Goal: Transaction & Acquisition: Book appointment/travel/reservation

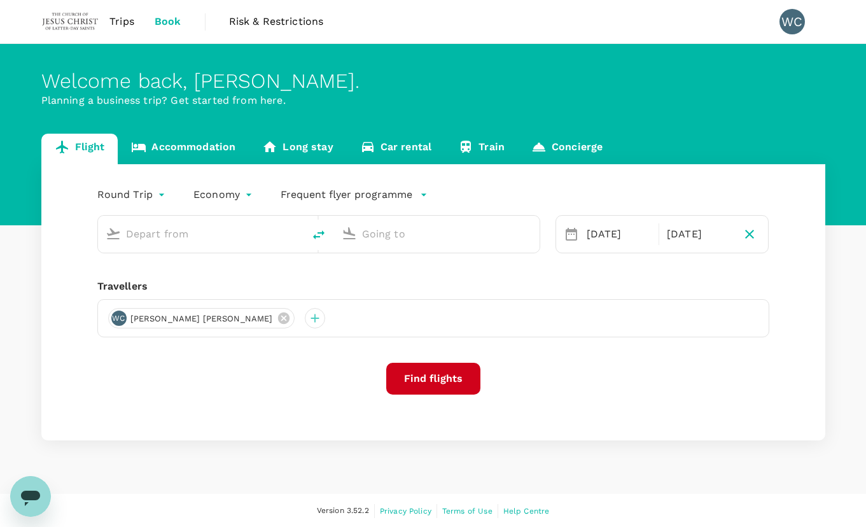
type input "Kuala Lumpur Intl ([GEOGRAPHIC_DATA])"
type input "Suvarnabhumi Intl (BKK)"
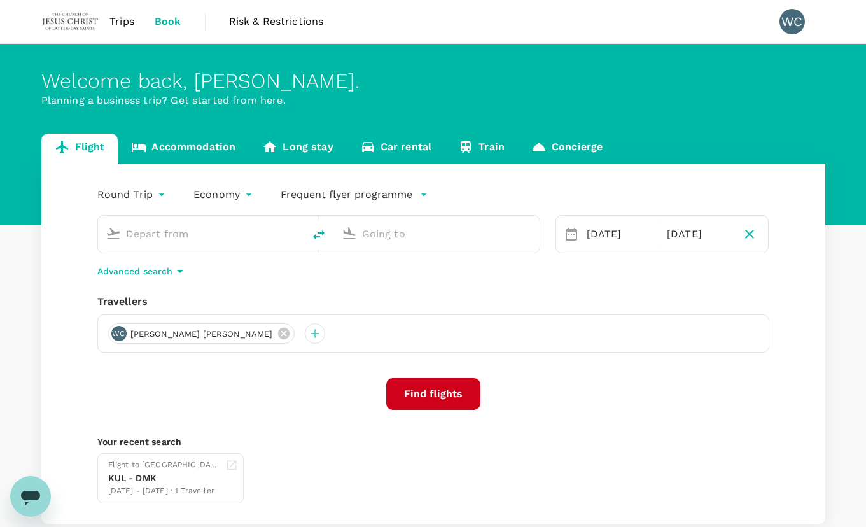
type input "Kuala Lumpur Intl ([GEOGRAPHIC_DATA])"
type input "Suvarnabhumi Intl (BKK)"
click at [575, 513] on div "Round Trip roundtrip Economy economy Frequent flyer programme Kuala Lumpur Intl…" at bounding box center [433, 344] width 784 height 360
click at [248, 232] on input "Kuala Lumpur Intl ([GEOGRAPHIC_DATA])" at bounding box center [201, 234] width 151 height 20
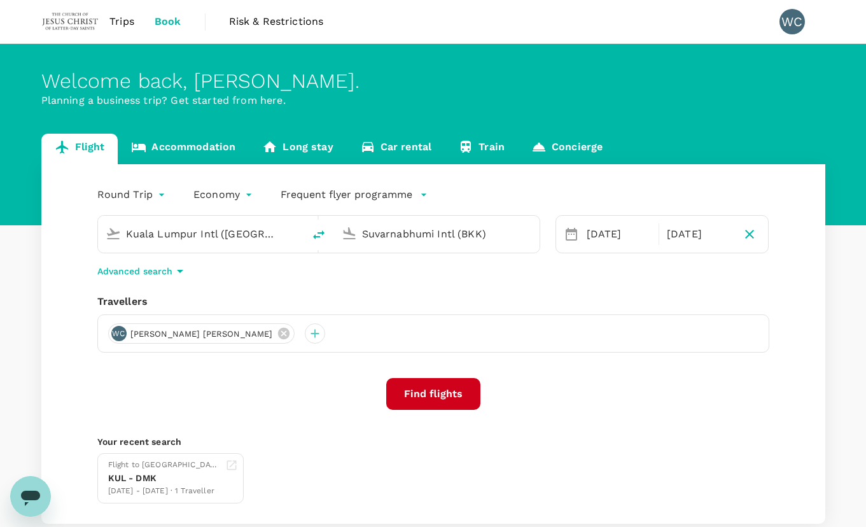
click at [248, 232] on input "Kuala Lumpur Intl ([GEOGRAPHIC_DATA])" at bounding box center [201, 234] width 151 height 20
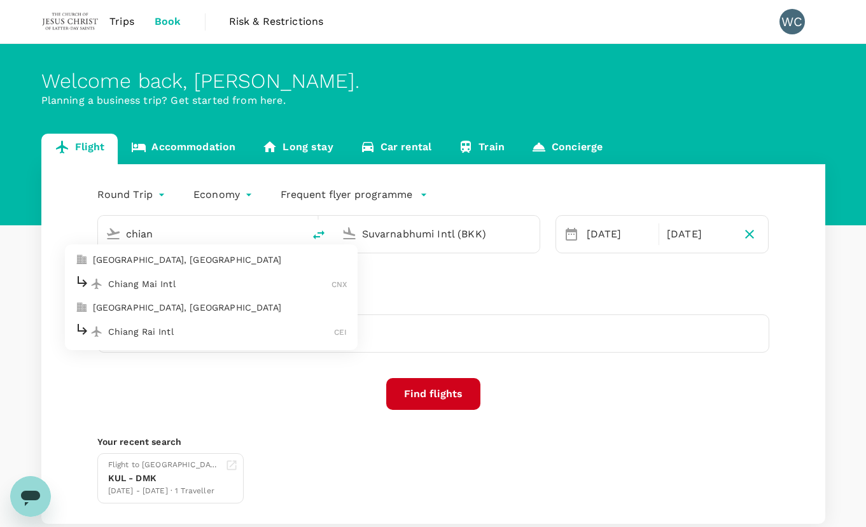
click at [190, 287] on p "Chiang Mai Intl" at bounding box center [220, 284] width 224 height 13
type input "Chiang Mai Intl (CNX)"
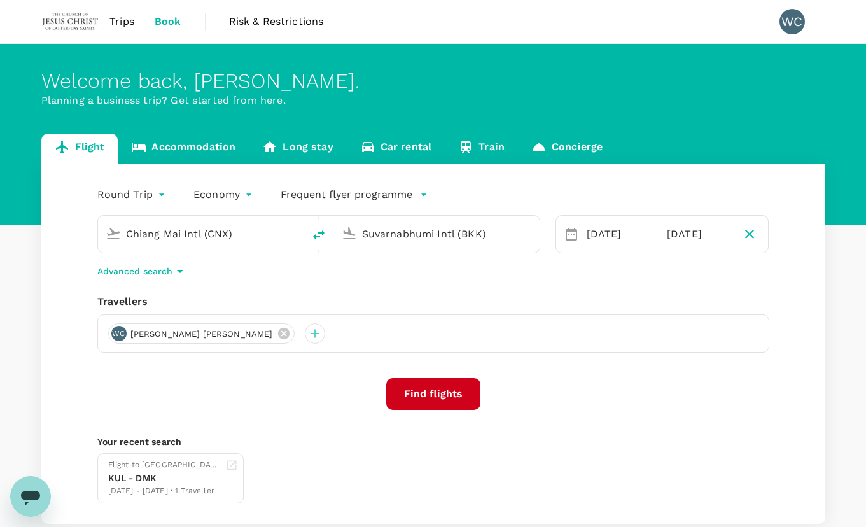
click at [391, 236] on input "Suvarnabhumi Intl (BKK)" at bounding box center [437, 234] width 151 height 20
click at [447, 388] on button "Find flights" at bounding box center [433, 394] width 94 height 32
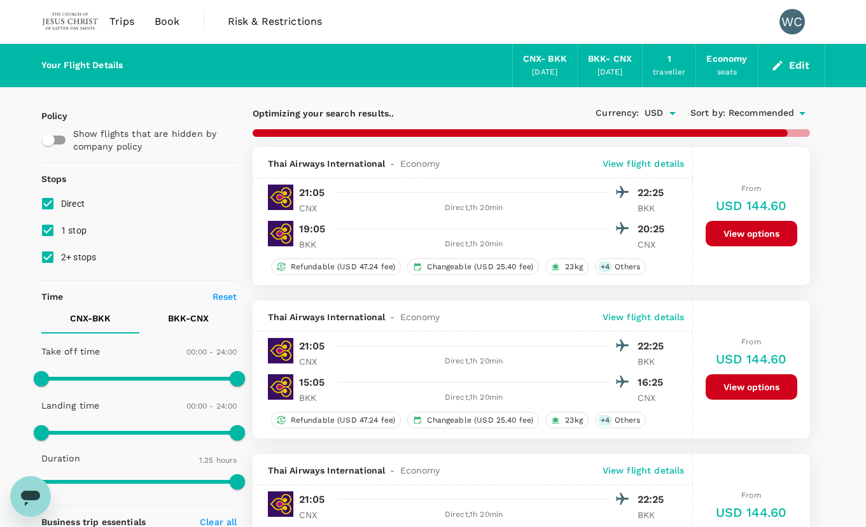
type input "445"
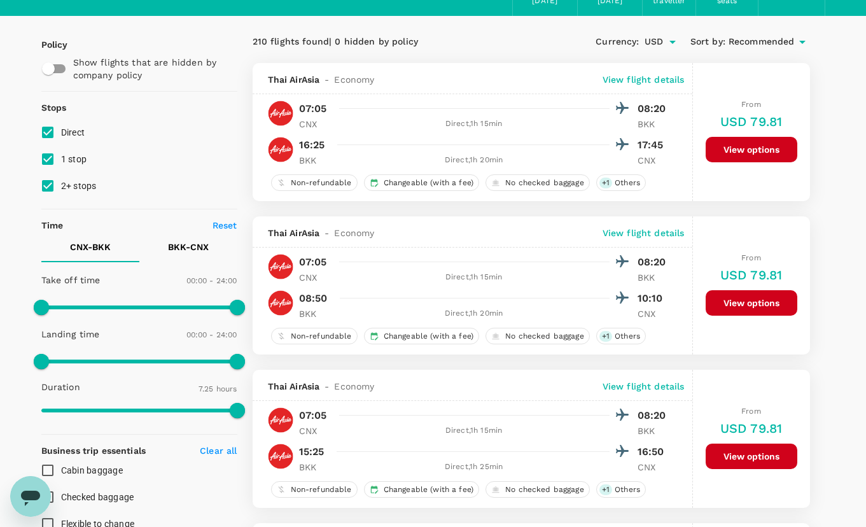
scroll to position [64, 0]
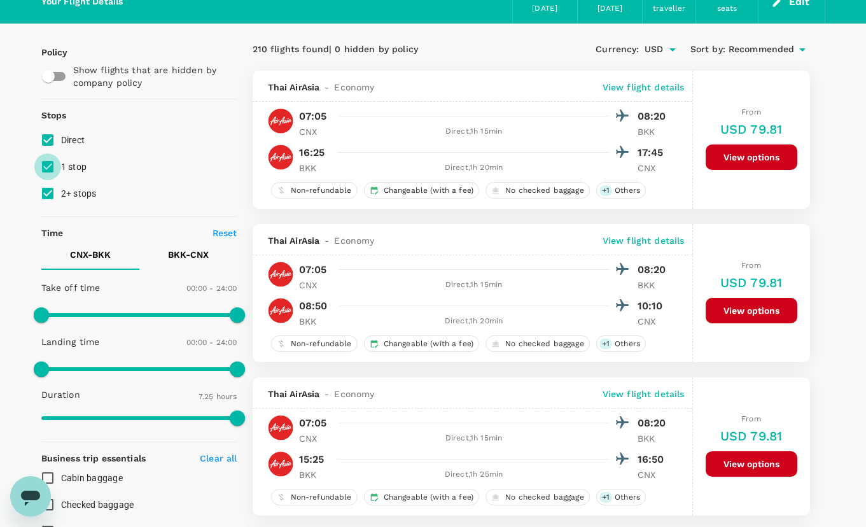
click at [51, 171] on input "1 stop" at bounding box center [47, 166] width 27 height 27
checkbox input "false"
click at [46, 193] on input "2+ stops" at bounding box center [47, 193] width 27 height 27
checkbox input "false"
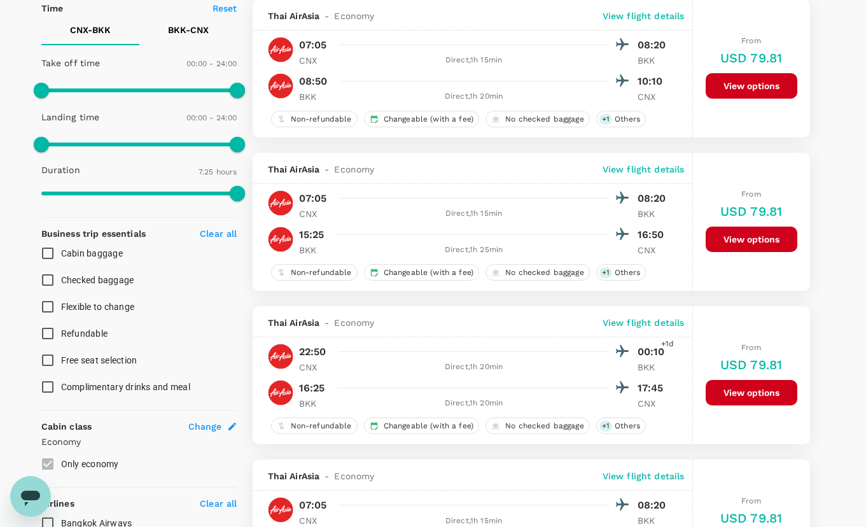
scroll to position [0, 0]
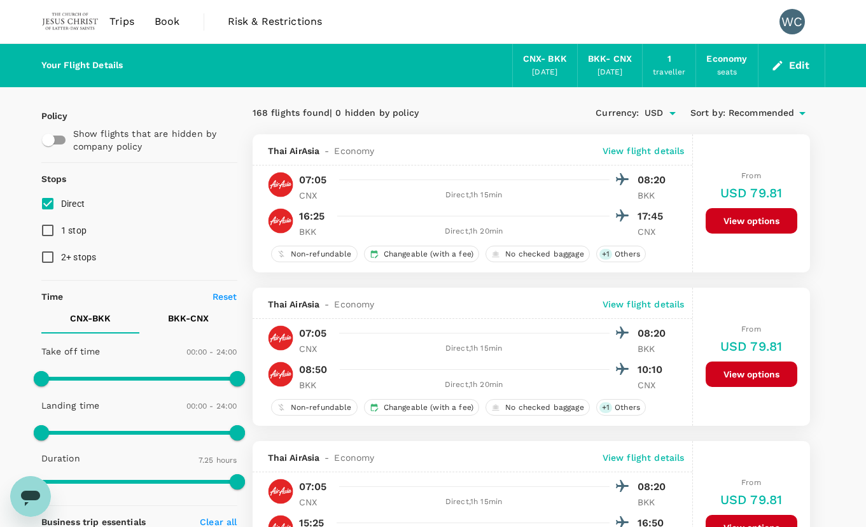
click at [253, 150] on div "Thai AirAsia - Economy View flight details" at bounding box center [473, 149] width 440 height 31
drag, startPoint x: 51, startPoint y: 210, endPoint x: 51, endPoint y: 219, distance: 8.9
click at [51, 209] on input "Direct" at bounding box center [47, 203] width 27 height 27
checkbox input "false"
click at [50, 230] on input "1 stop" at bounding box center [47, 230] width 27 height 27
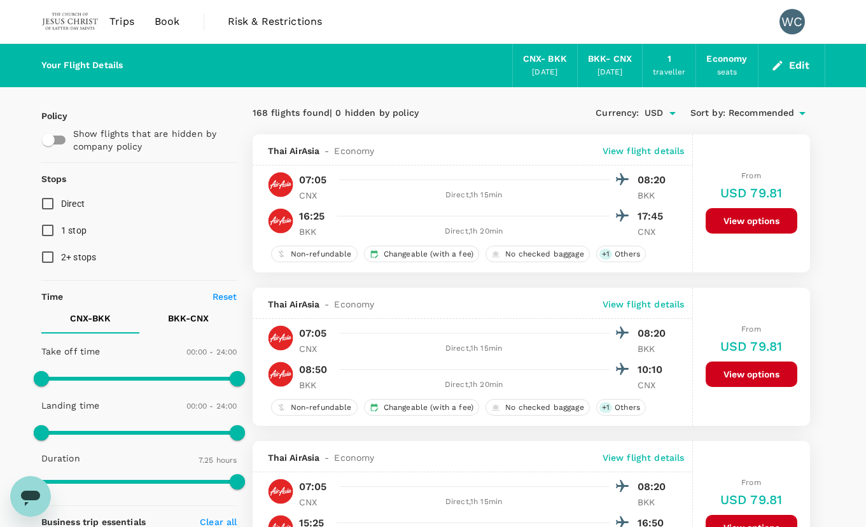
checkbox input "true"
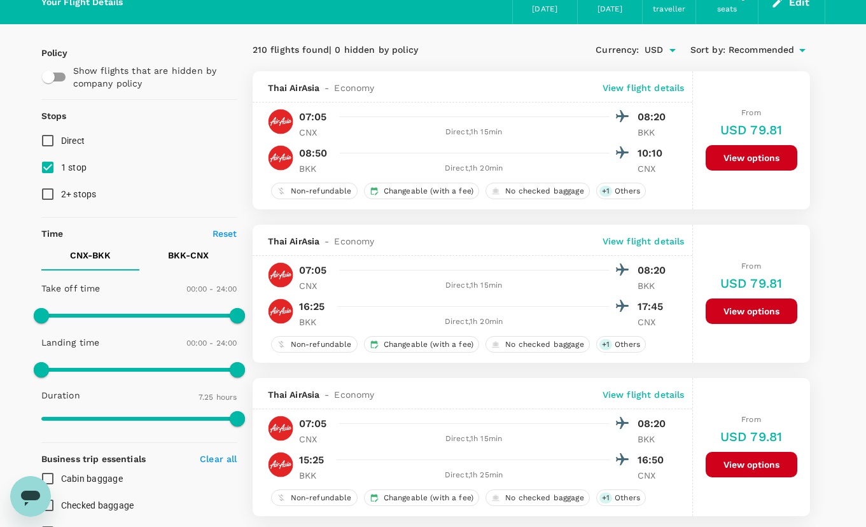
scroll to position [64, 0]
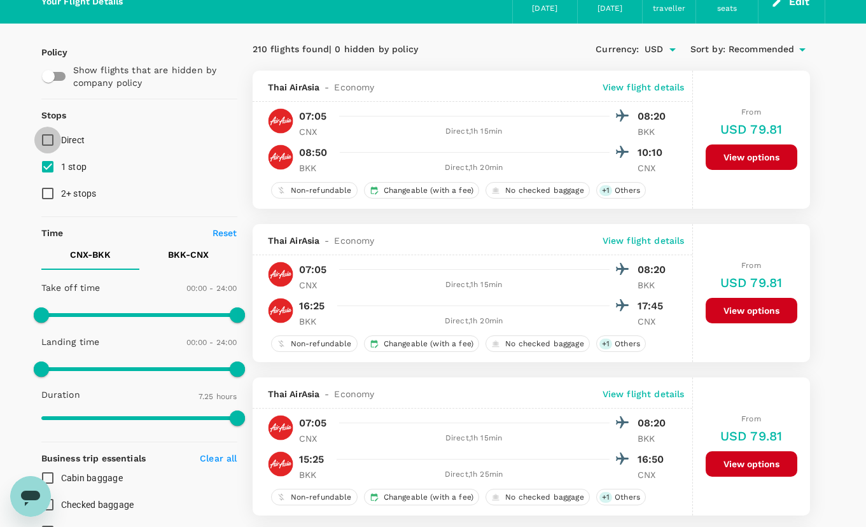
click at [50, 142] on input "Direct" at bounding box center [47, 140] width 27 height 27
checkbox input "true"
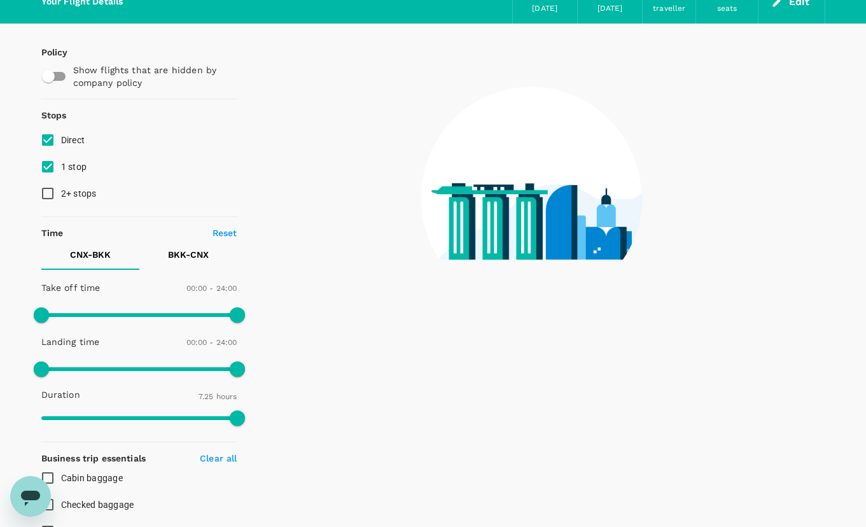
click at [46, 191] on input "2+ stops" at bounding box center [47, 193] width 27 height 27
checkbox input "true"
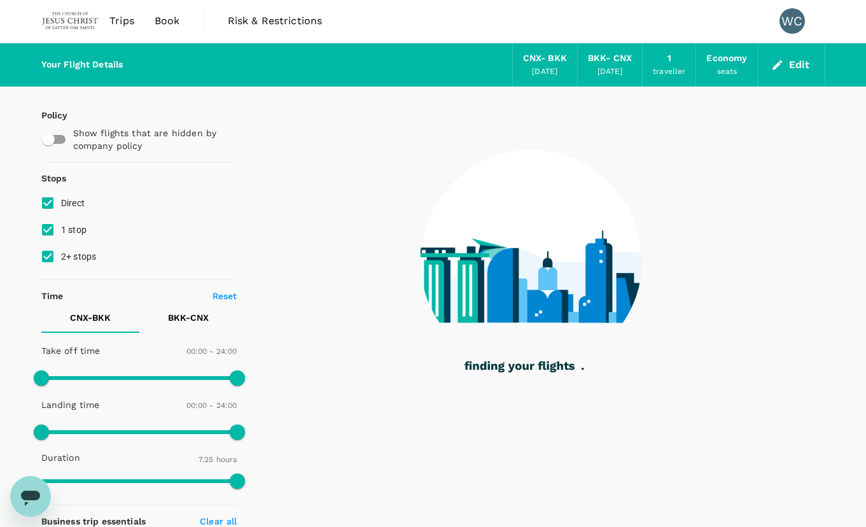
scroll to position [0, 0]
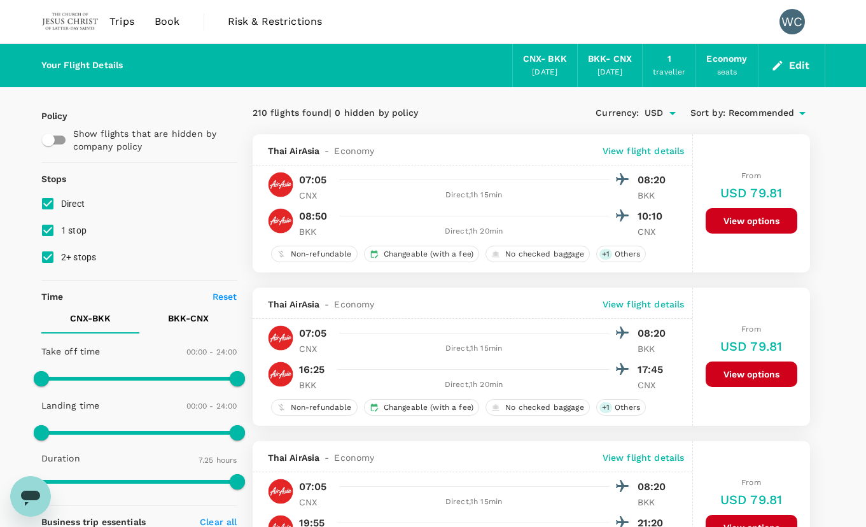
drag, startPoint x: 262, startPoint y: 97, endPoint x: 269, endPoint y: 97, distance: 7.0
click at [128, 22] on span "Trips" at bounding box center [121, 21] width 25 height 15
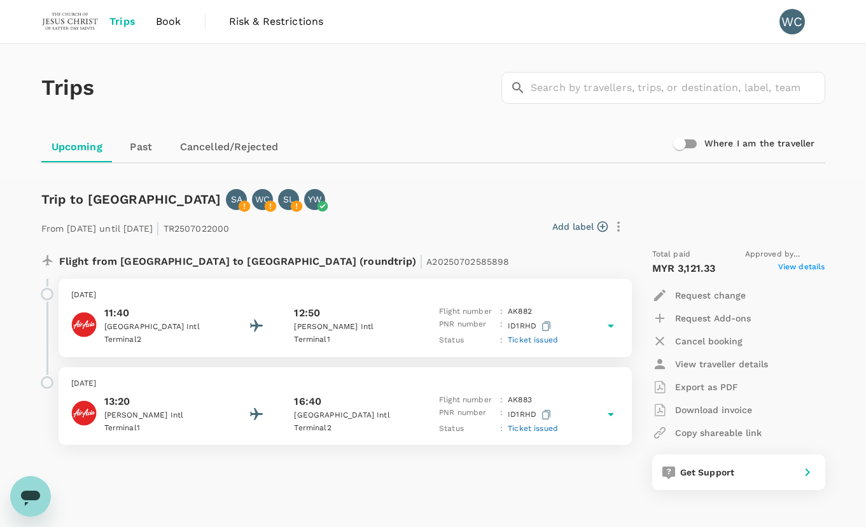
click at [80, 23] on img at bounding box center [70, 22] width 59 height 28
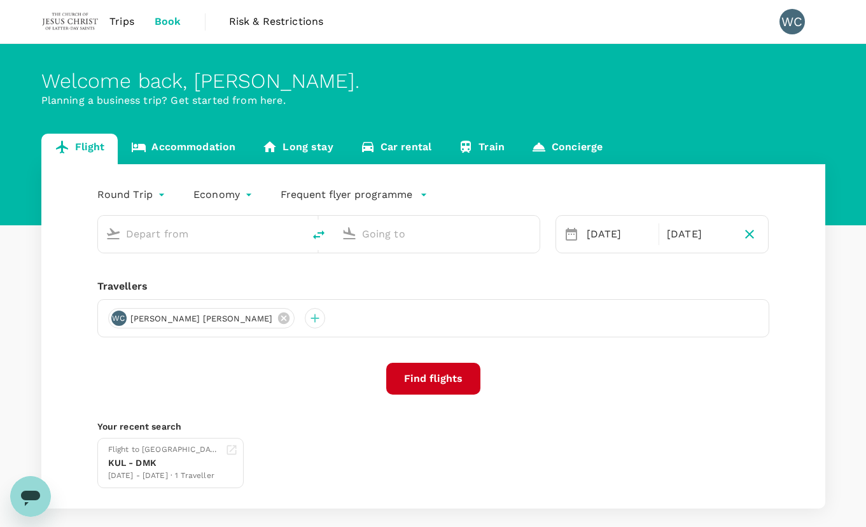
type input "Chiang Mai Intl (CNX)"
type input "Suvarnabhumi Intl (BKK)"
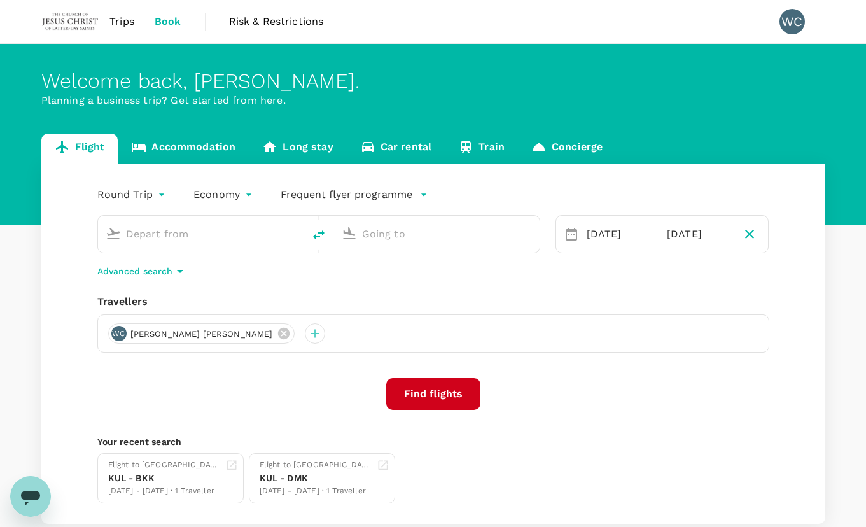
type input "Chiang Mai Intl (CNX)"
type input "Suvarnabhumi Intl (BKK)"
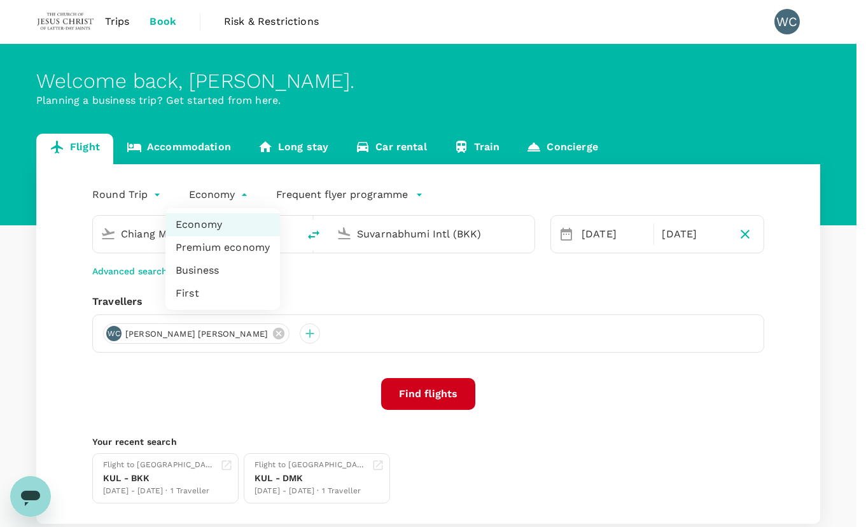
click at [244, 197] on body "Trips Book Risk & Restrictions WC Welcome back , Wai Choong . Planning a busine…" at bounding box center [433, 302] width 866 height 604
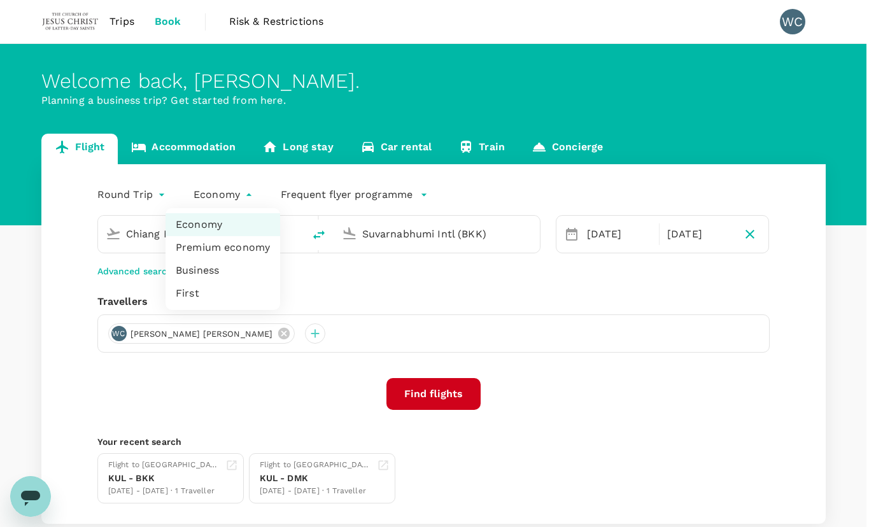
click at [244, 197] on div at bounding box center [438, 263] width 876 height 527
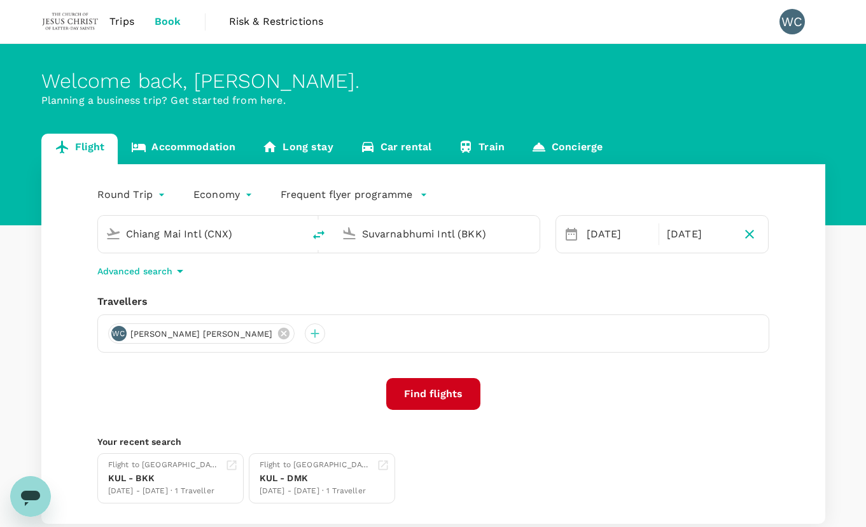
click at [570, 237] on icon at bounding box center [571, 234] width 15 height 15
click at [617, 238] on div "19 Nov" at bounding box center [619, 234] width 74 height 25
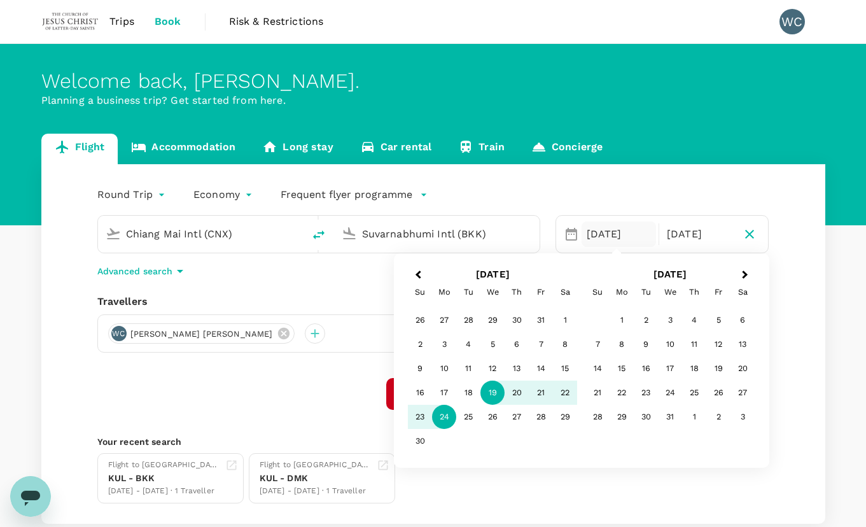
click at [490, 392] on div "19" at bounding box center [493, 393] width 24 height 24
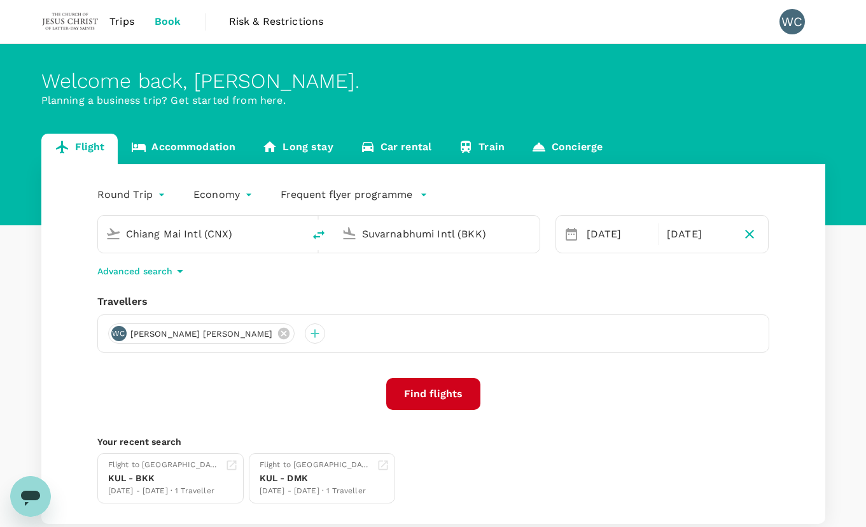
click at [19, 449] on div "Flight Accommodation Long stay Car rental Train Concierge Round Trip roundtrip …" at bounding box center [433, 329] width 866 height 390
click at [423, 391] on button "Find flights" at bounding box center [433, 394] width 94 height 32
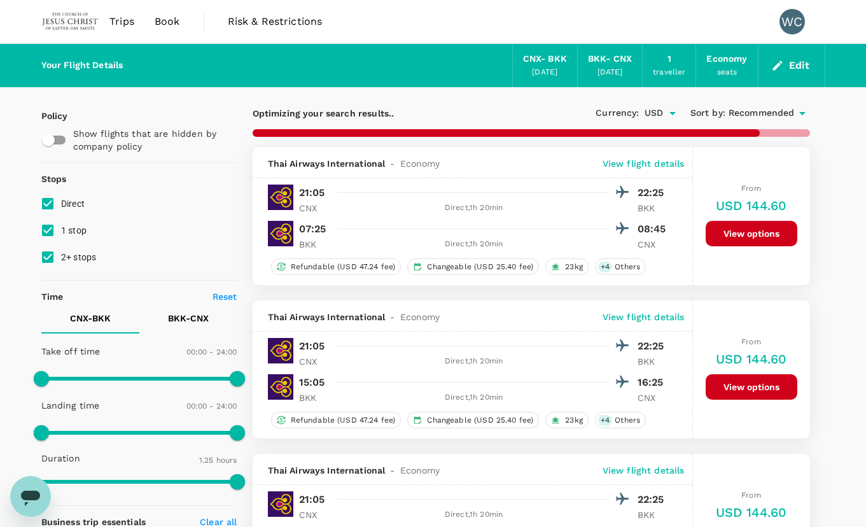
click at [617, 63] on div "BKK - CNX" at bounding box center [610, 59] width 44 height 14
click at [609, 76] on div "24 Nov 2025" at bounding box center [610, 72] width 25 height 13
click at [608, 63] on div "BKK - CNX" at bounding box center [610, 59] width 44 height 14
click at [802, 64] on button "Edit" at bounding box center [792, 65] width 46 height 20
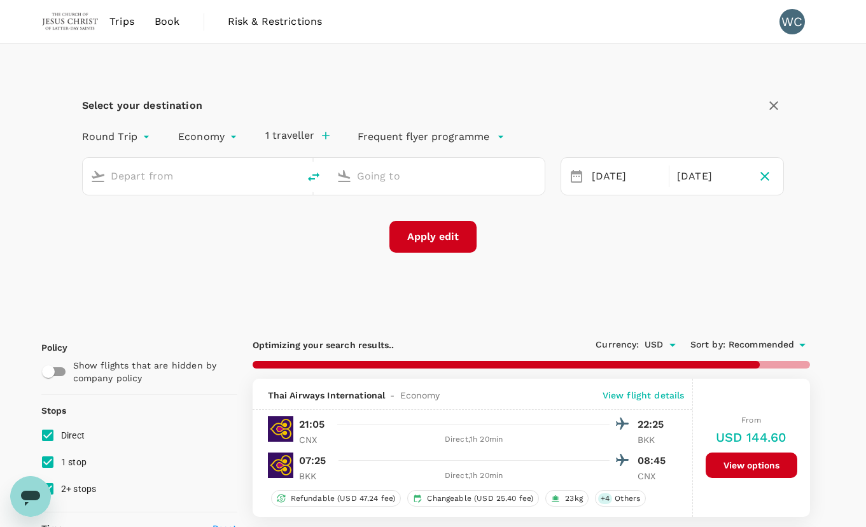
type input "Chiang Mai Intl (CNX)"
type input "Suvarnabhumi Intl (BKK)"
click at [718, 174] on div "24 Nov" at bounding box center [712, 176] width 80 height 25
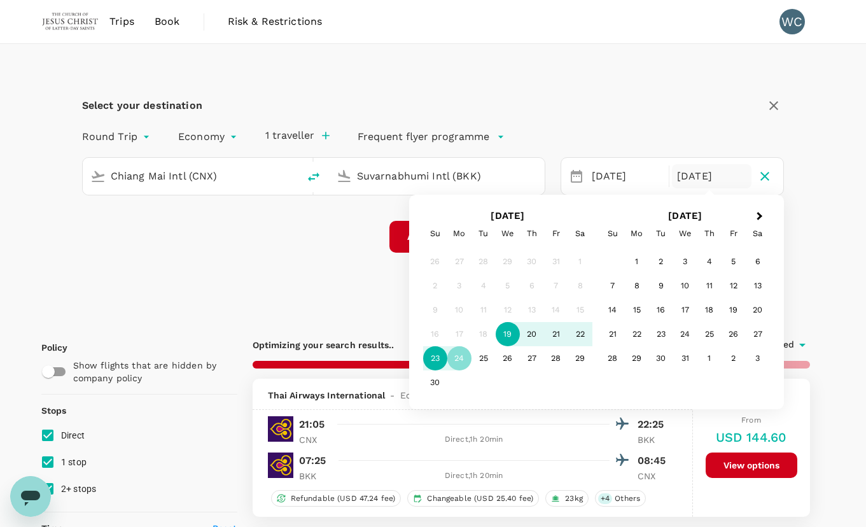
click at [436, 353] on div "23" at bounding box center [435, 358] width 24 height 24
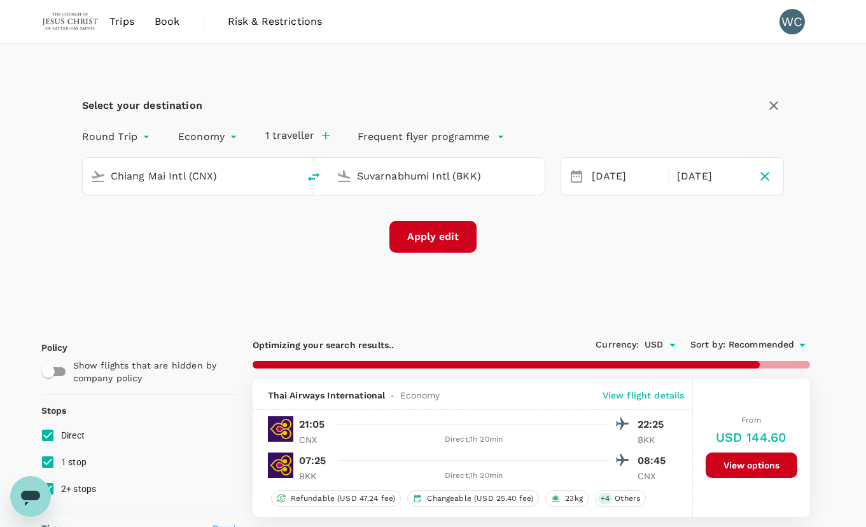
click at [455, 236] on button "Apply edit" at bounding box center [433, 237] width 87 height 32
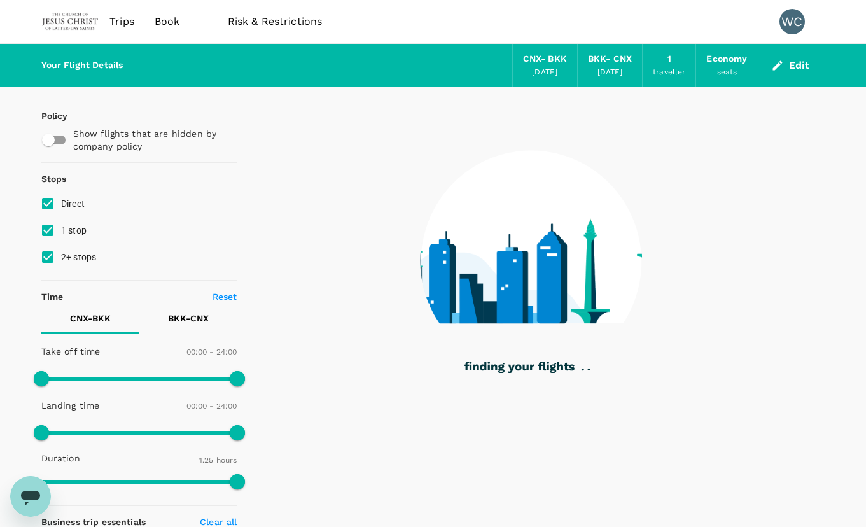
checkbox input "true"
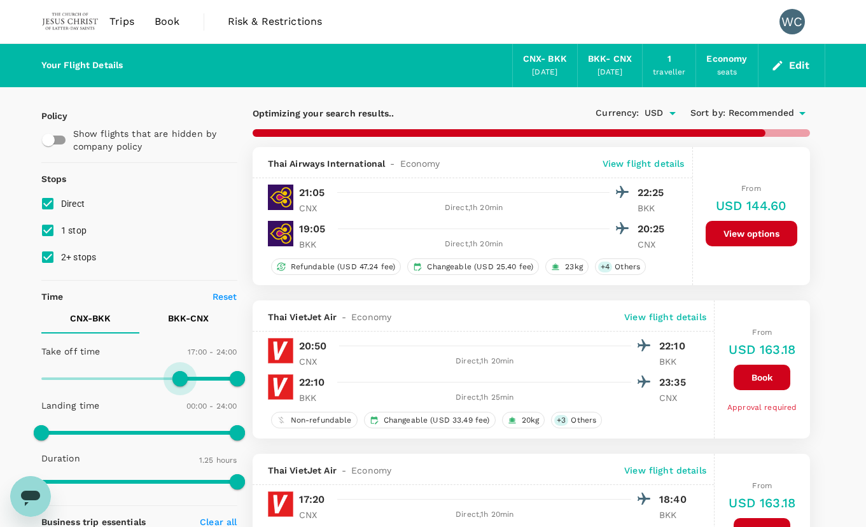
drag, startPoint x: 43, startPoint y: 382, endPoint x: 180, endPoint y: 380, distance: 136.9
click at [180, 380] on span at bounding box center [180, 378] width 15 height 15
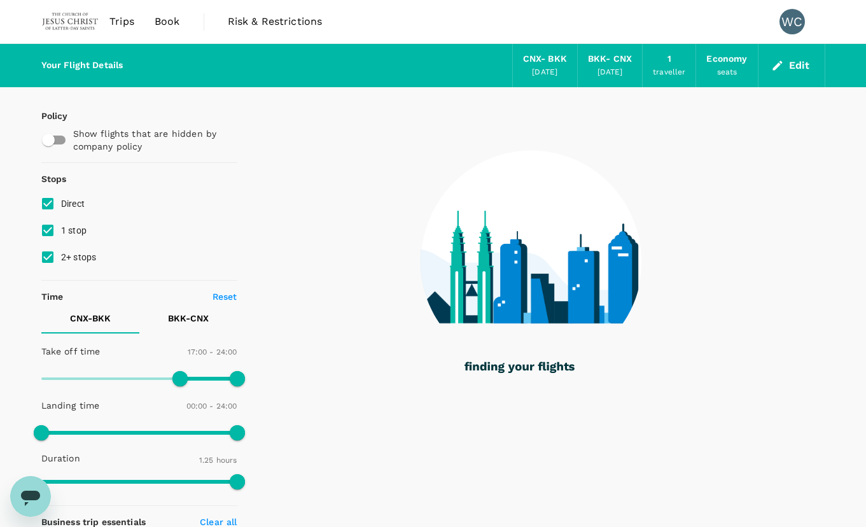
click at [183, 328] on button "BKK - CNX" at bounding box center [188, 318] width 98 height 31
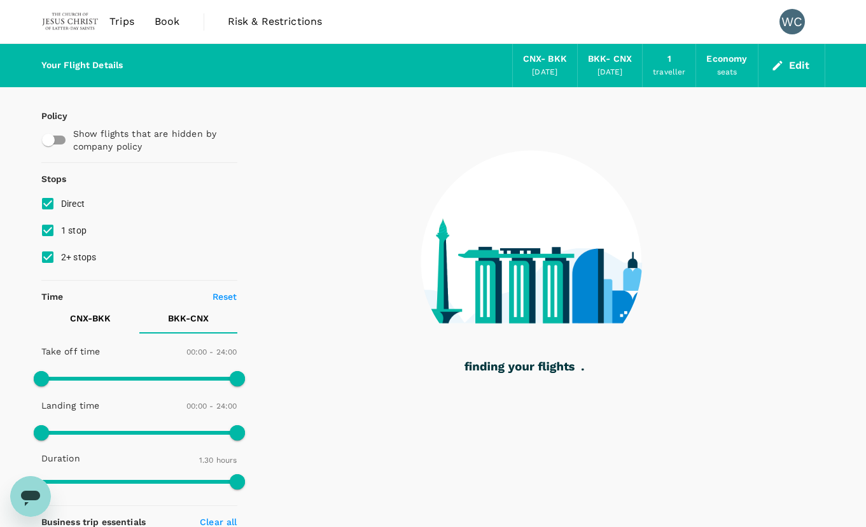
click at [79, 328] on button "CNX - BKK" at bounding box center [90, 318] width 98 height 31
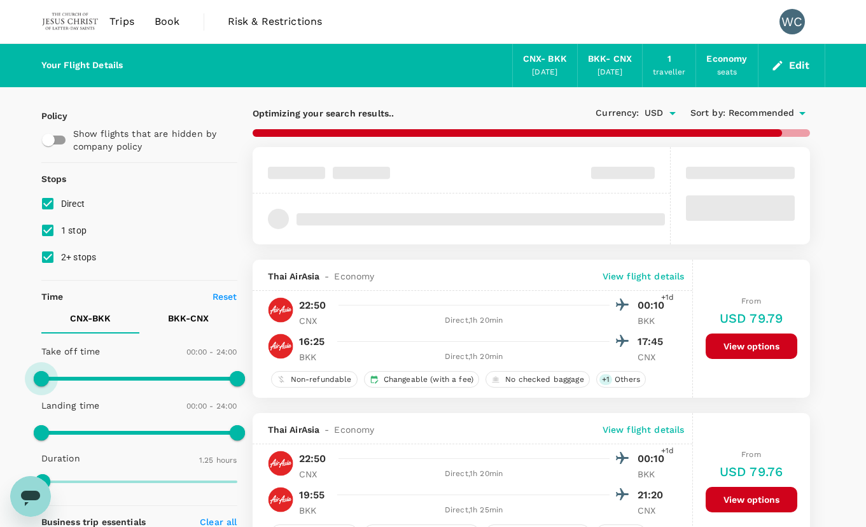
drag, startPoint x: 178, startPoint y: 379, endPoint x: 13, endPoint y: 373, distance: 165.6
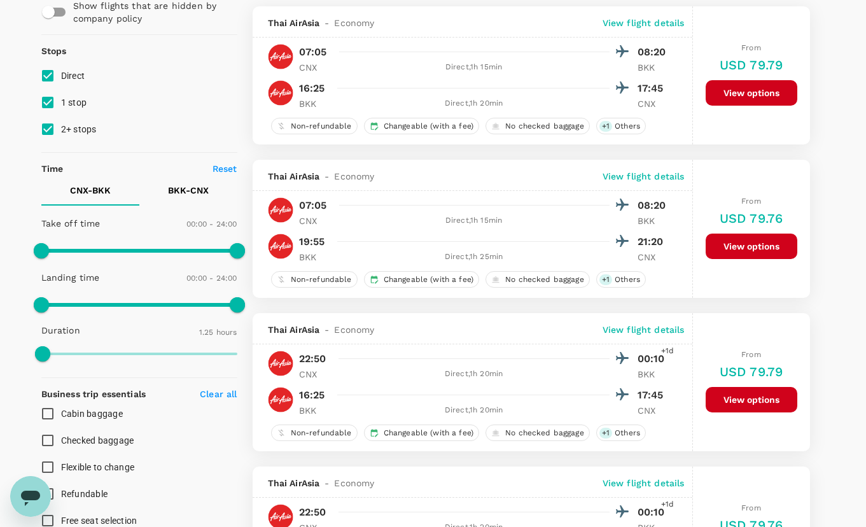
scroll to position [127, 0]
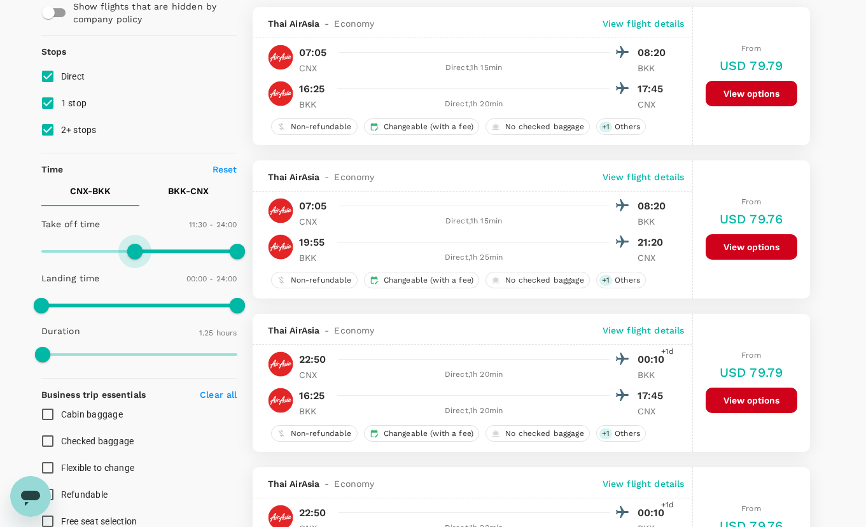
type input "660"
drag, startPoint x: 50, startPoint y: 252, endPoint x: 132, endPoint y: 253, distance: 82.1
click at [132, 253] on span at bounding box center [130, 251] width 15 height 15
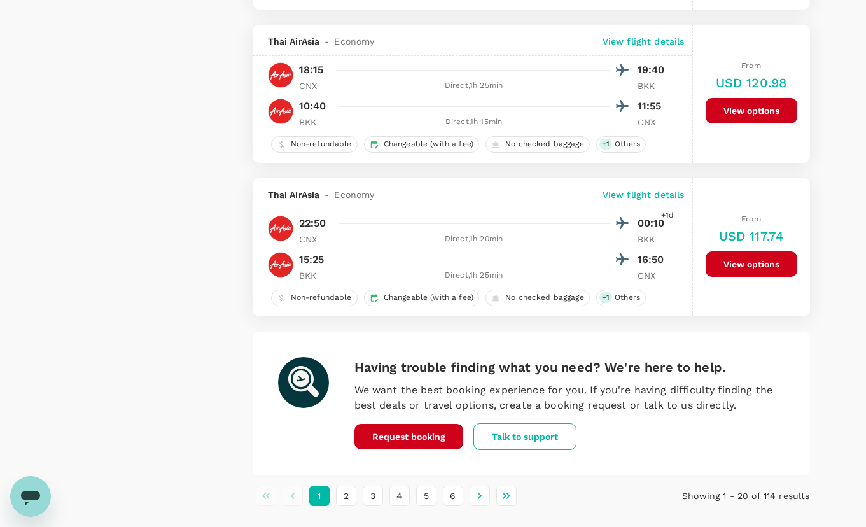
scroll to position [2921, 0]
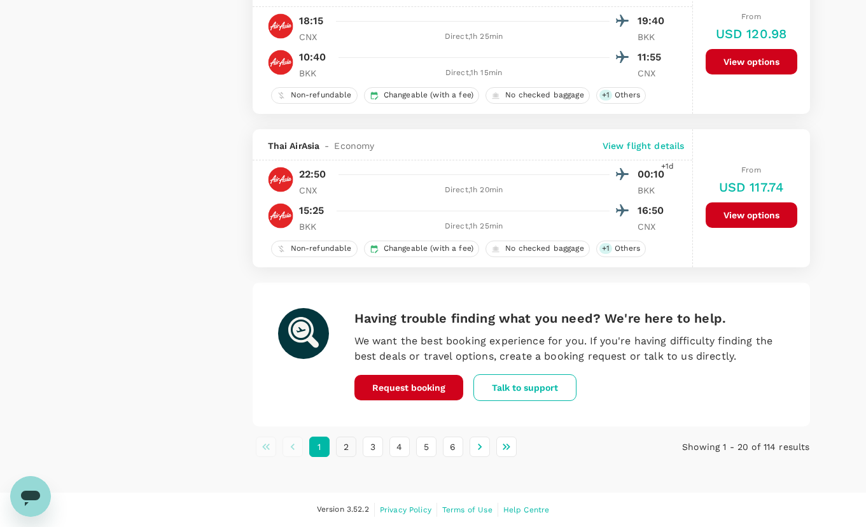
click at [352, 446] on button "2" at bounding box center [346, 447] width 20 height 20
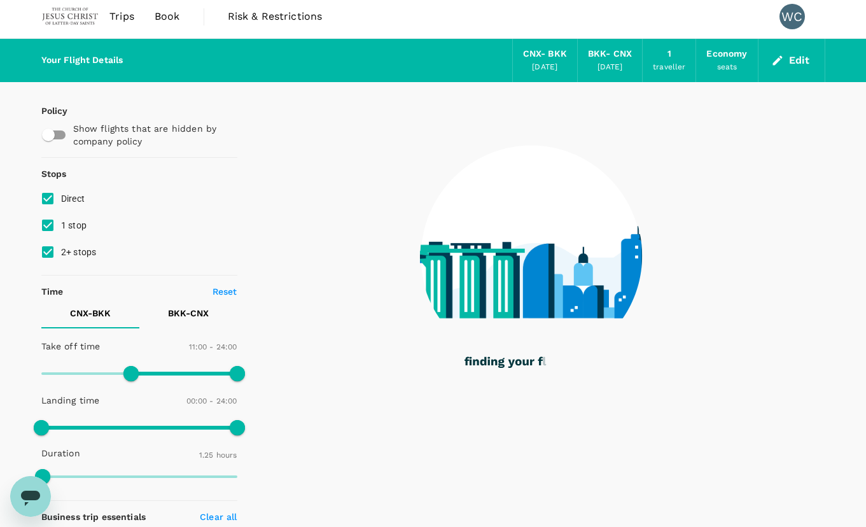
scroll to position [0, 0]
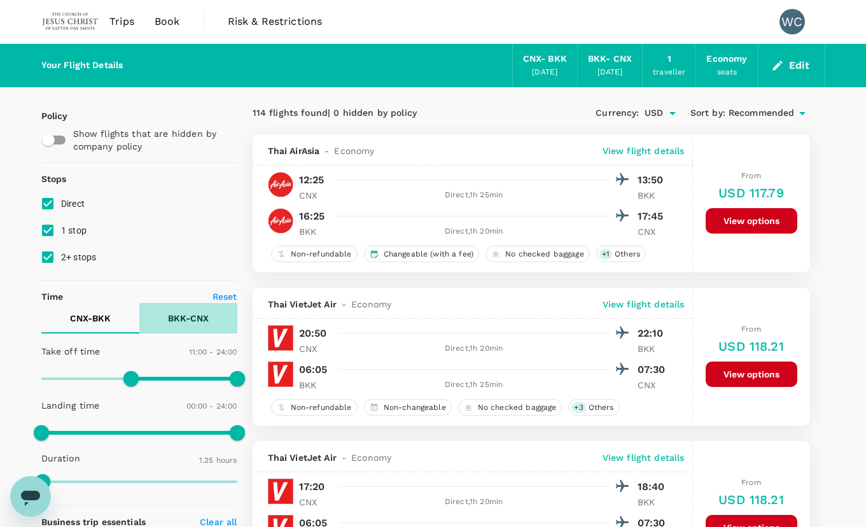
click at [191, 323] on p "BKK - CNX" at bounding box center [188, 318] width 41 height 13
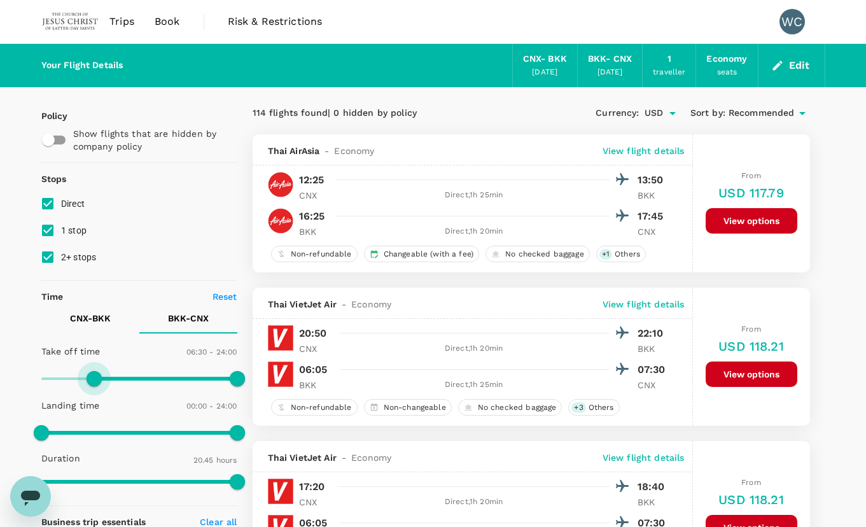
drag, startPoint x: 60, startPoint y: 381, endPoint x: 92, endPoint y: 381, distance: 32.5
click at [92, 381] on span at bounding box center [139, 378] width 196 height 19
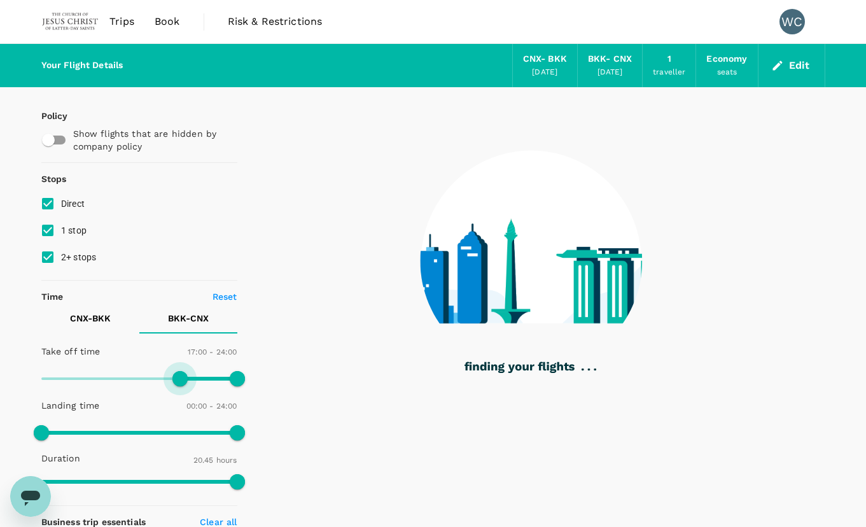
type input "1050"
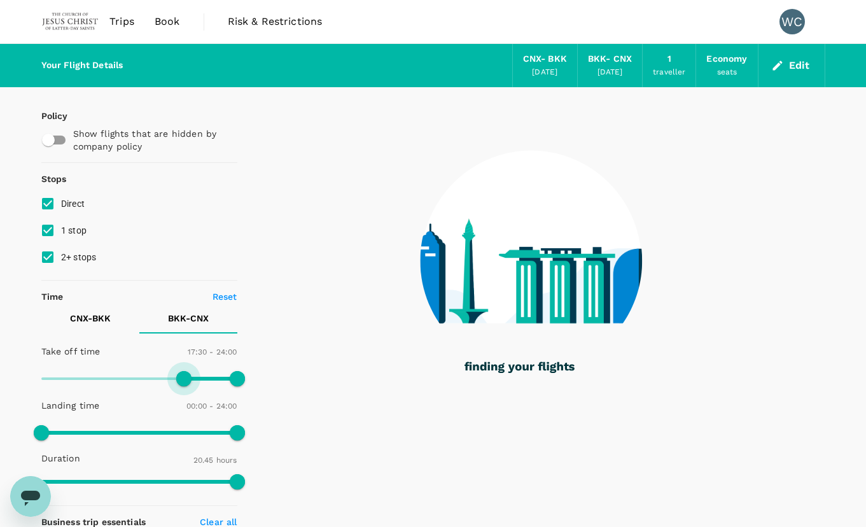
drag, startPoint x: 100, startPoint y: 381, endPoint x: 183, endPoint y: 378, distance: 82.8
click at [183, 378] on span at bounding box center [183, 378] width 15 height 15
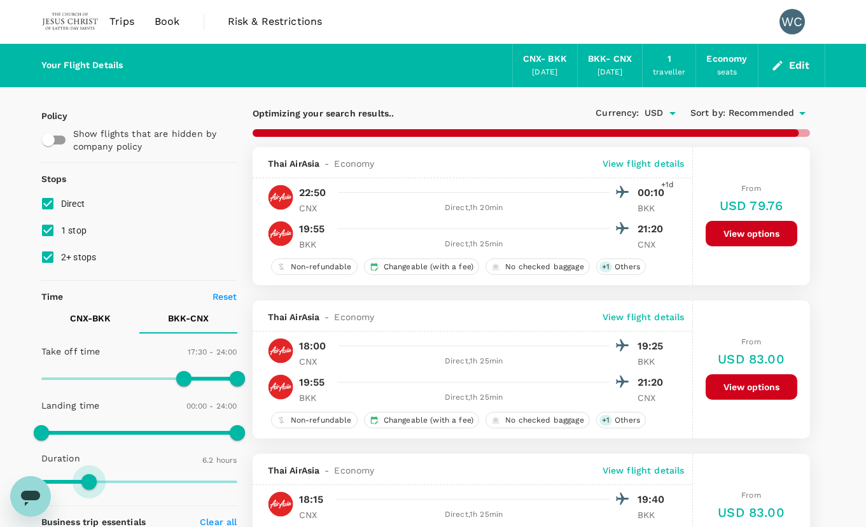
type input "358"
drag, startPoint x: 234, startPoint y: 479, endPoint x: 88, endPoint y: 484, distance: 145.9
click at [88, 484] on span at bounding box center [88, 481] width 15 height 15
click at [109, 324] on p "CNX - BKK" at bounding box center [90, 318] width 41 height 13
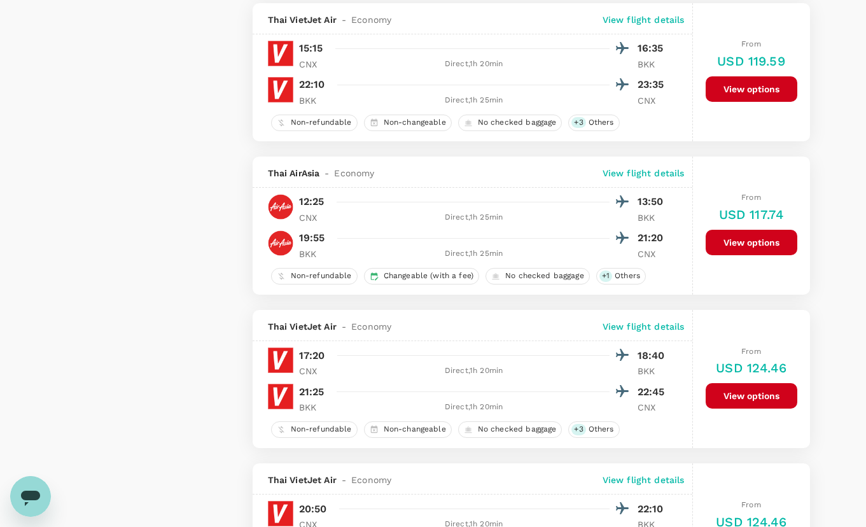
scroll to position [1464, 0]
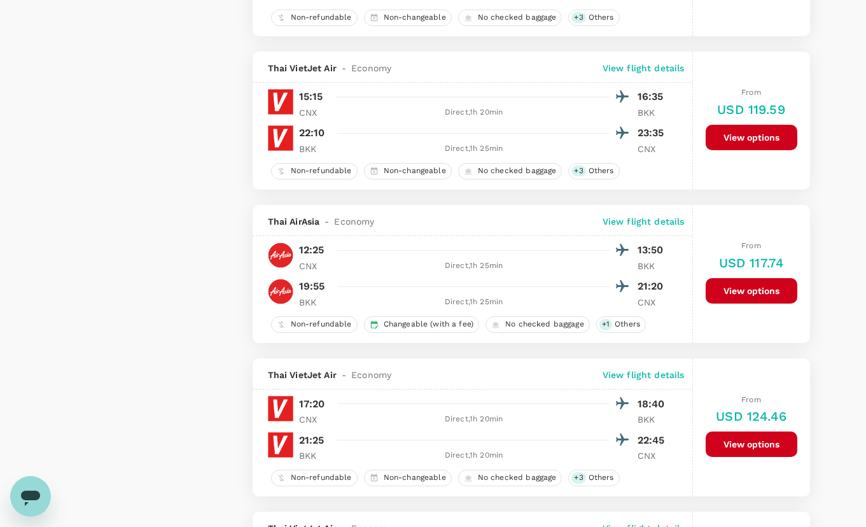
click at [726, 286] on button "View options" at bounding box center [752, 290] width 92 height 25
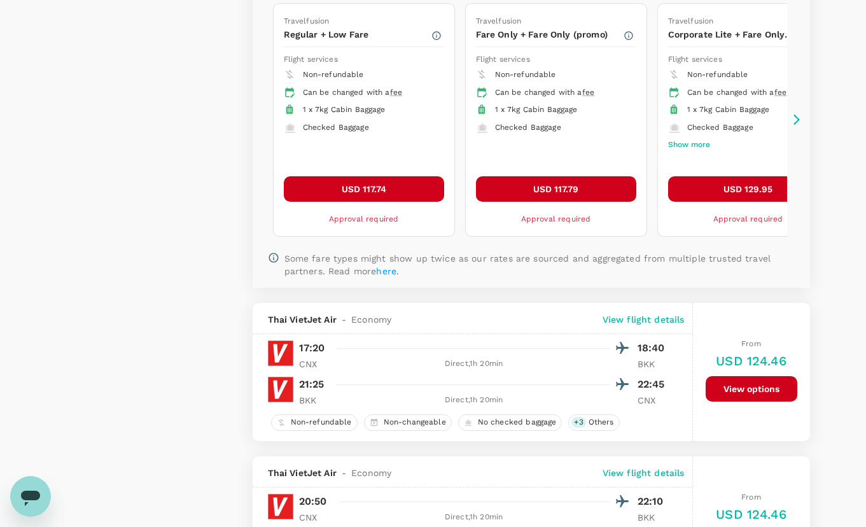
scroll to position [1605, 0]
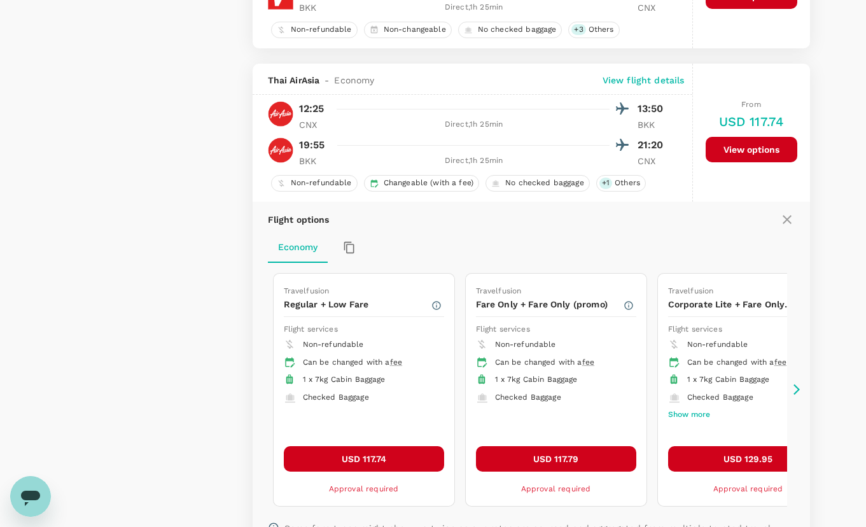
click at [766, 153] on button "View options" at bounding box center [752, 149] width 92 height 25
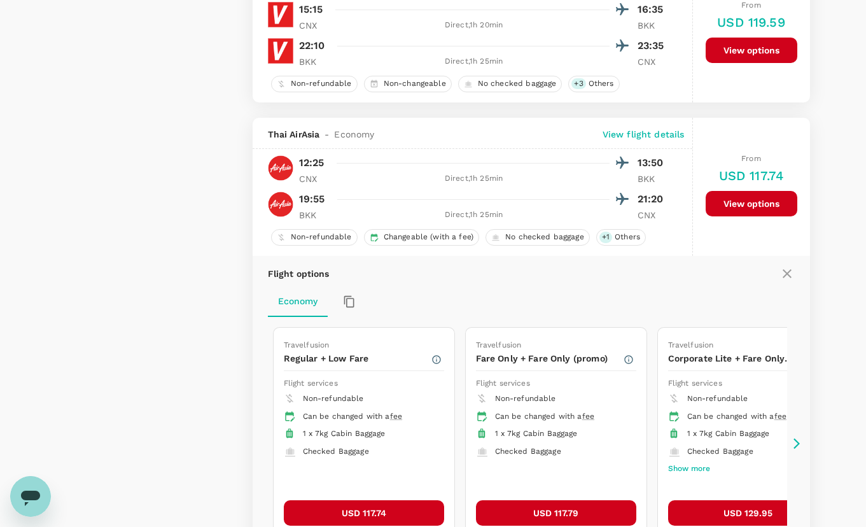
scroll to position [1542, 0]
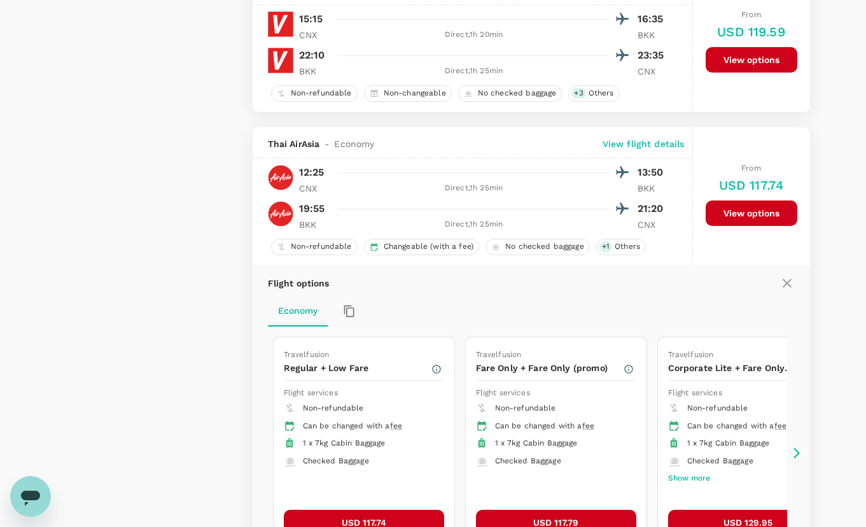
click at [648, 145] on p "View flight details" at bounding box center [644, 144] width 82 height 13
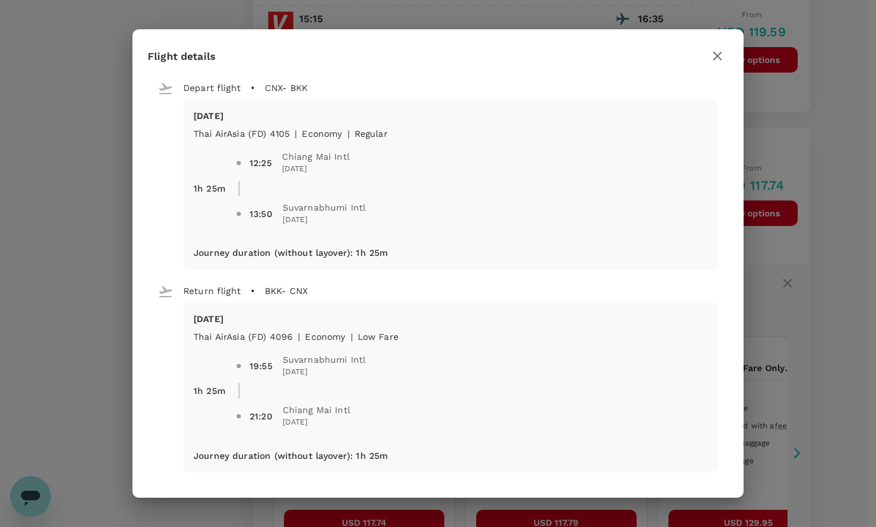
click at [713, 56] on icon "button" at bounding box center [717, 55] width 15 height 15
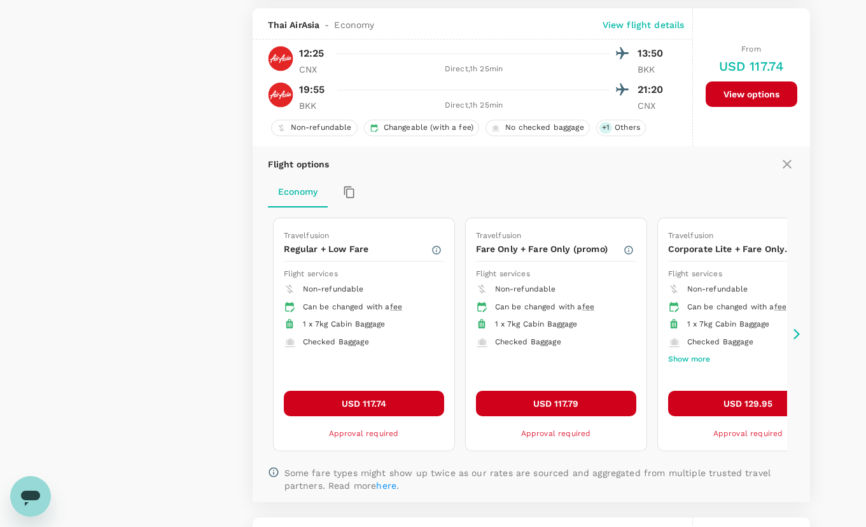
scroll to position [1605, 0]
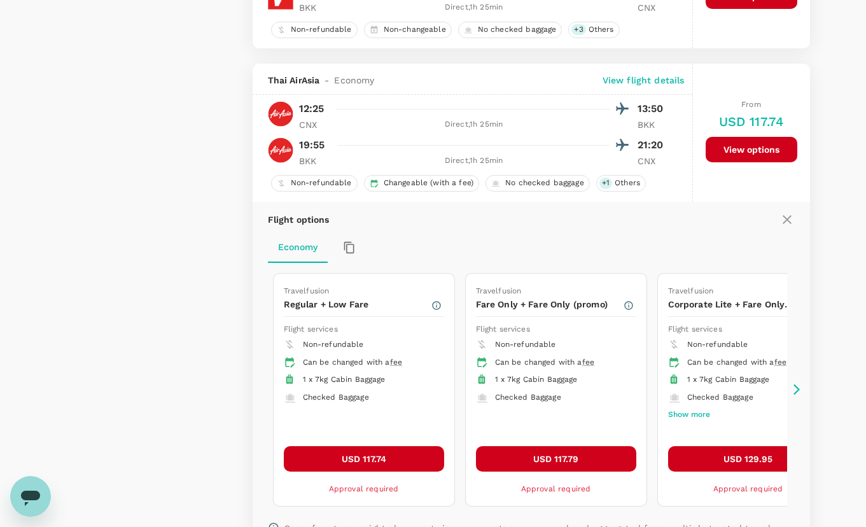
click at [793, 218] on icon at bounding box center [787, 219] width 15 height 15
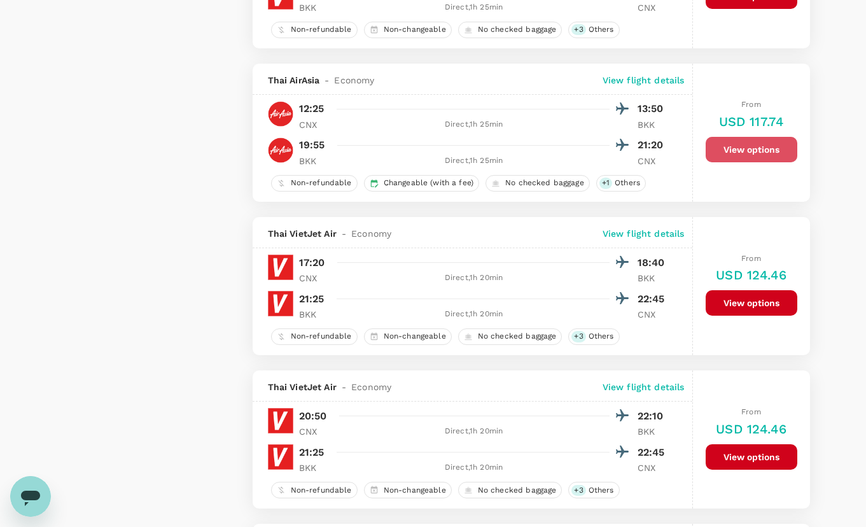
click at [728, 148] on button "View options" at bounding box center [752, 149] width 92 height 25
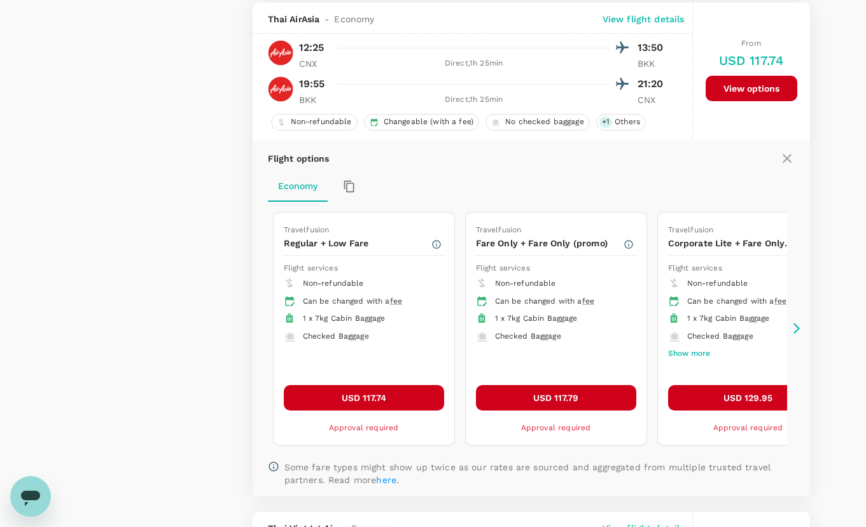
scroll to position [1669, 0]
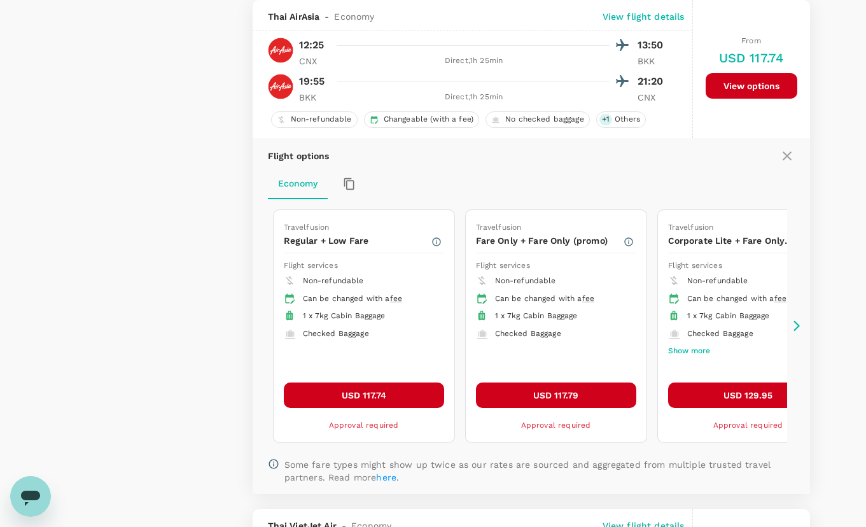
click at [788, 158] on icon at bounding box center [787, 155] width 15 height 15
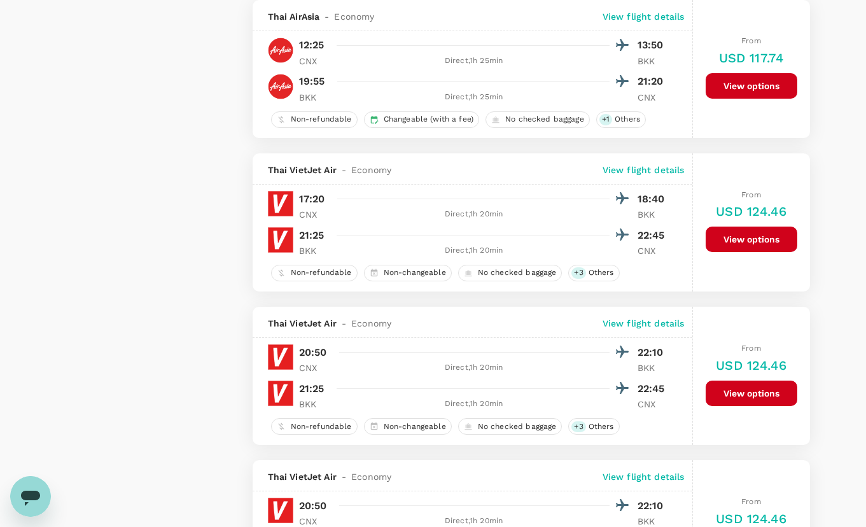
click at [747, 53] on h6 "USD 117.74" at bounding box center [751, 58] width 65 height 20
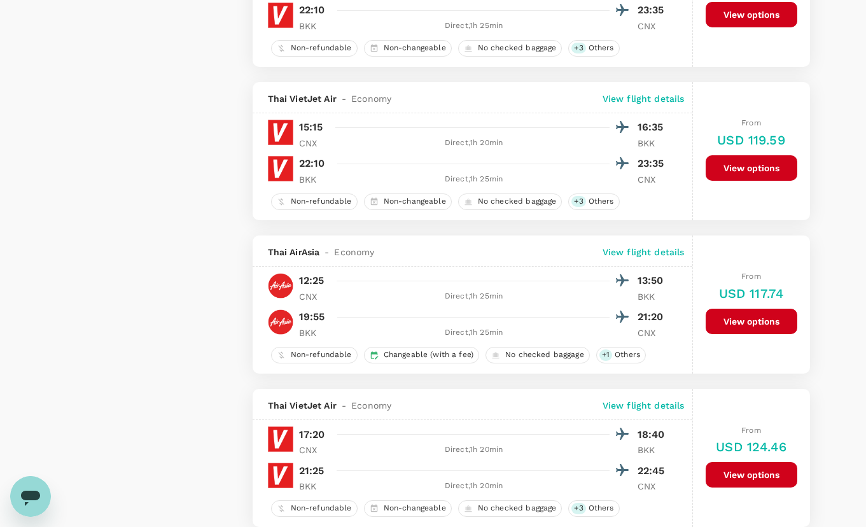
scroll to position [1414, 0]
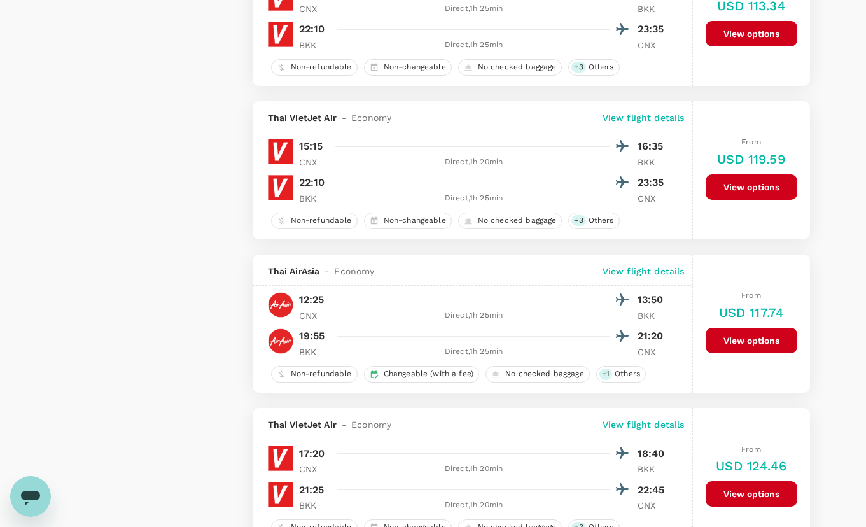
click at [767, 201] on div "From USD 119.59 View options" at bounding box center [752, 170] width 92 height 138
click at [761, 189] on button "View options" at bounding box center [752, 186] width 92 height 25
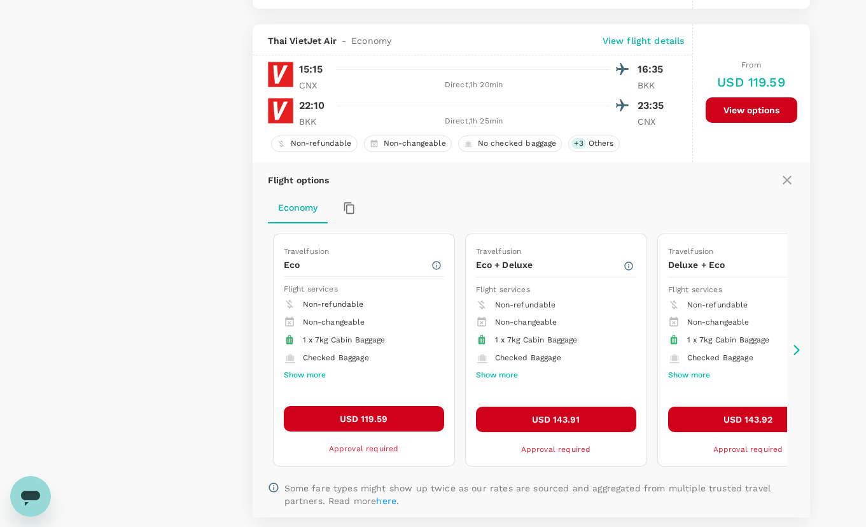
scroll to position [1516, 0]
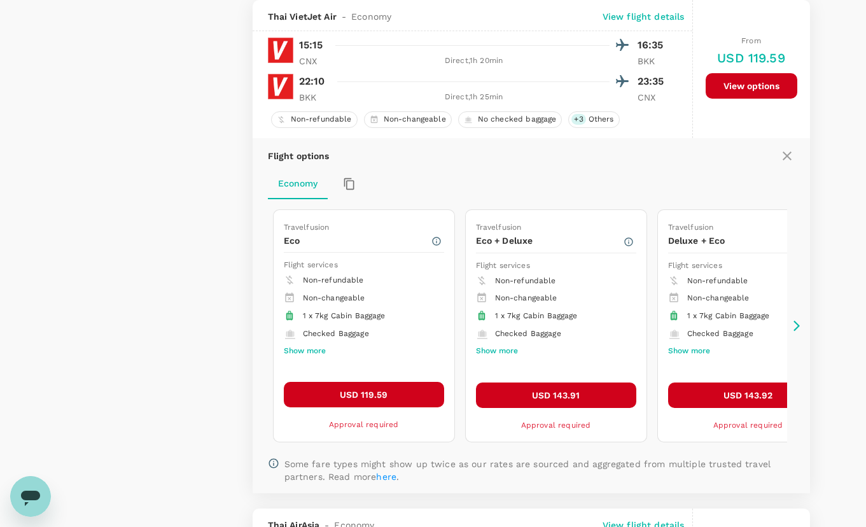
click at [786, 151] on icon at bounding box center [787, 155] width 15 height 15
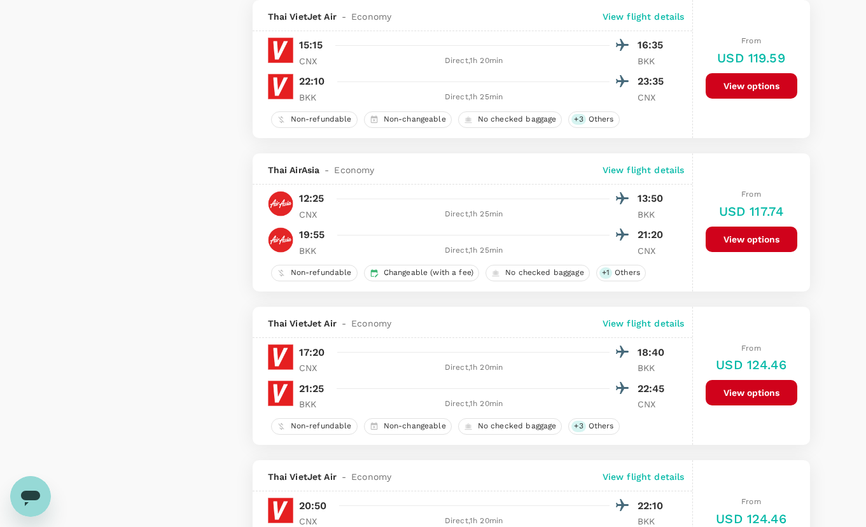
click at [742, 244] on button "View options" at bounding box center [752, 239] width 92 height 25
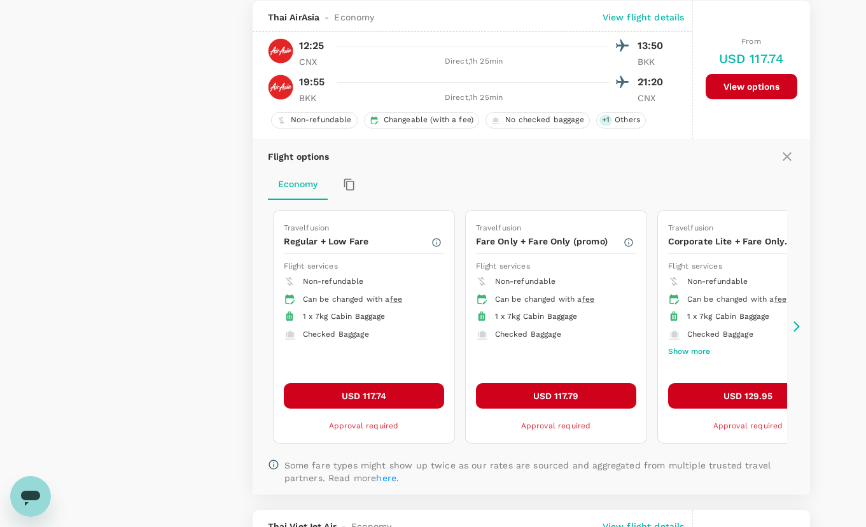
scroll to position [1669, 0]
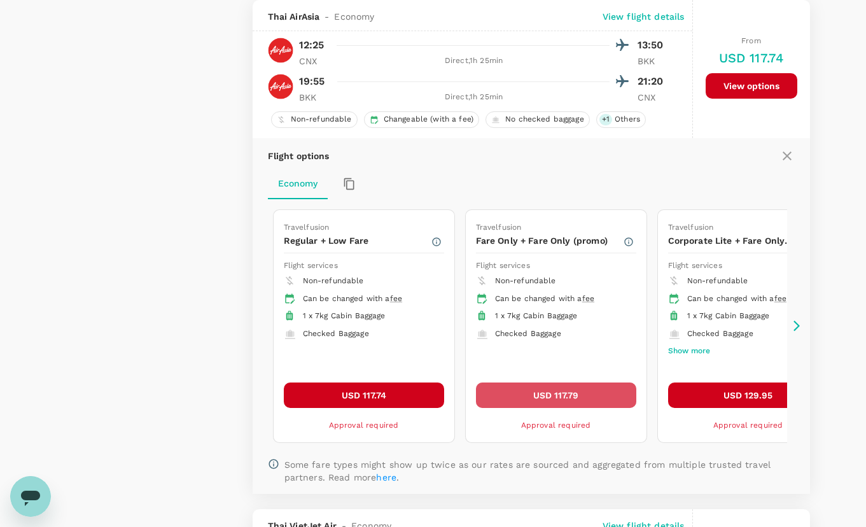
click at [525, 397] on button "USD 117.79" at bounding box center [556, 395] width 160 height 25
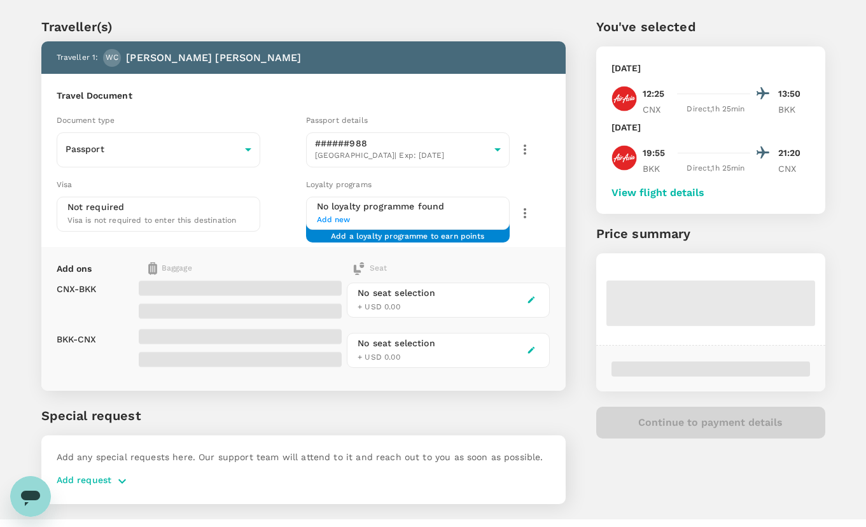
scroll to position [58, 0]
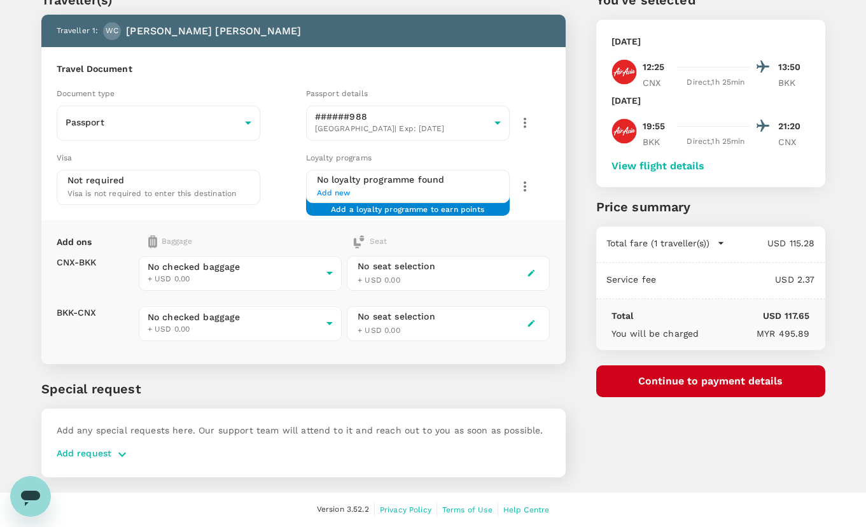
drag, startPoint x: 24, startPoint y: 31, endPoint x: 59, endPoint y: 25, distance: 36.1
click at [24, 31] on div "Traveller(s) Traveller 1 : WC Wai Choong Chan Travel Document Document type Pas…" at bounding box center [288, 226] width 555 height 533
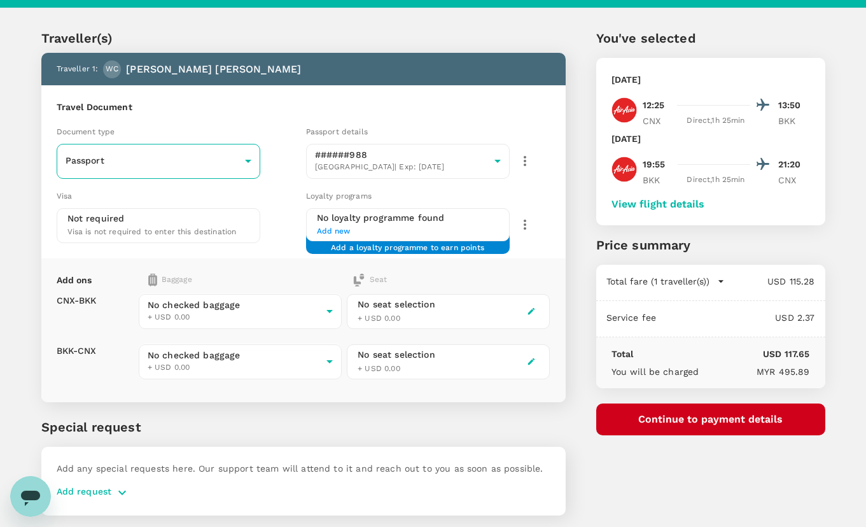
scroll to position [0, 0]
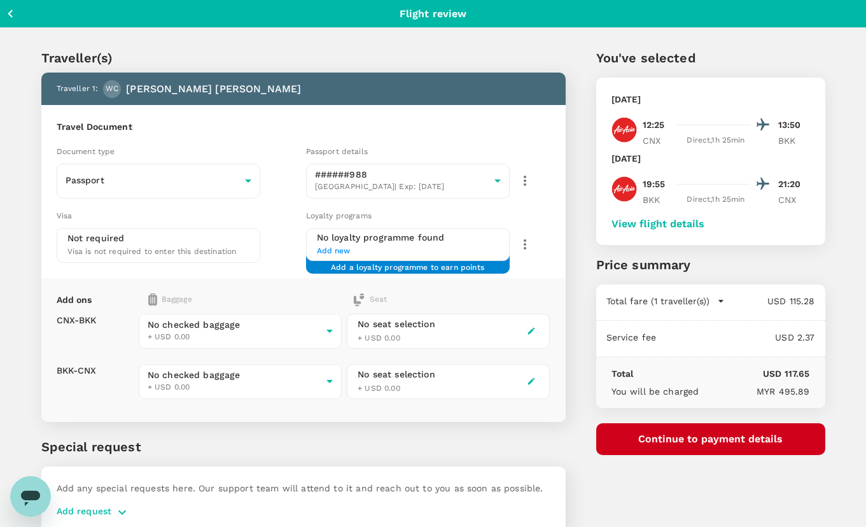
click at [19, 7] on button "Back to flight results" at bounding box center [60, 14] width 111 height 16
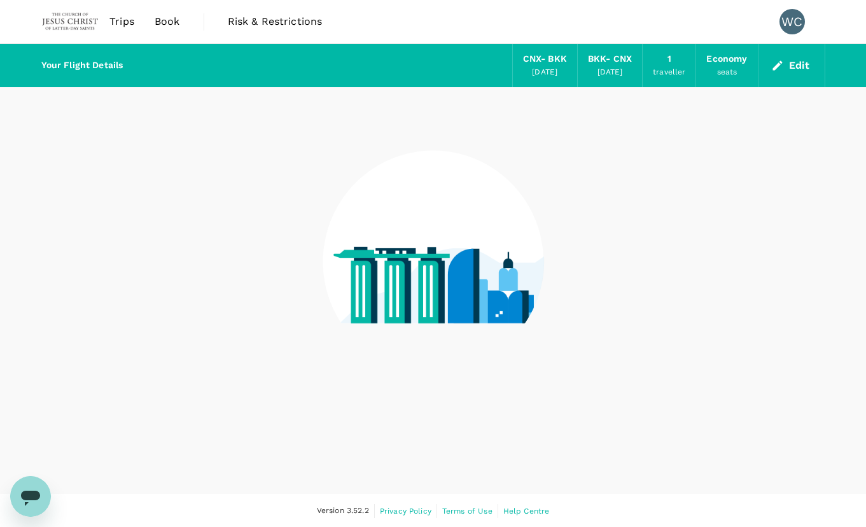
scroll to position [1, 0]
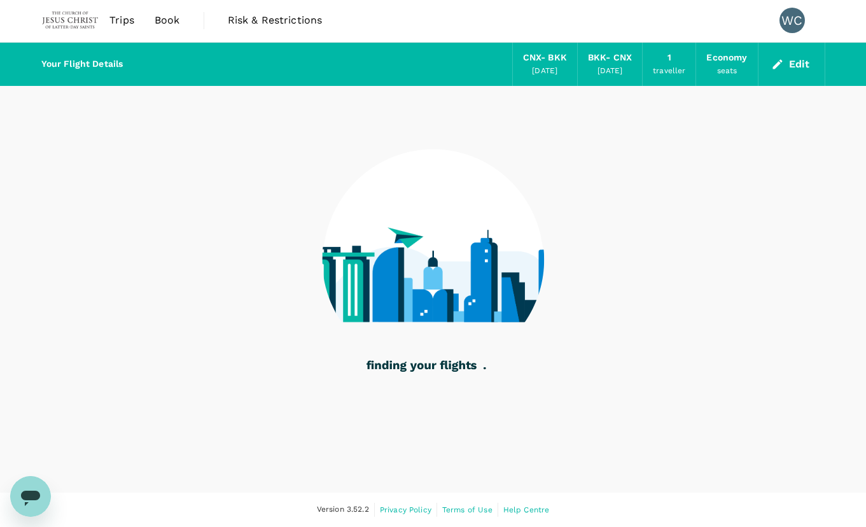
click at [99, 27] on link "Trips" at bounding box center [121, 20] width 45 height 43
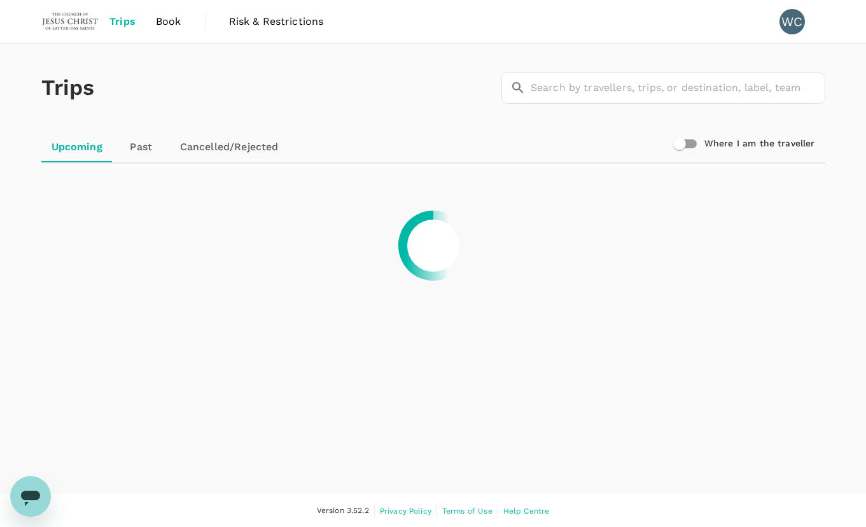
click at [76, 27] on img at bounding box center [70, 22] width 59 height 28
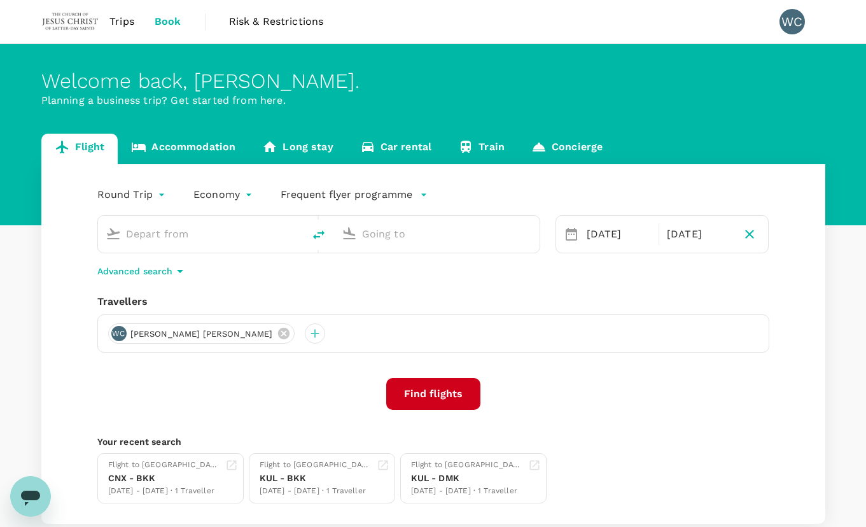
type input "Chiang Mai Intl (CNX)"
type input "Suvarnabhumi Intl (BKK)"
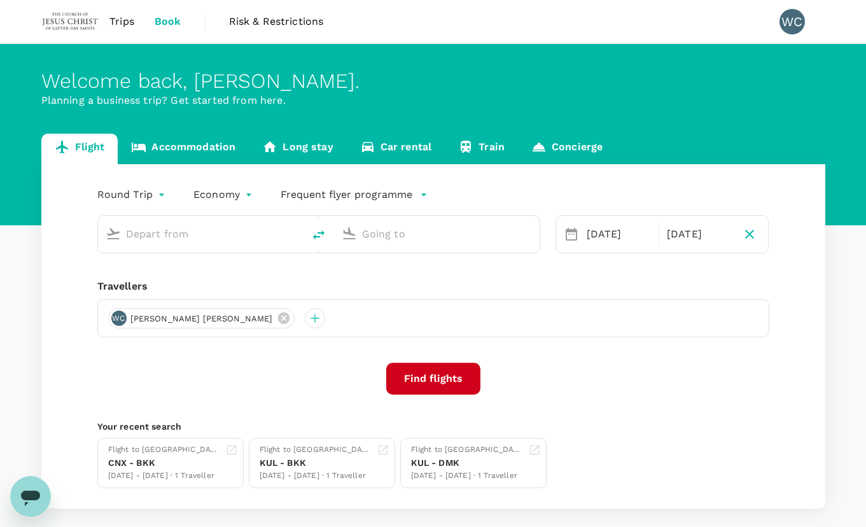
type input "Chiang Mai Intl (CNX)"
type input "Suvarnabhumi Intl (BKK)"
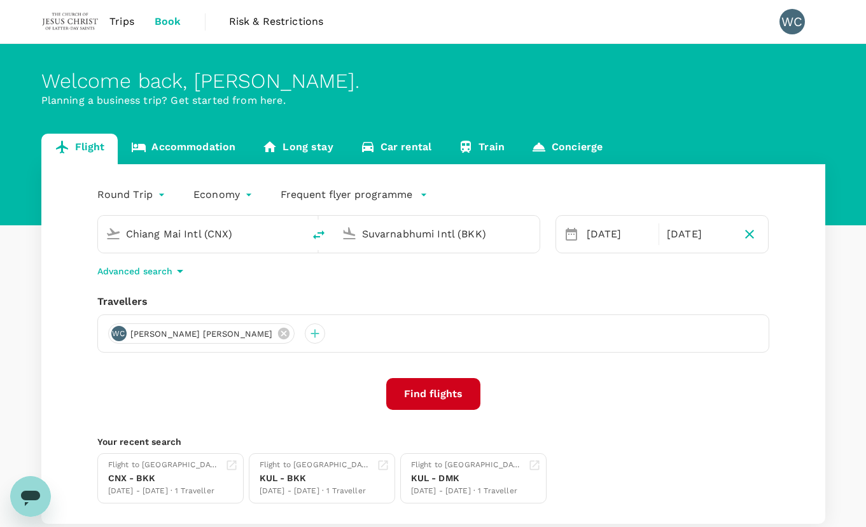
click at [236, 233] on input "Chiang Mai Intl (CNX)" at bounding box center [201, 234] width 151 height 20
click at [255, 232] on input "Chiang Mai Intl (CNX)" at bounding box center [201, 234] width 151 height 20
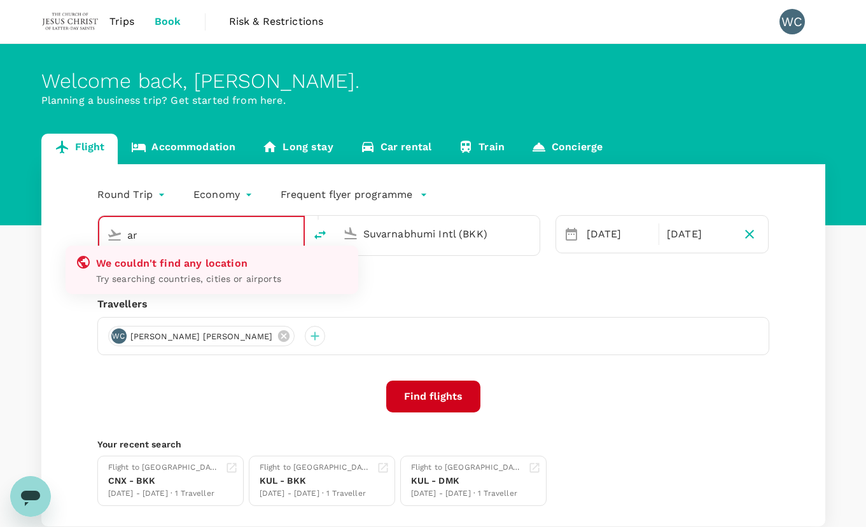
type input "a"
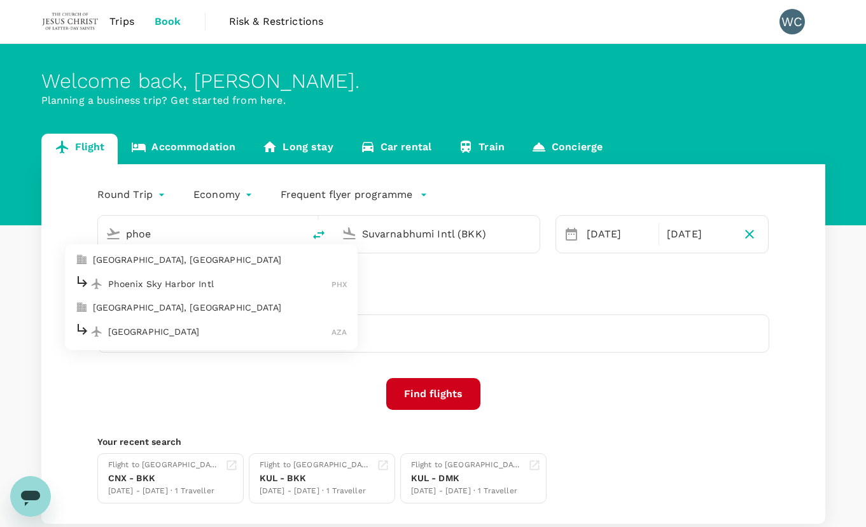
click at [253, 281] on p "Phoenix Sky Harbor Intl" at bounding box center [220, 284] width 224 height 13
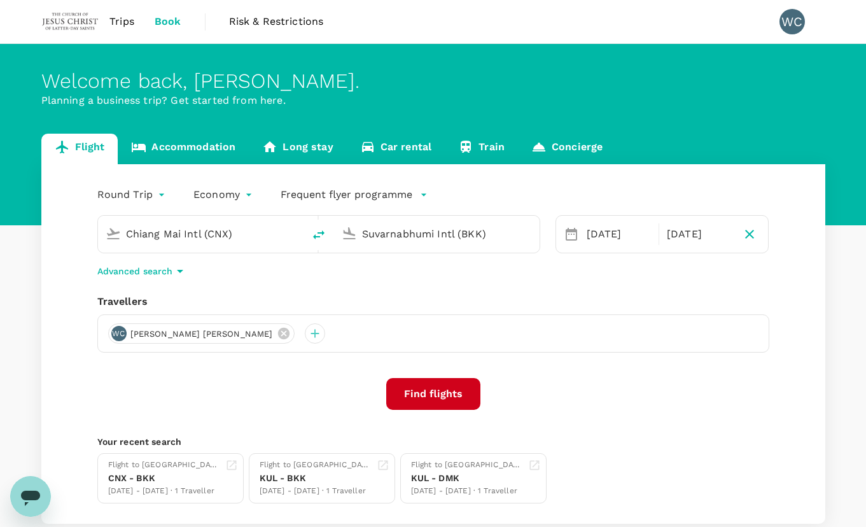
type input "Phoenix Sky Harbor Intl (PHX)"
click at [388, 233] on input "Suvarnabhumi Intl (BKK)" at bounding box center [437, 234] width 151 height 20
click at [445, 398] on button "Find flights" at bounding box center [433, 394] width 94 height 32
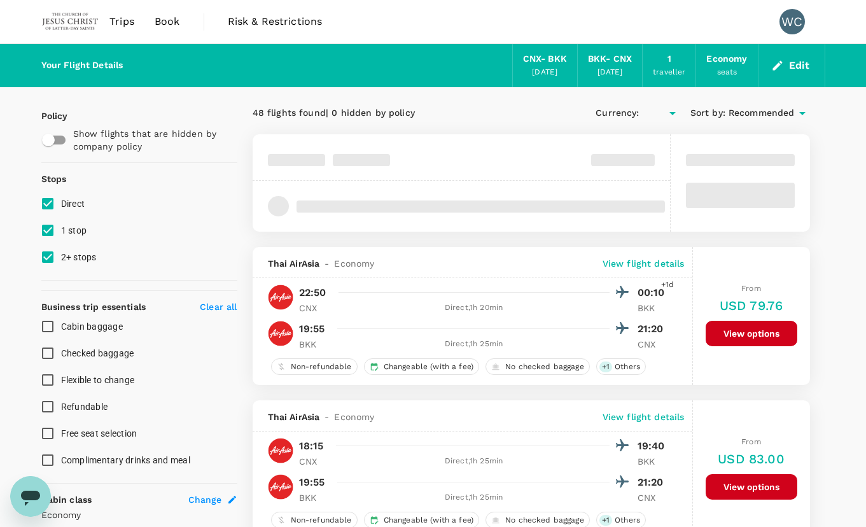
checkbox input "true"
type input "USD"
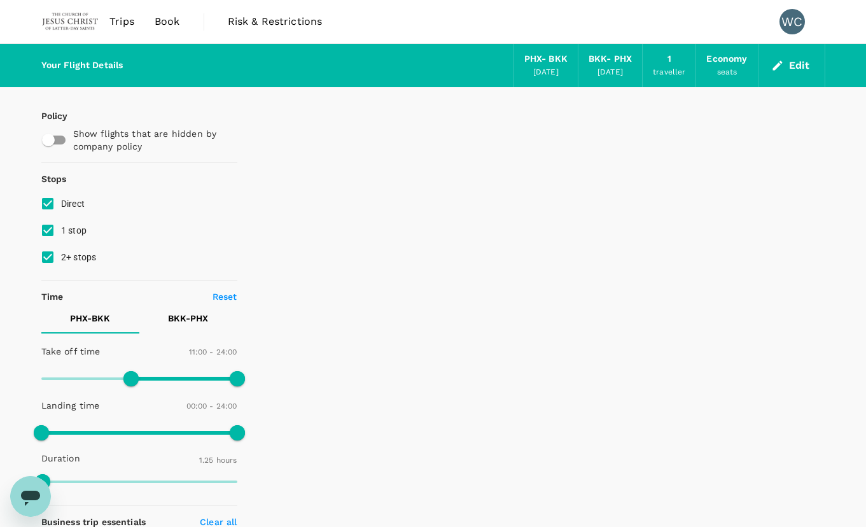
type input "0"
drag, startPoint x: 132, startPoint y: 377, endPoint x: 27, endPoint y: 381, distance: 105.7
click at [195, 320] on p "BKK - PHX" at bounding box center [188, 318] width 40 height 13
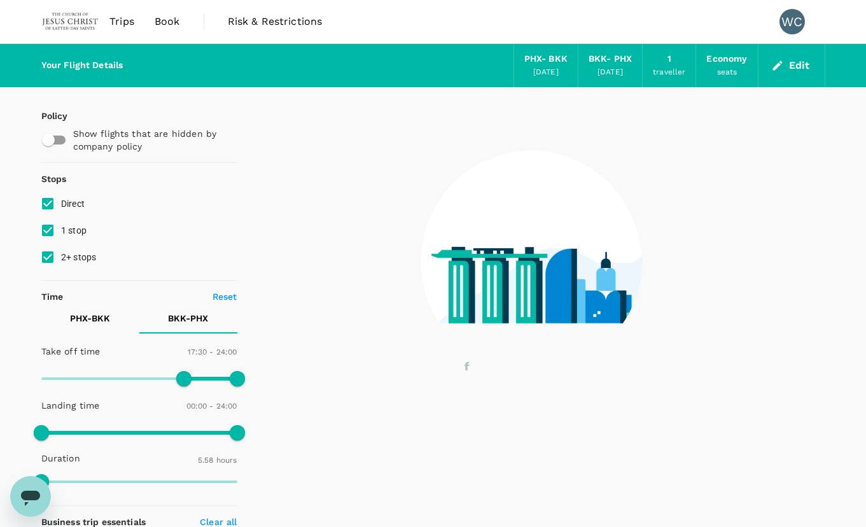
type input "1465"
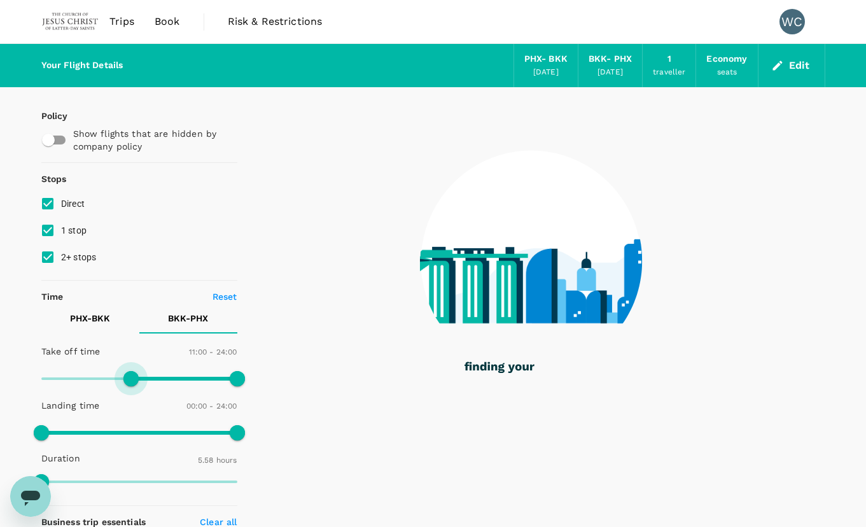
type input "0"
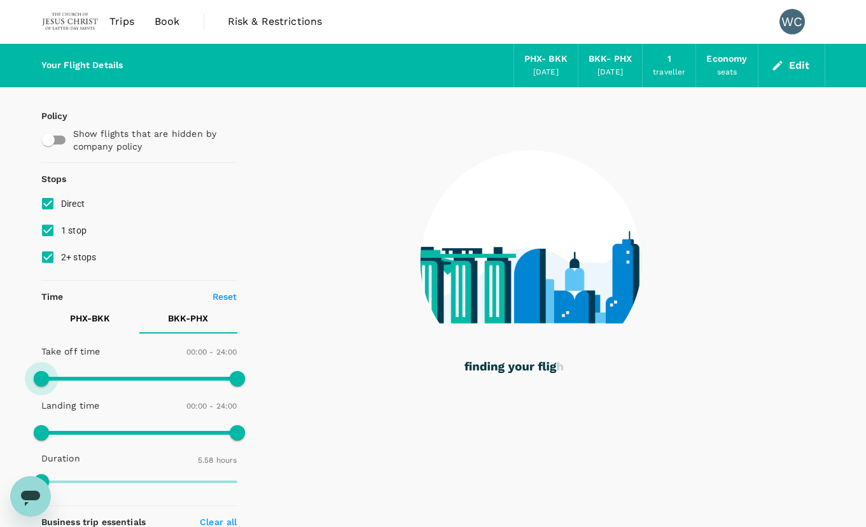
drag, startPoint x: 181, startPoint y: 380, endPoint x: 25, endPoint y: 380, distance: 156.0
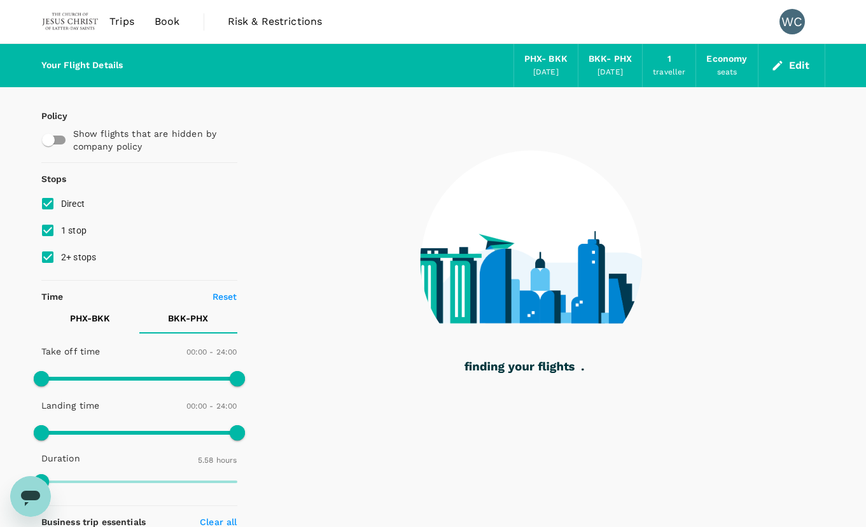
click at [98, 325] on button "PHX - BKK" at bounding box center [90, 318] width 98 height 31
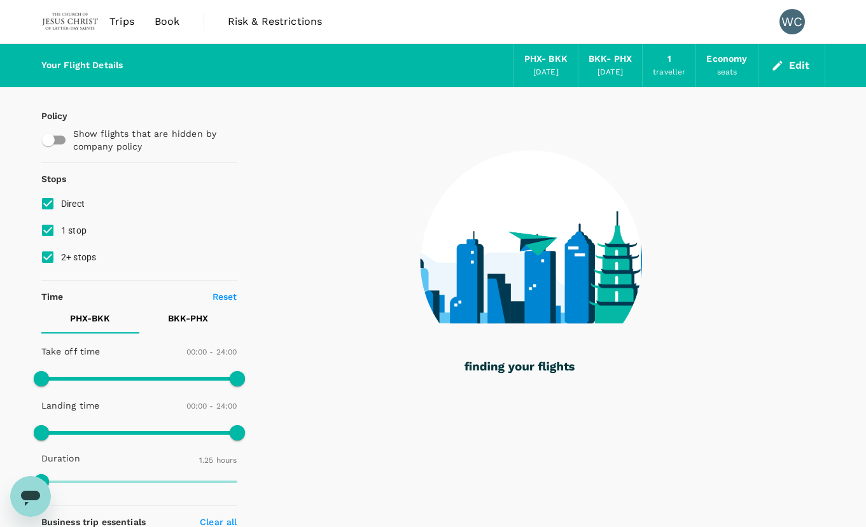
type input "1320"
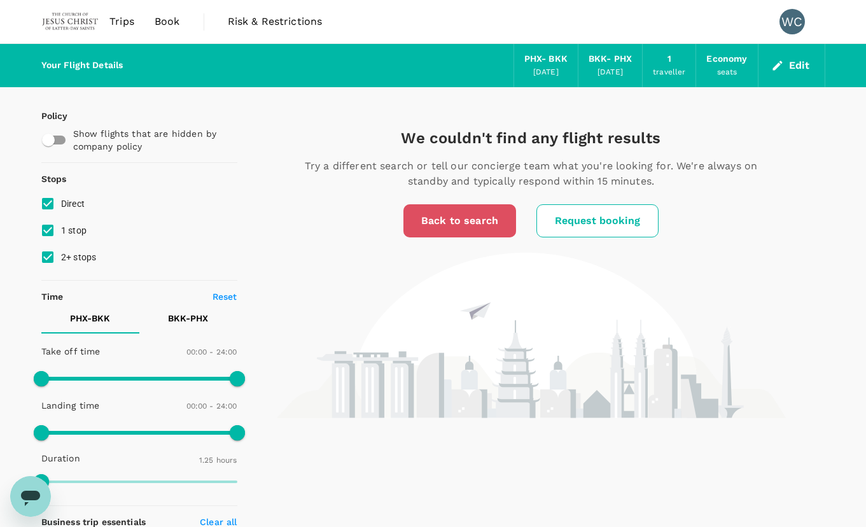
click at [463, 220] on link "Back to search" at bounding box center [460, 220] width 113 height 33
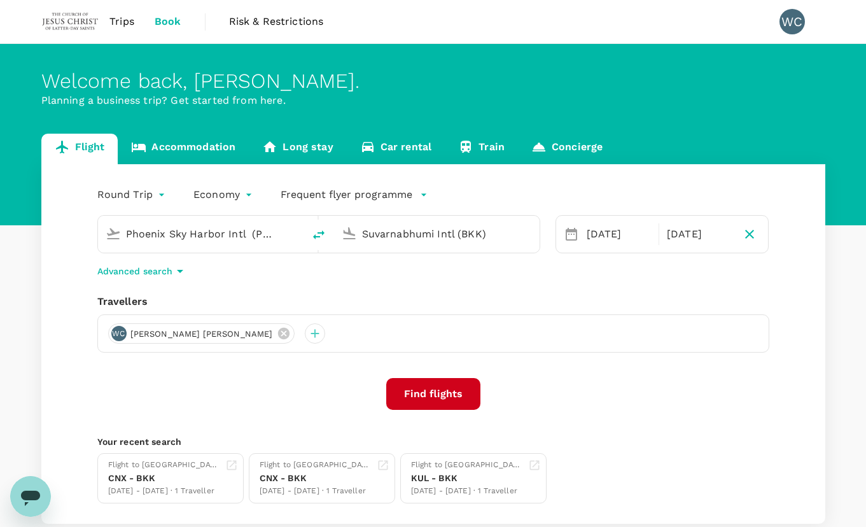
click at [431, 389] on button "Find flights" at bounding box center [433, 394] width 94 height 32
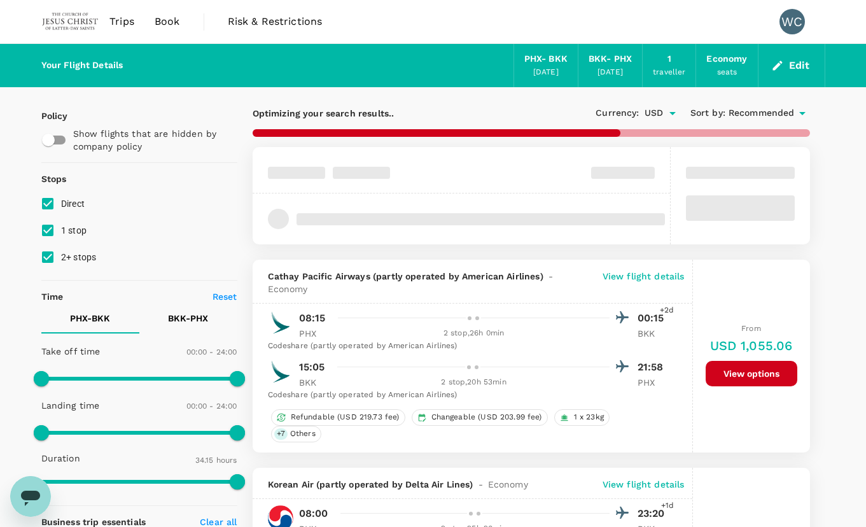
type input "2630"
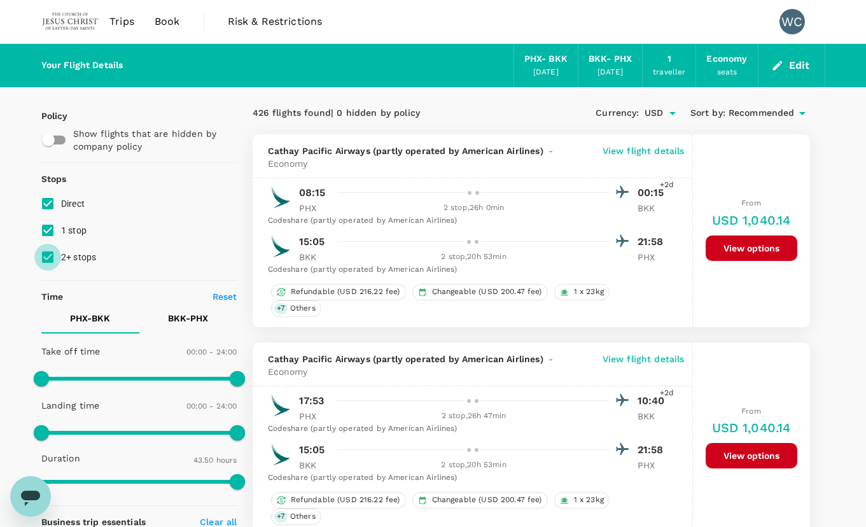
click at [50, 256] on input "2+ stops" at bounding box center [47, 257] width 27 height 27
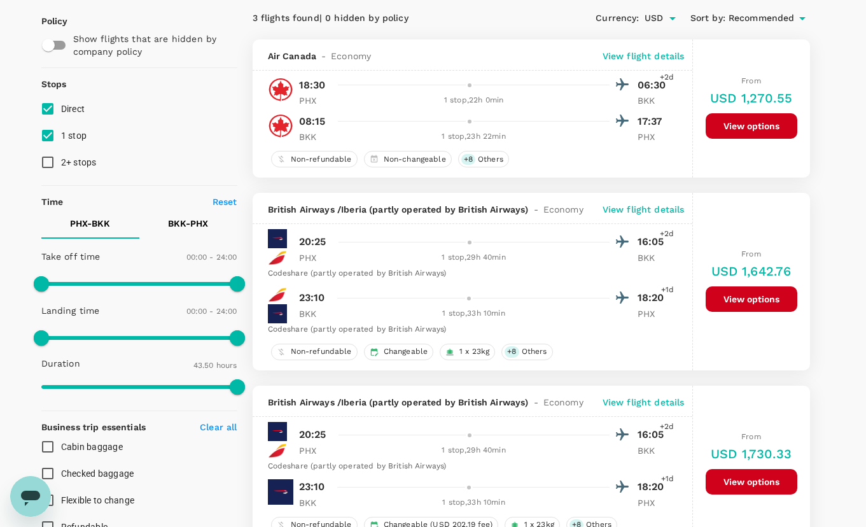
scroll to position [64, 0]
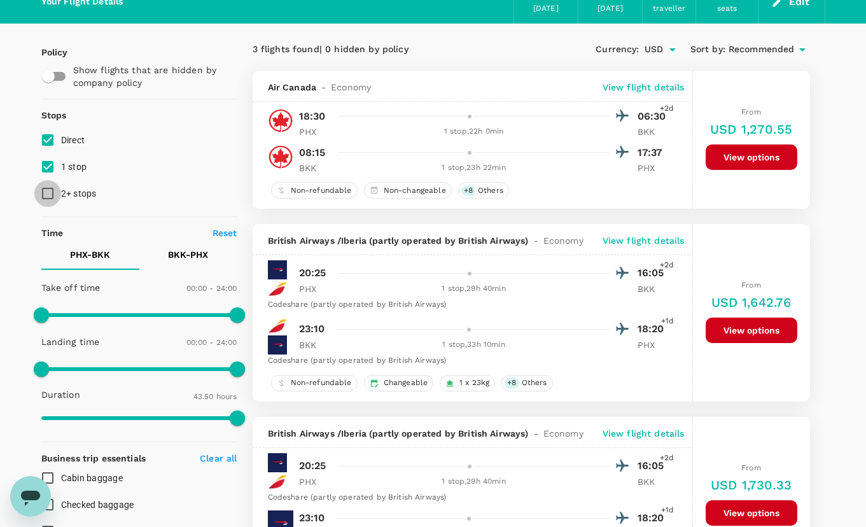
click at [50, 193] on input "2+ stops" at bounding box center [47, 193] width 27 height 27
checkbox input "true"
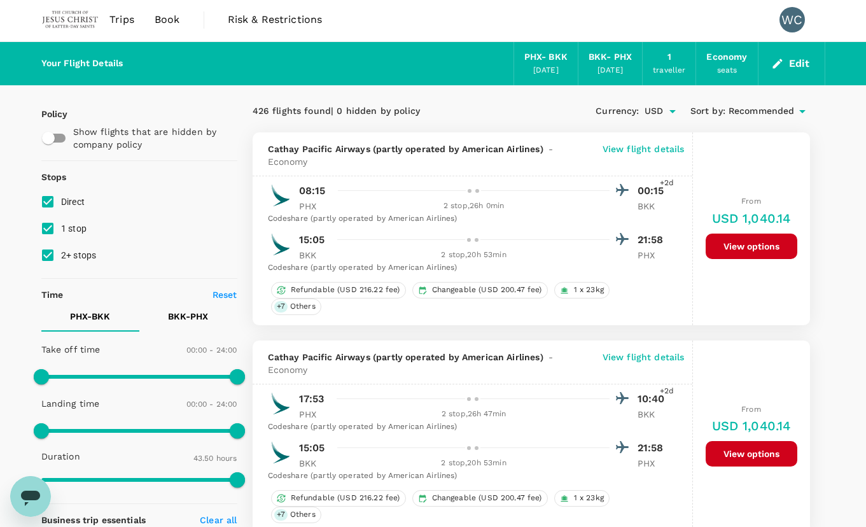
scroll to position [0, 0]
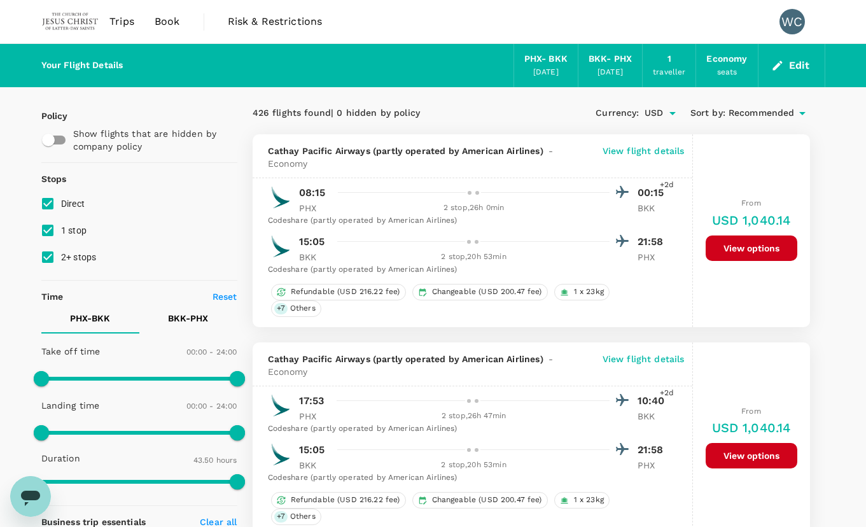
click at [76, 18] on img at bounding box center [70, 22] width 59 height 28
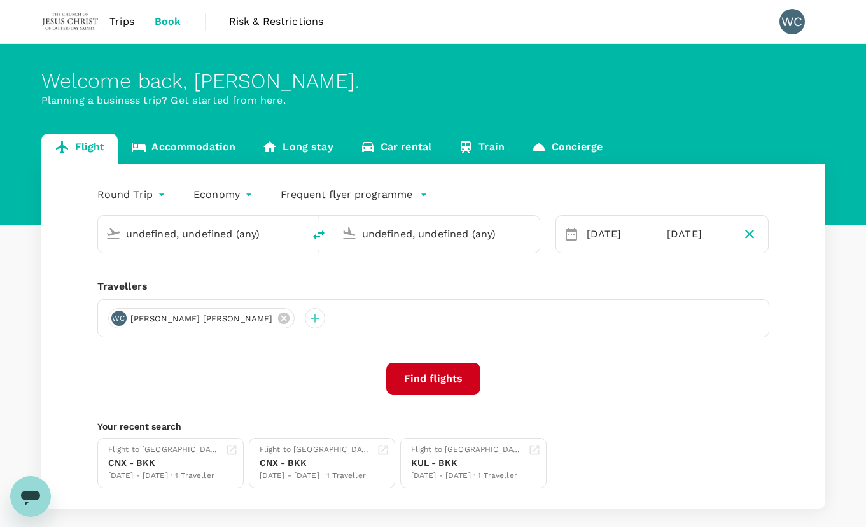
type input "Phoenix Sky Harbor Intl (PHX)"
type input "Suvarnabhumi Intl (BKK)"
type input "Phoenix Sky Harbor Intl (PHX)"
type input "Suvarnabhumi Intl (BKK)"
type input "Phoenix Sky Harbor Intl (PHX)"
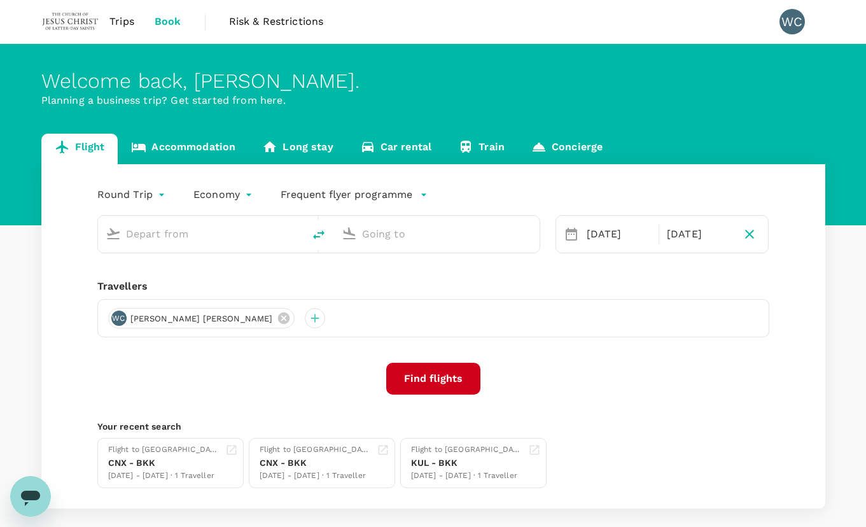
type input "Suvarnabhumi Intl (BKK)"
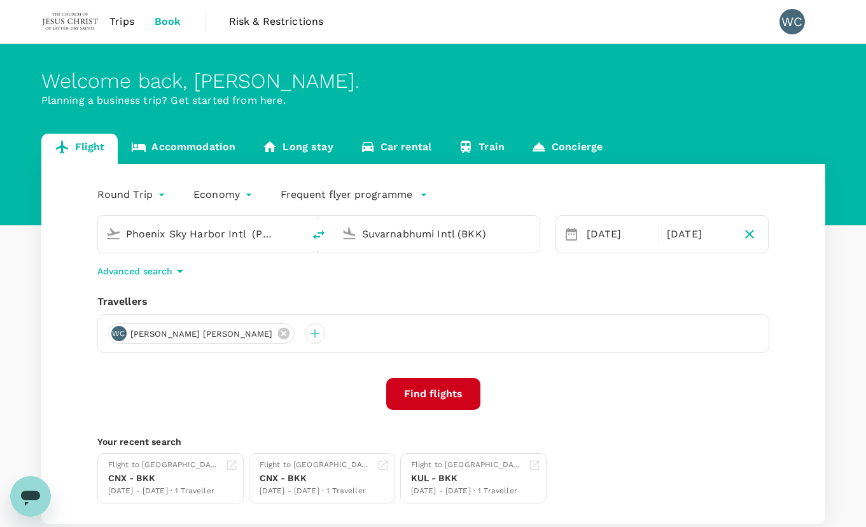
click at [253, 232] on input "Phoenix Sky Harbor Intl (PHX)" at bounding box center [201, 234] width 151 height 20
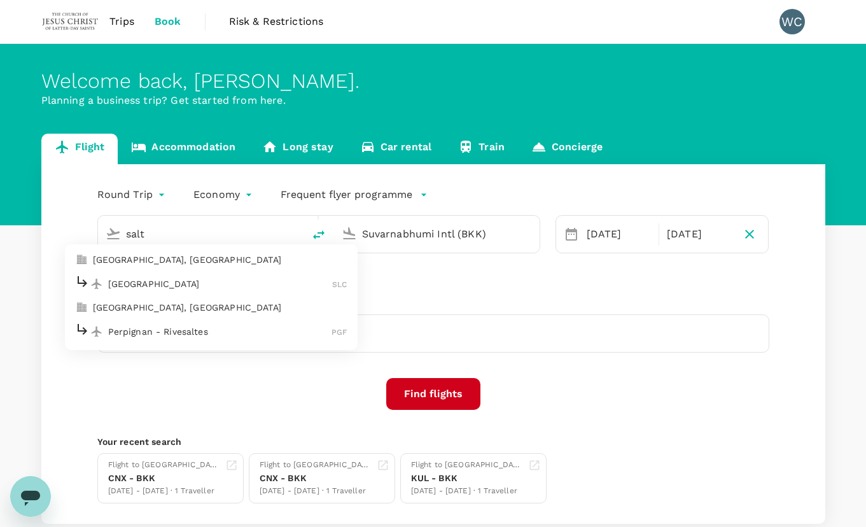
click at [225, 279] on p "Salt Lake City Intl" at bounding box center [220, 284] width 225 height 13
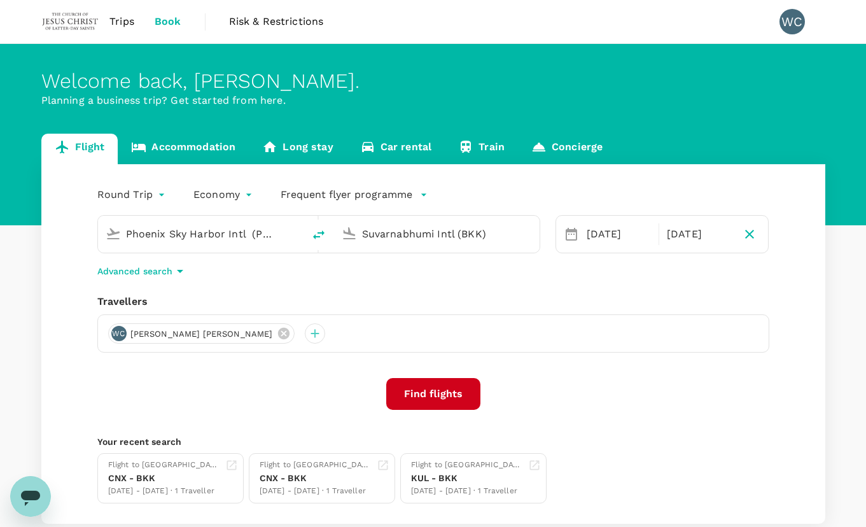
type input "Salt Lake City Intl (SLC)"
click at [451, 394] on button "Find flights" at bounding box center [433, 394] width 94 height 32
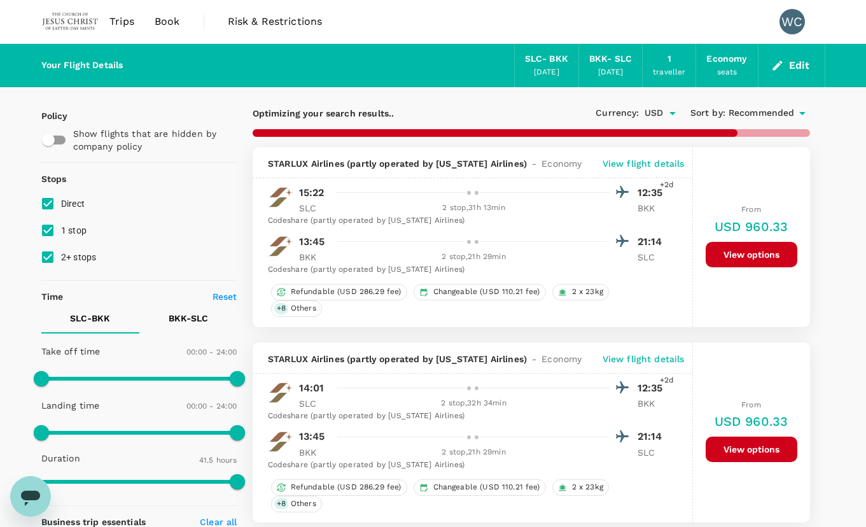
click at [659, 165] on p "View flight details" at bounding box center [644, 163] width 82 height 13
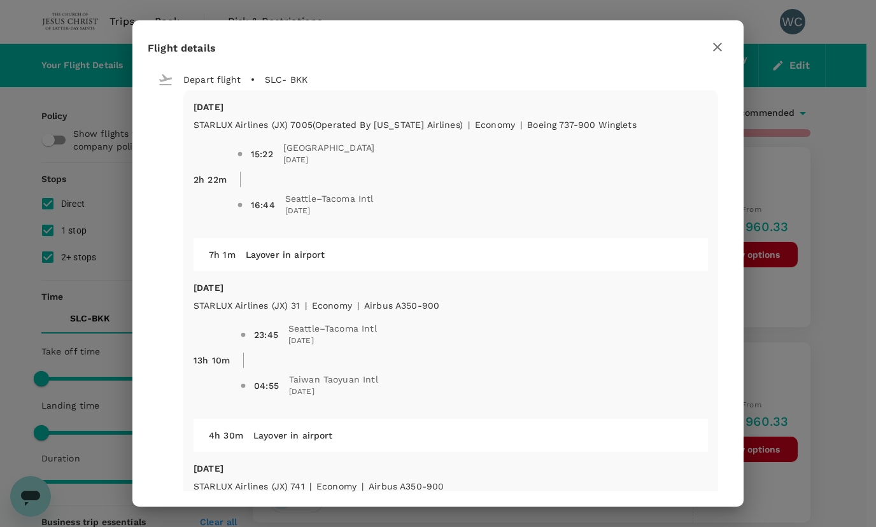
type input "2605"
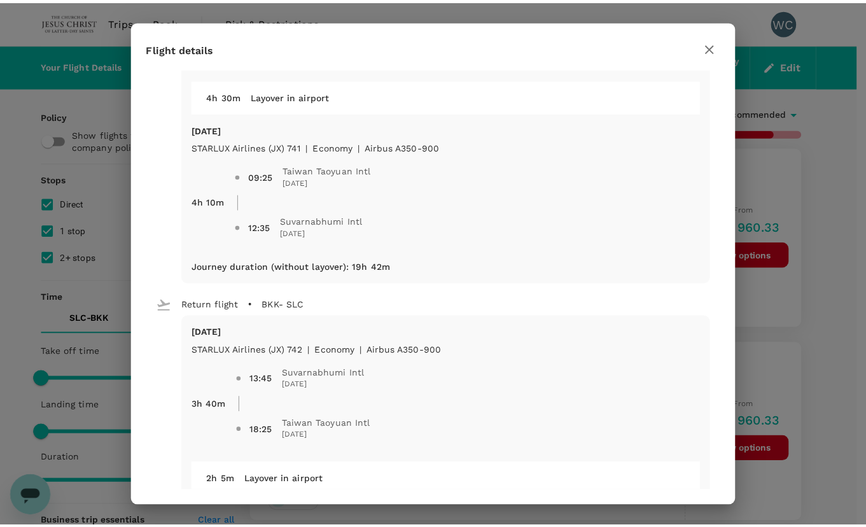
scroll to position [318, 0]
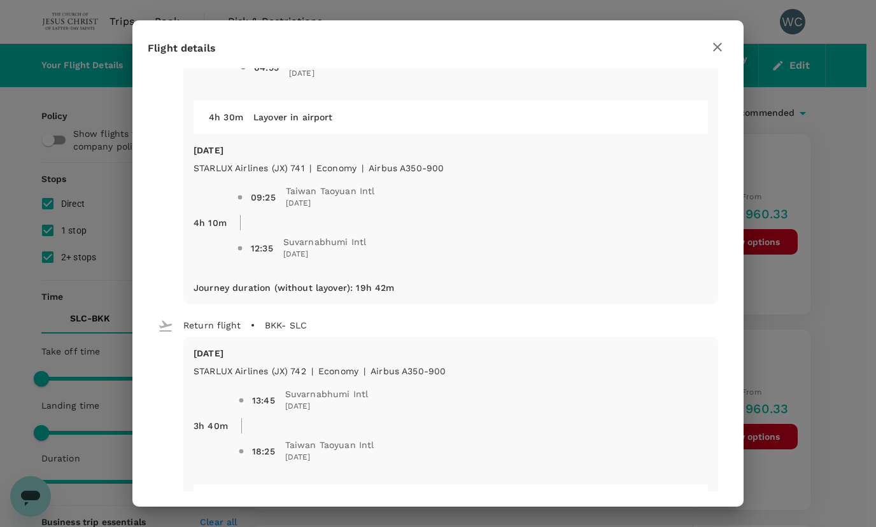
click at [695, 391] on span "13:45 Suvarnabhumi Intl 23 Nov 2025" at bounding box center [480, 400] width 456 height 25
click at [718, 45] on icon "button" at bounding box center [717, 46] width 15 height 15
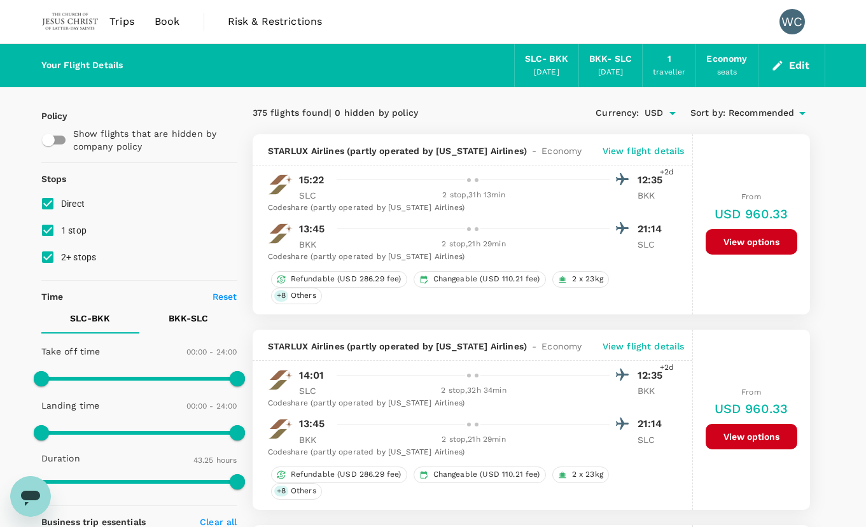
click at [815, 76] on div "Edit" at bounding box center [792, 65] width 67 height 43
click at [805, 67] on button "Edit" at bounding box center [792, 65] width 46 height 20
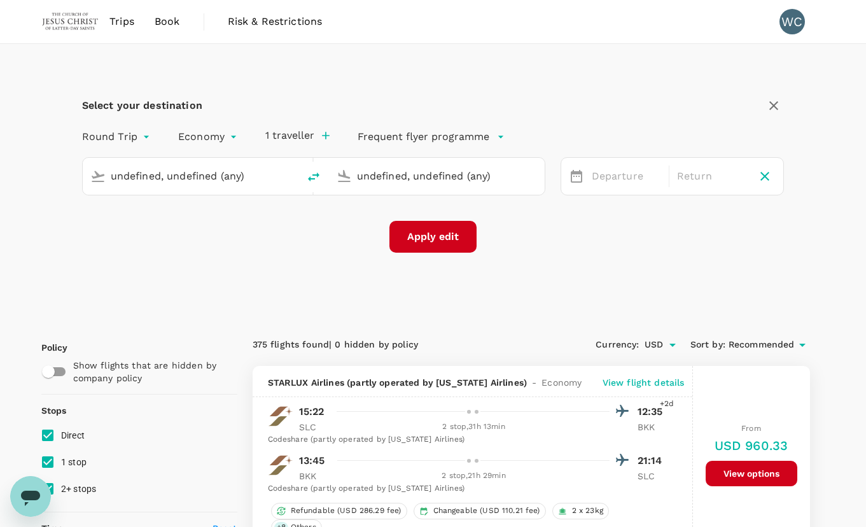
type input "Salt Lake City Intl (SLC)"
type input "Suvarnabhumi Intl (BKK)"
type input "Salt Lake City Intl (SLC)"
type input "Suvarnabhumi Intl (BKK)"
click at [621, 175] on div "19 Nov" at bounding box center [627, 176] width 80 height 25
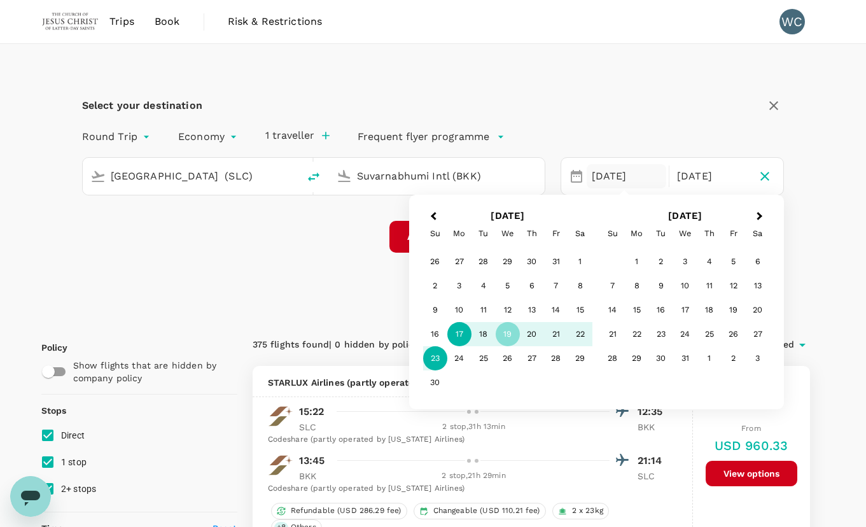
click at [456, 334] on div "17" at bounding box center [460, 334] width 24 height 24
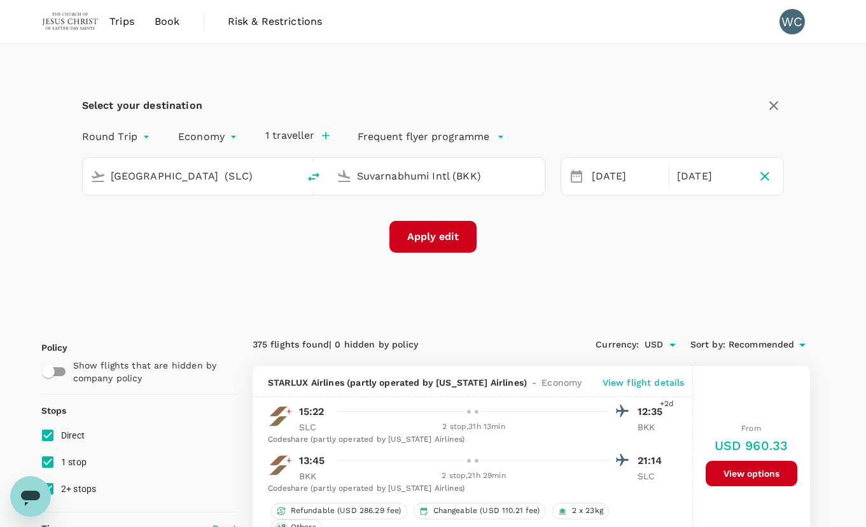
click at [818, 225] on div "Select your destination Round Trip roundtrip Economy economy 1 traveller Freque…" at bounding box center [433, 181] width 784 height 275
click at [411, 231] on button "Apply edit" at bounding box center [433, 237] width 87 height 32
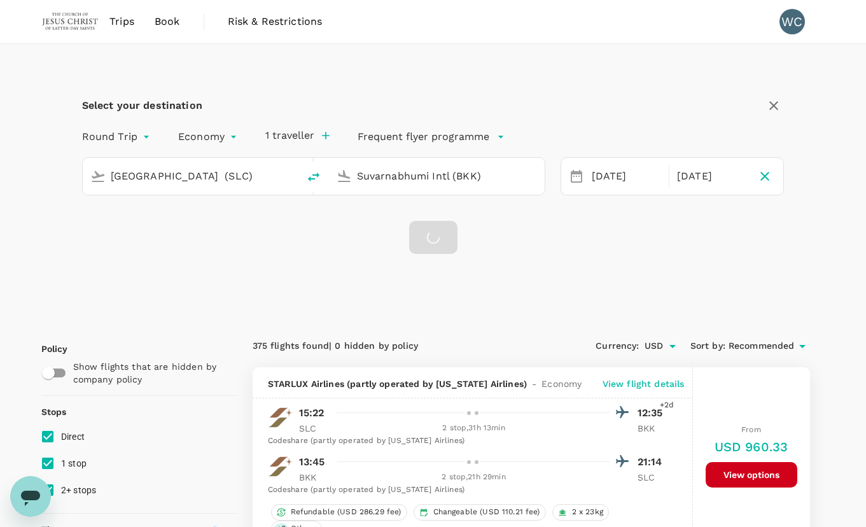
checkbox input "false"
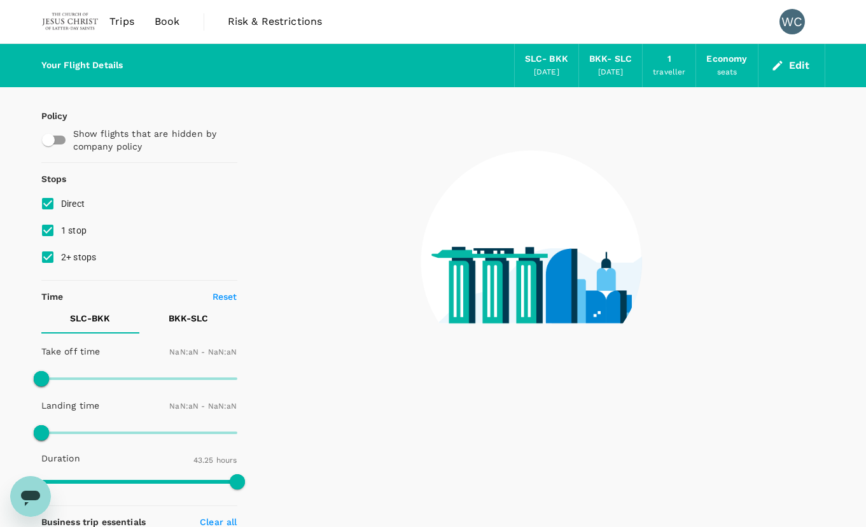
type input "1440"
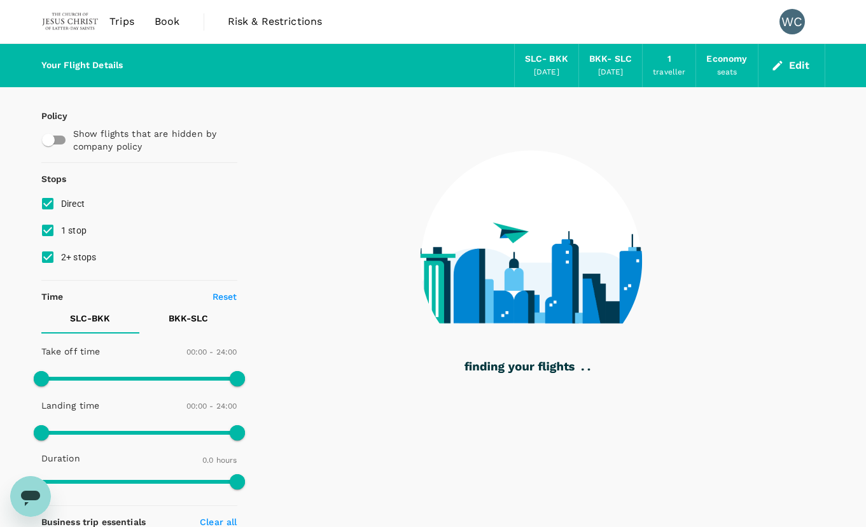
click at [274, 142] on div at bounding box center [531, 253] width 588 height 332
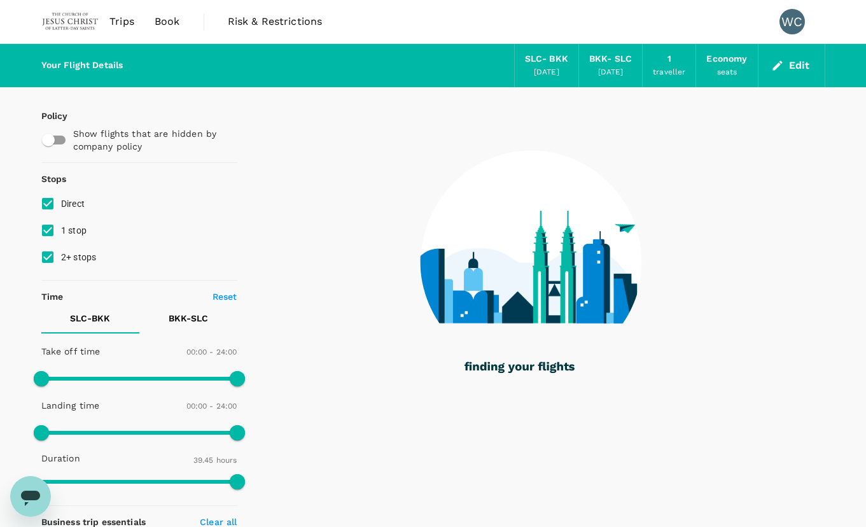
type input "2385"
checkbox input "true"
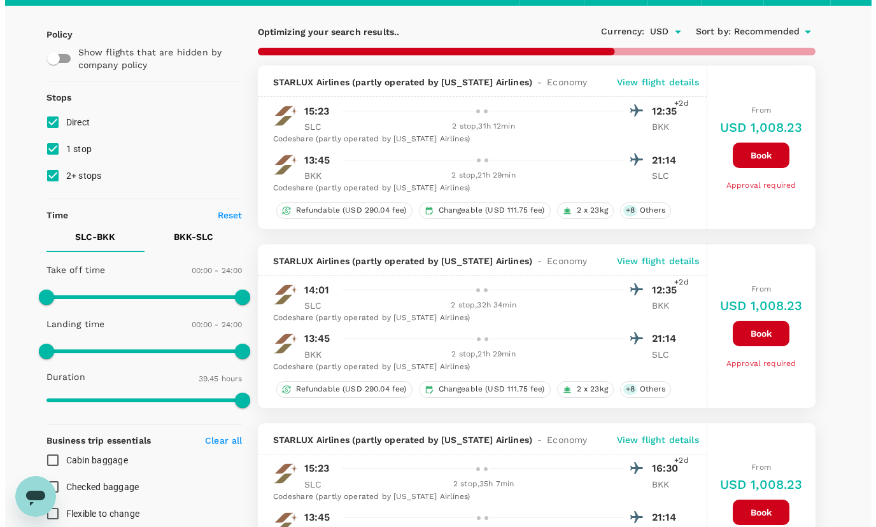
scroll to position [64, 0]
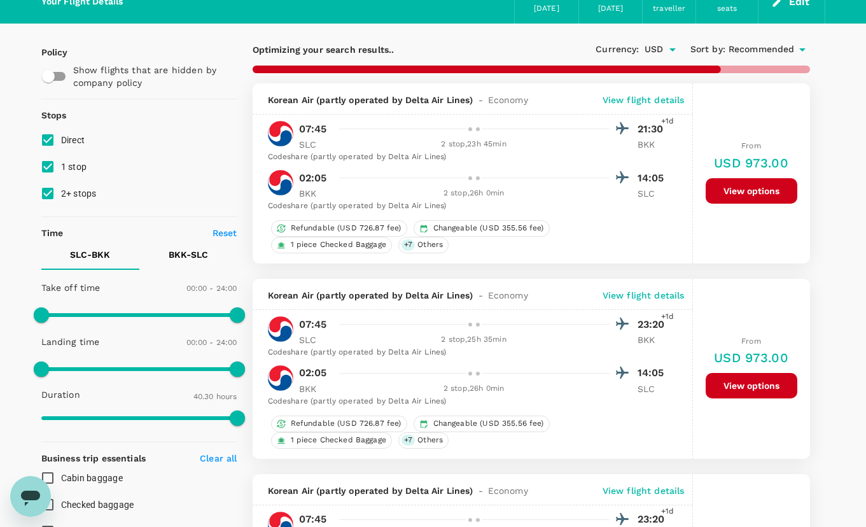
click at [649, 297] on p "View flight details" at bounding box center [644, 295] width 82 height 13
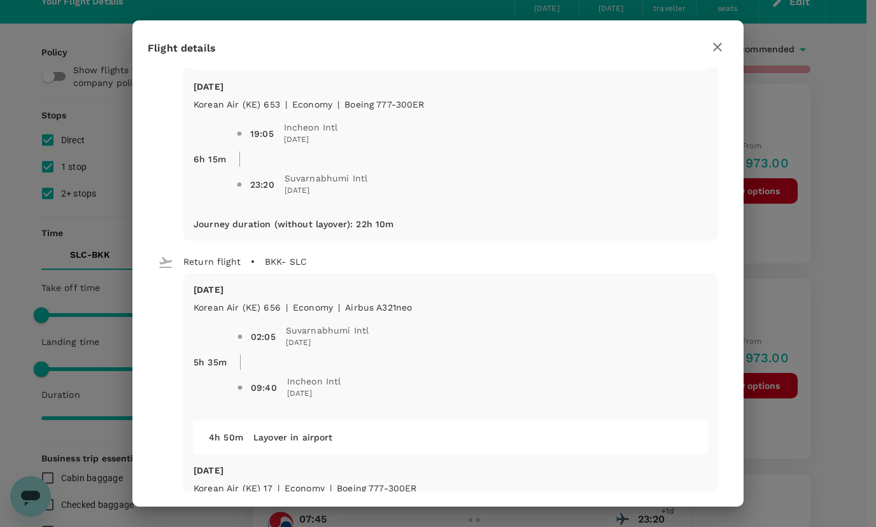
scroll to position [318, 0]
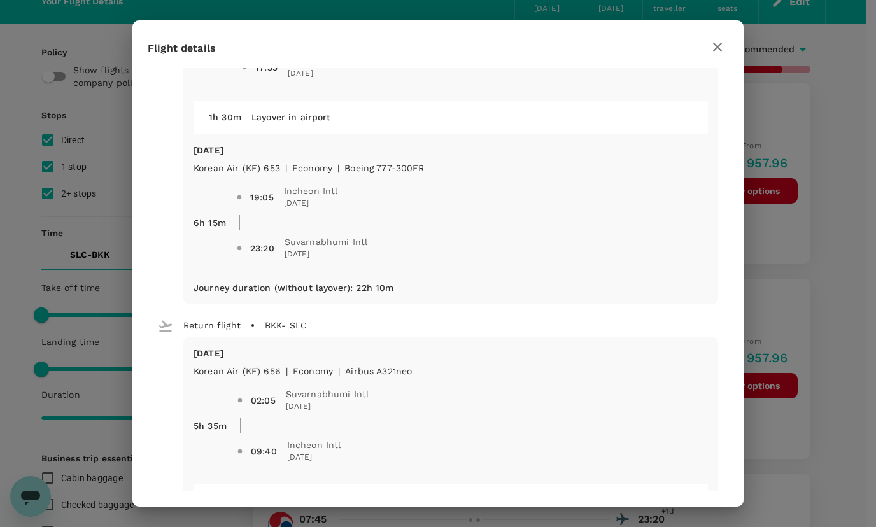
type input "2465"
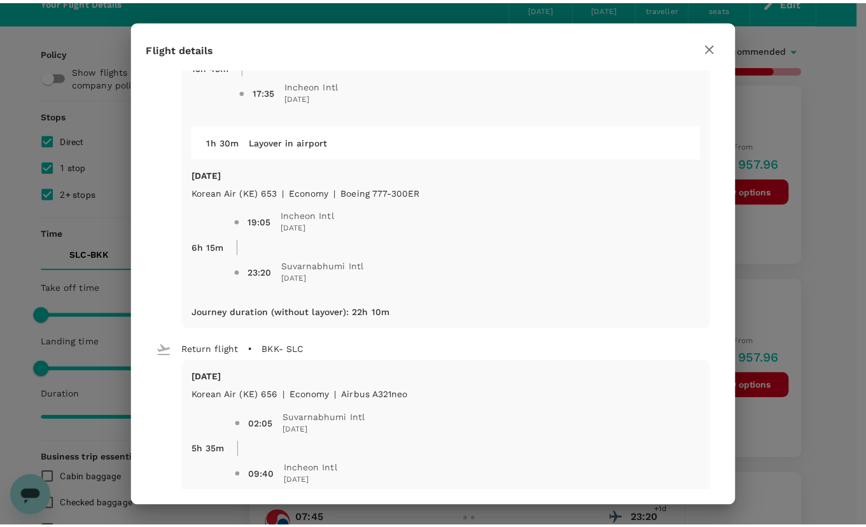
scroll to position [255, 0]
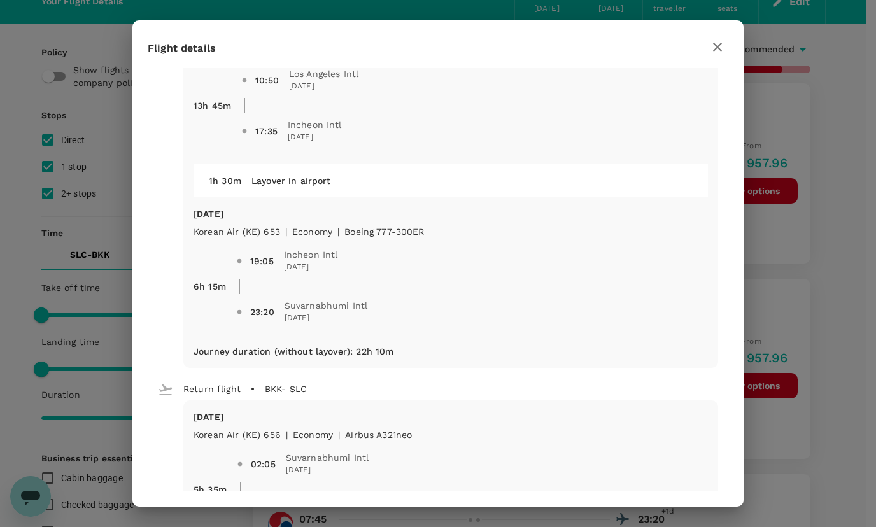
click at [713, 43] on icon "button" at bounding box center [717, 46] width 15 height 15
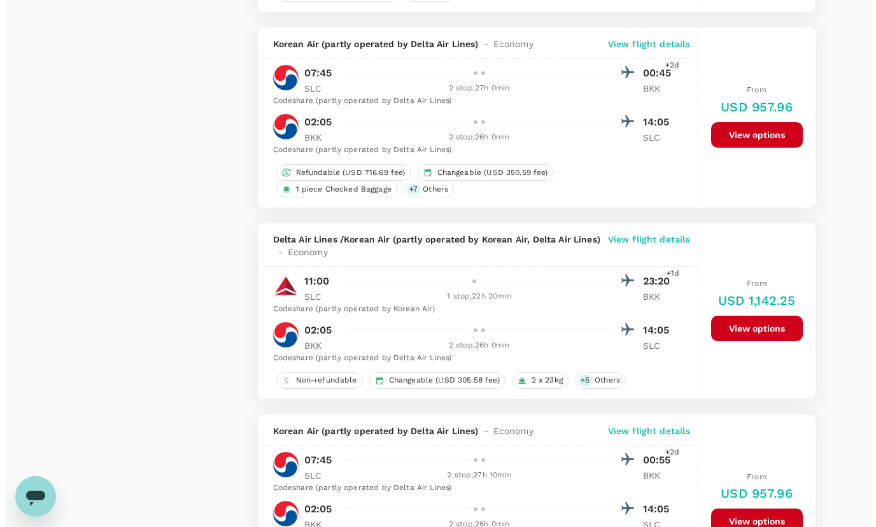
scroll to position [1782, 0]
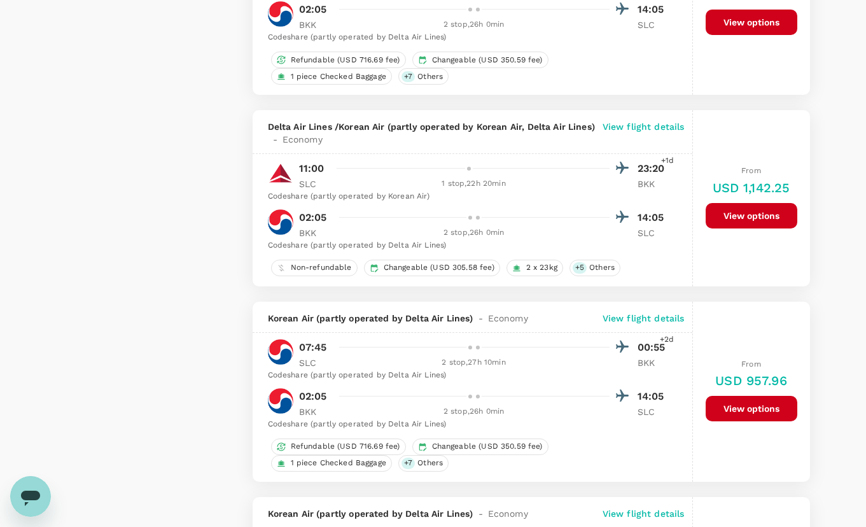
click at [643, 120] on p "View flight details" at bounding box center [644, 132] width 82 height 25
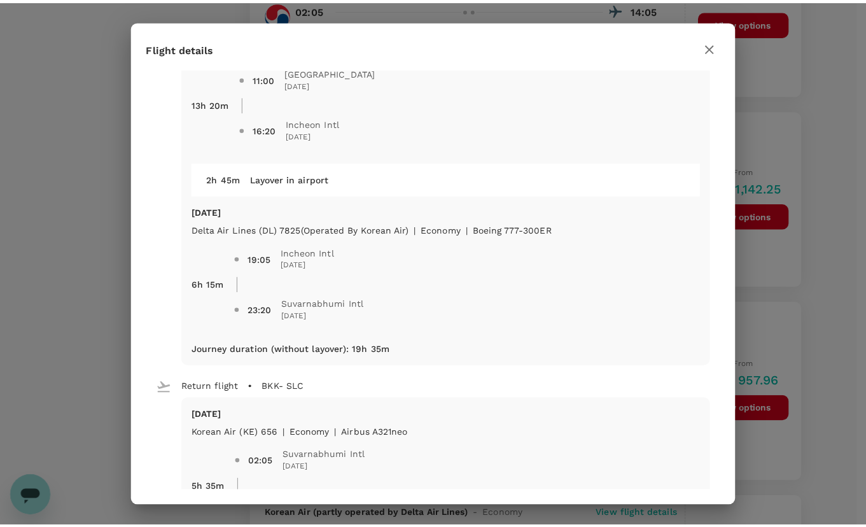
scroll to position [64, 0]
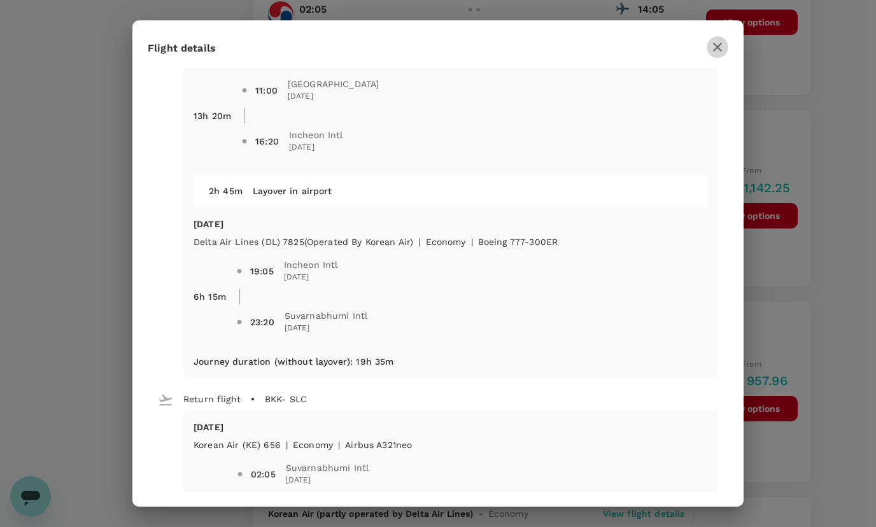
click at [713, 49] on icon "button" at bounding box center [717, 46] width 15 height 15
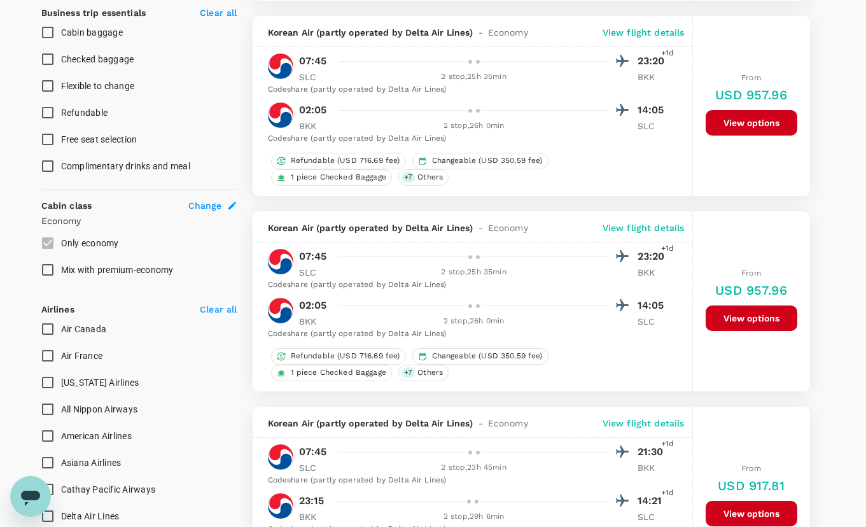
scroll to position [0, 0]
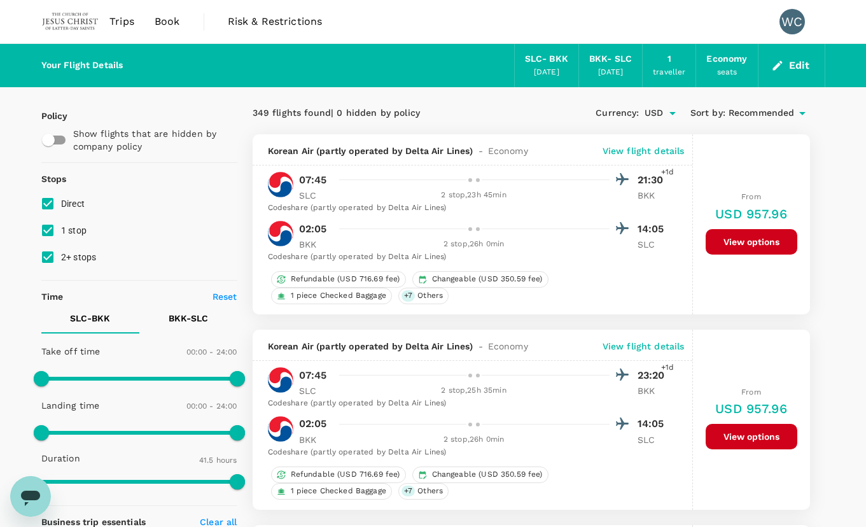
click at [784, 69] on icon "button" at bounding box center [778, 65] width 13 height 13
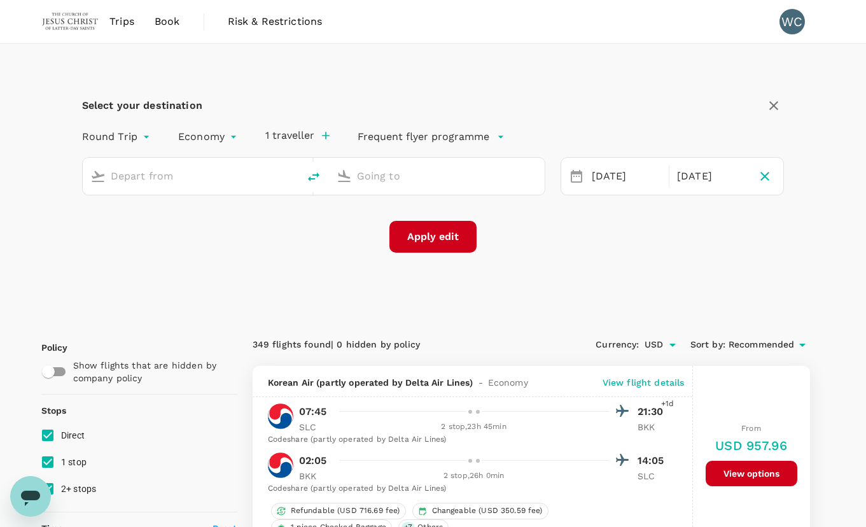
type input "Salt Lake City Intl (SLC)"
type input "Suvarnabhumi Intl (BKK)"
click at [575, 174] on icon at bounding box center [576, 176] width 11 height 13
click at [585, 176] on div "[DATE]" at bounding box center [626, 176] width 85 height 25
click at [607, 177] on div "[DATE]" at bounding box center [627, 176] width 80 height 25
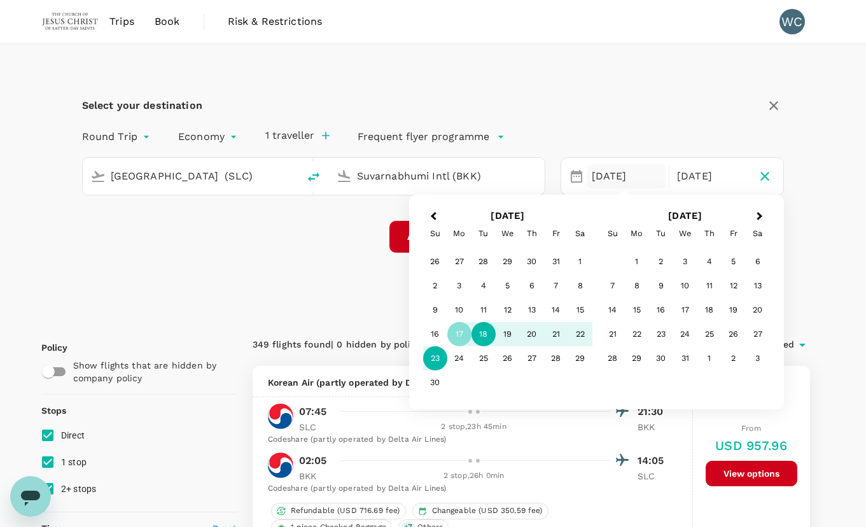
click at [489, 331] on div "18" at bounding box center [484, 334] width 24 height 24
click at [815, 313] on div "Select your destination Round Trip roundtrip Economy economy 1 traveller Freque…" at bounding box center [433, 181] width 784 height 275
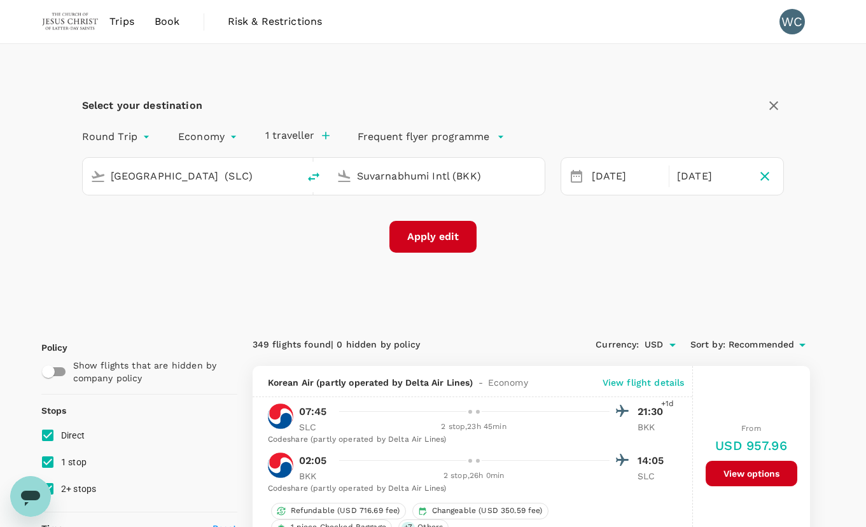
click at [455, 244] on button "Apply edit" at bounding box center [433, 237] width 87 height 32
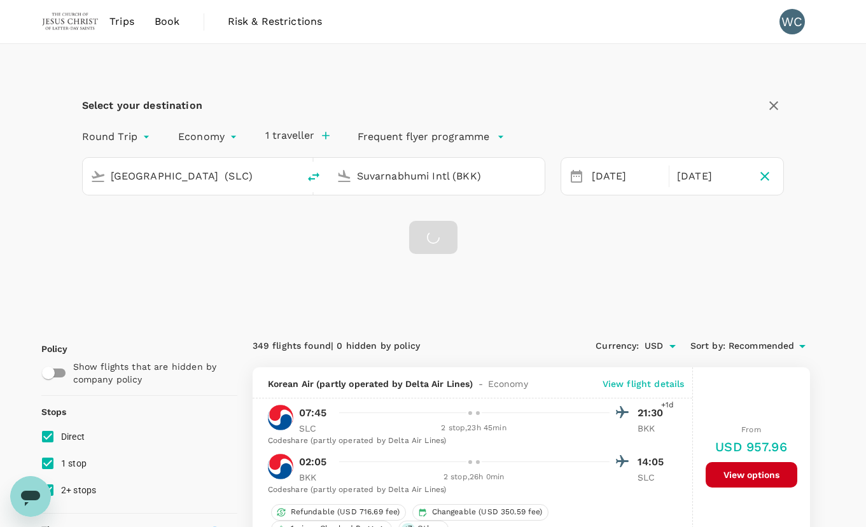
checkbox input "false"
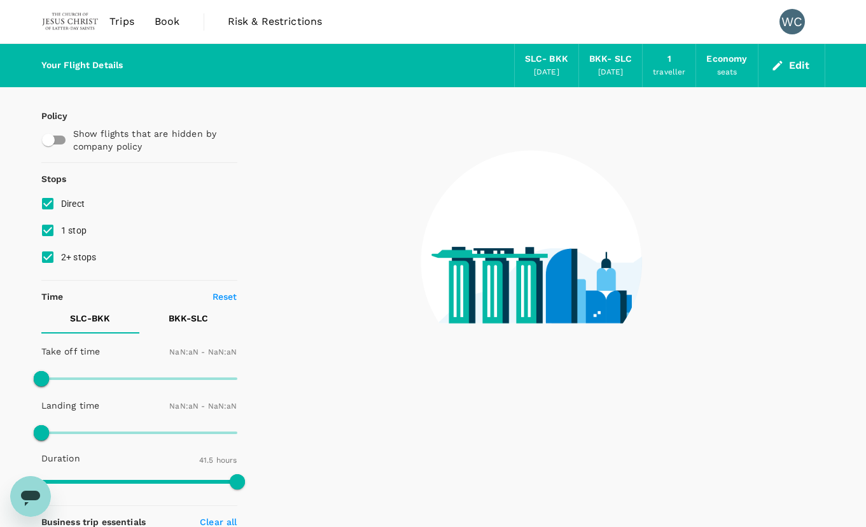
type input "1440"
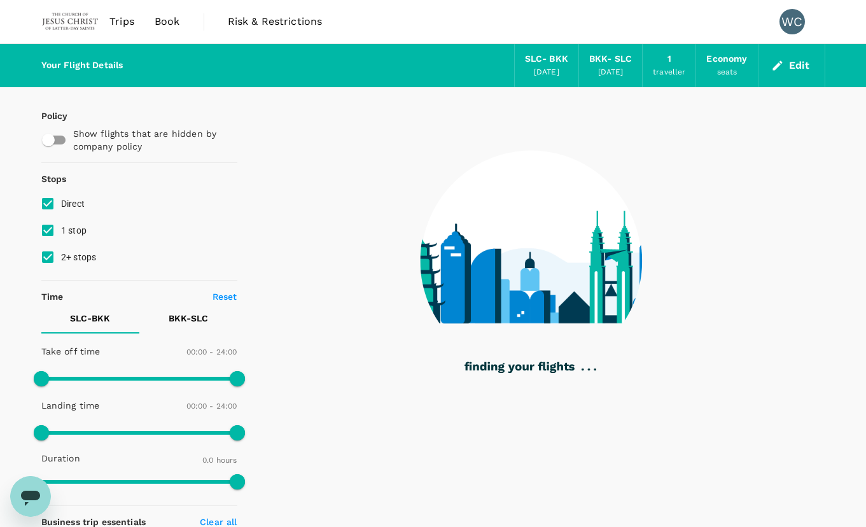
type input "2385"
checkbox input "true"
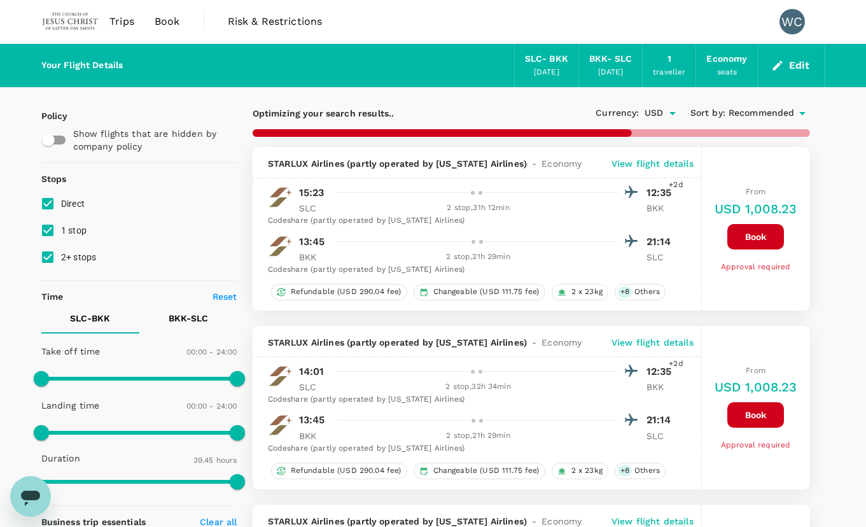
click at [667, 164] on p "View flight details" at bounding box center [653, 163] width 82 height 13
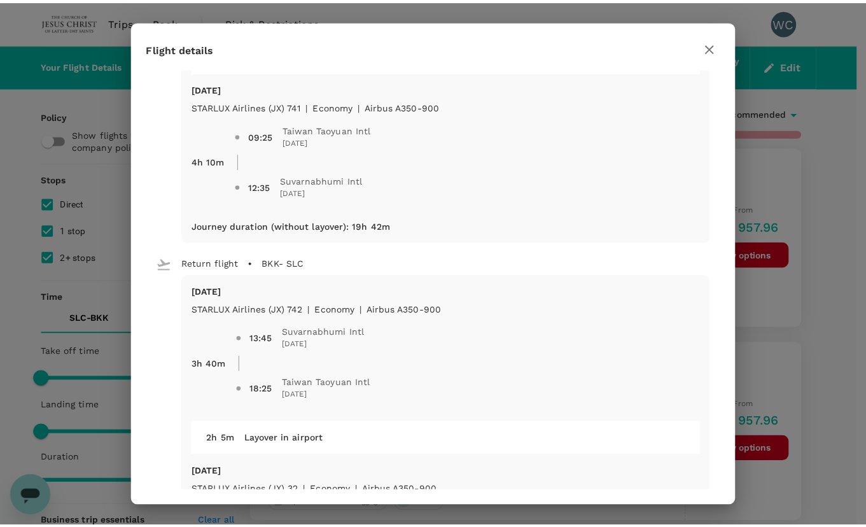
scroll to position [382, 0]
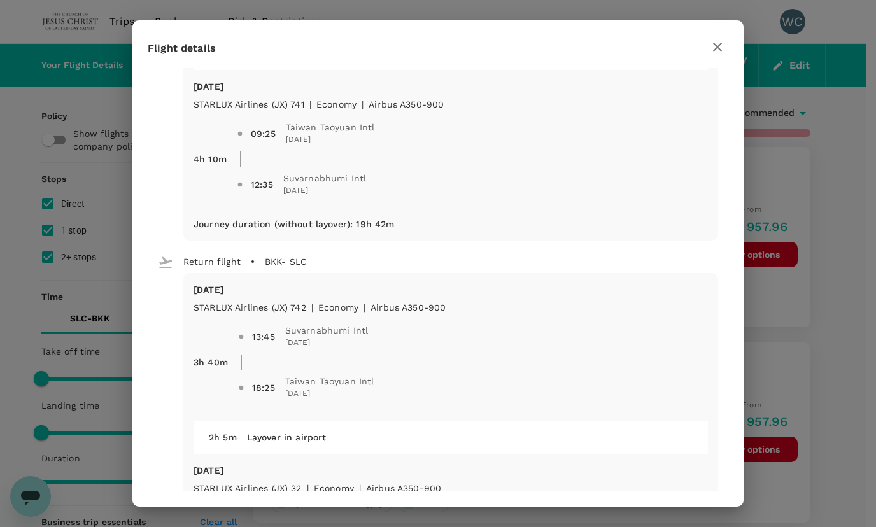
click at [710, 48] on icon "button" at bounding box center [717, 46] width 15 height 15
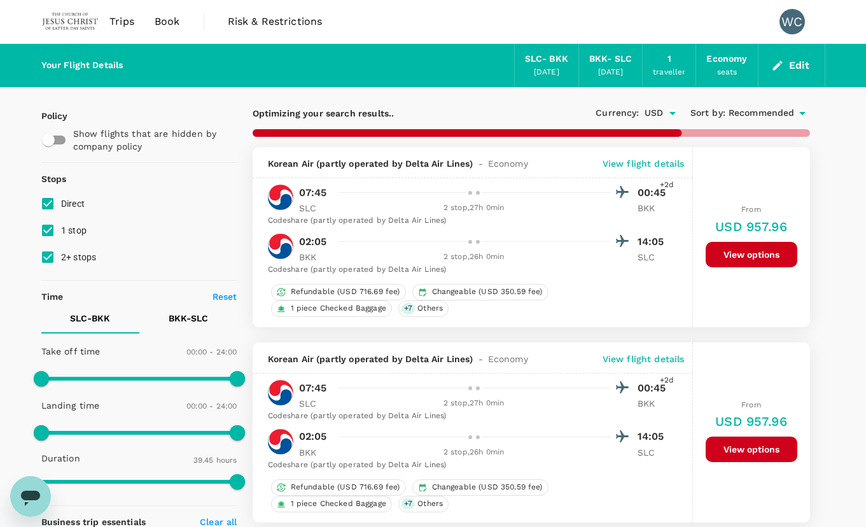
type input "2465"
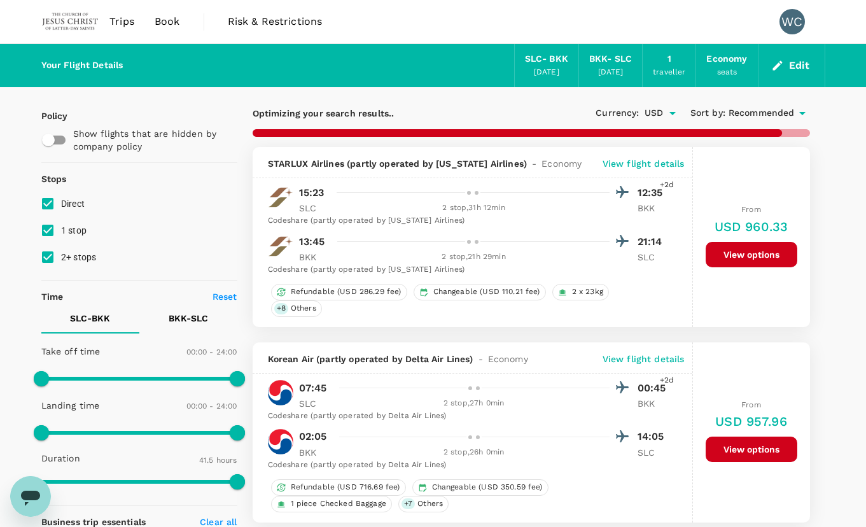
click at [85, 20] on img at bounding box center [70, 22] width 59 height 28
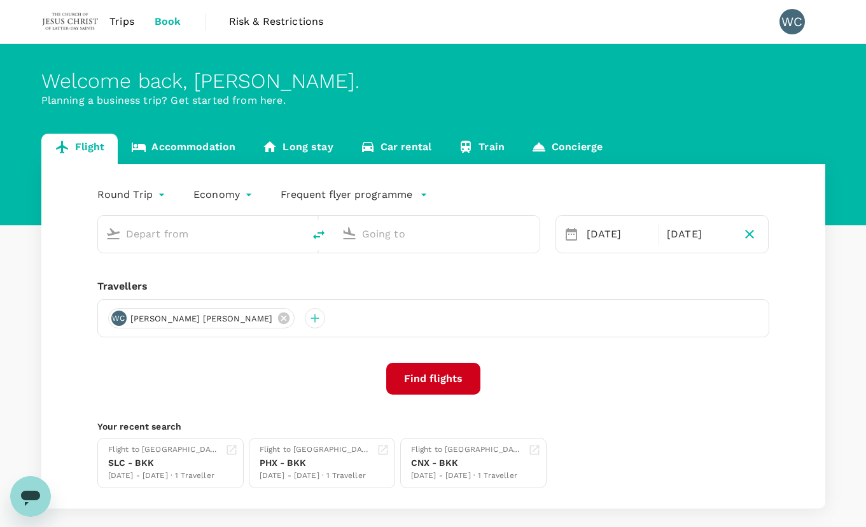
type input "Salt Lake City Intl (SLC)"
type input "Suvarnabhumi Intl (BKK)"
type input "Salt Lake City Intl (SLC)"
type input "Suvarnabhumi Intl (BKK)"
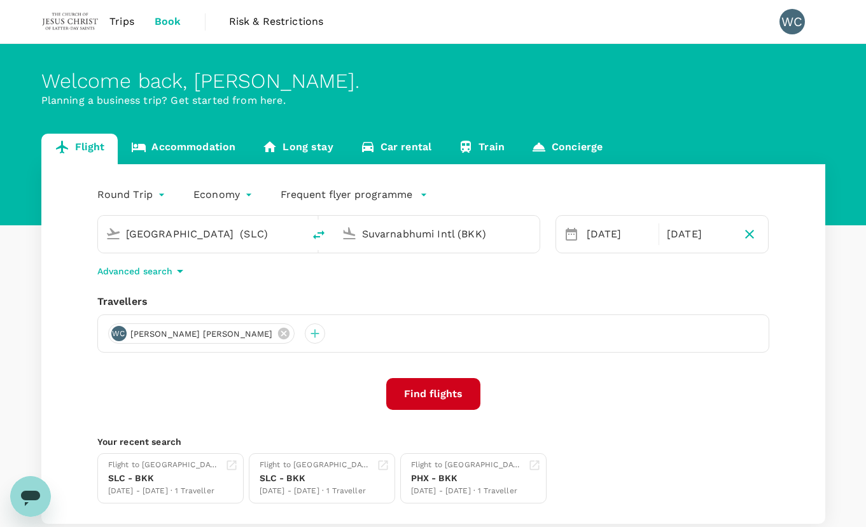
click at [190, 239] on input "Salt Lake City Intl (SLC)" at bounding box center [201, 234] width 151 height 20
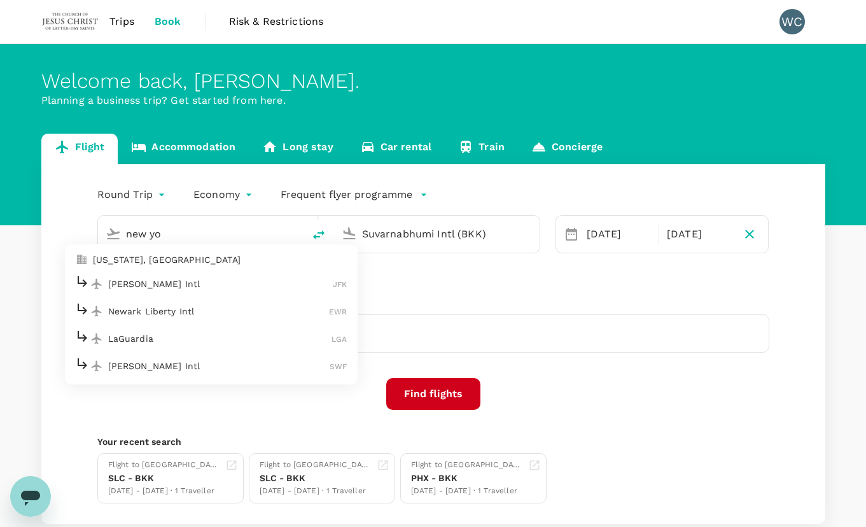
click at [192, 344] on p "LaGuardia" at bounding box center [220, 338] width 224 height 13
type input "LaGuardia (LGA)"
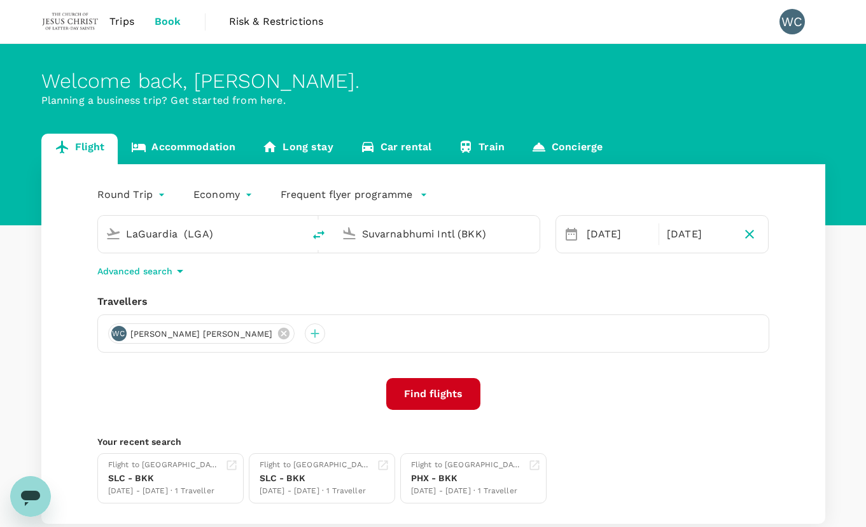
click at [442, 389] on button "Find flights" at bounding box center [433, 394] width 94 height 32
click at [570, 236] on icon at bounding box center [571, 234] width 15 height 15
click at [595, 238] on div "18 Nov" at bounding box center [619, 234] width 74 height 25
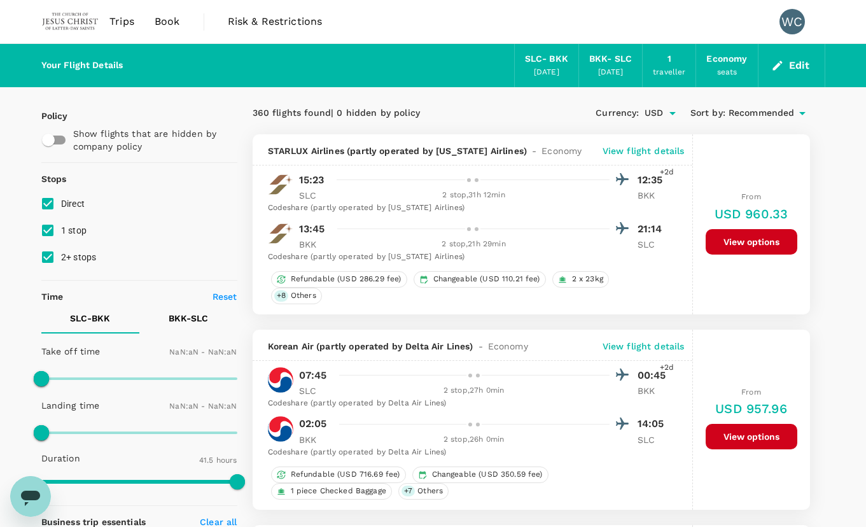
type input "1440"
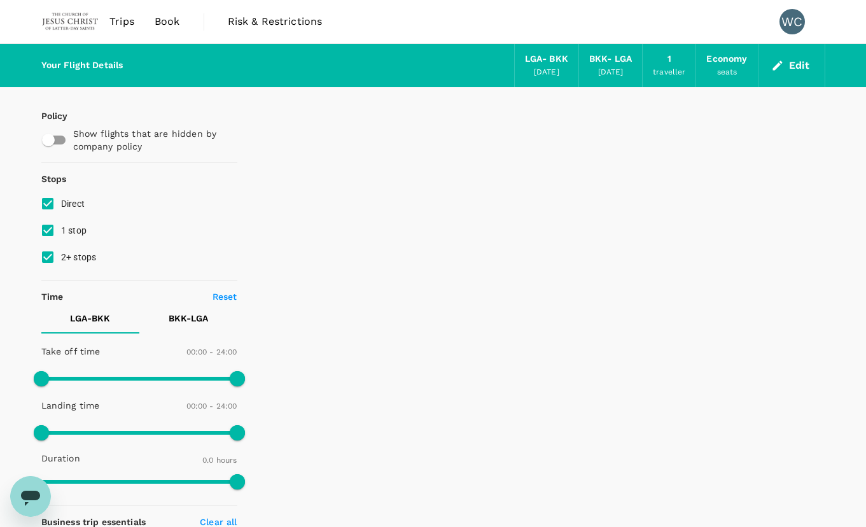
click at [633, 139] on div at bounding box center [531, 474] width 588 height 775
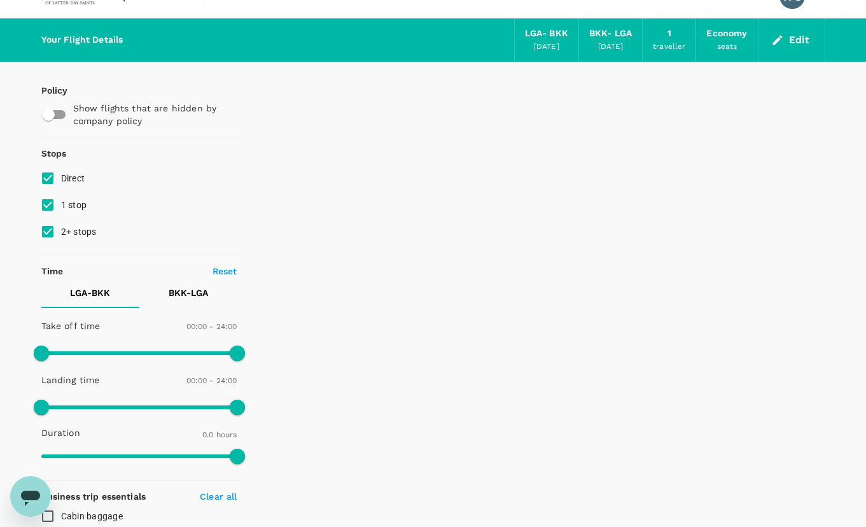
scroll to position [8, 0]
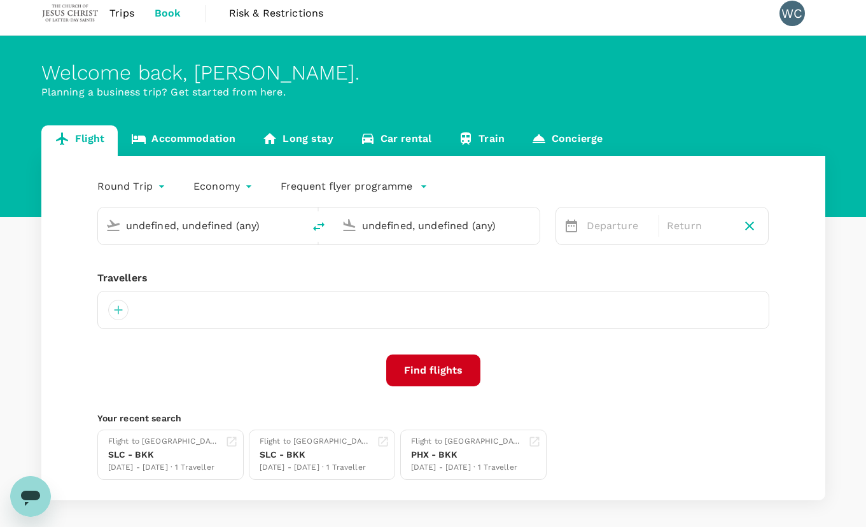
type input "LaGuardia (LGA)"
type input "Suvarnabhumi Intl (BKK)"
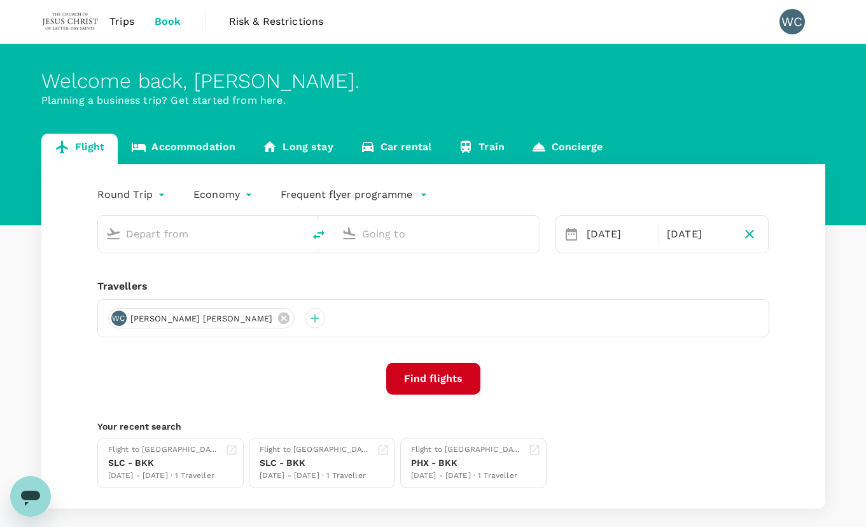
type input "LaGuardia (LGA)"
type input "Suvarnabhumi Intl (BKK)"
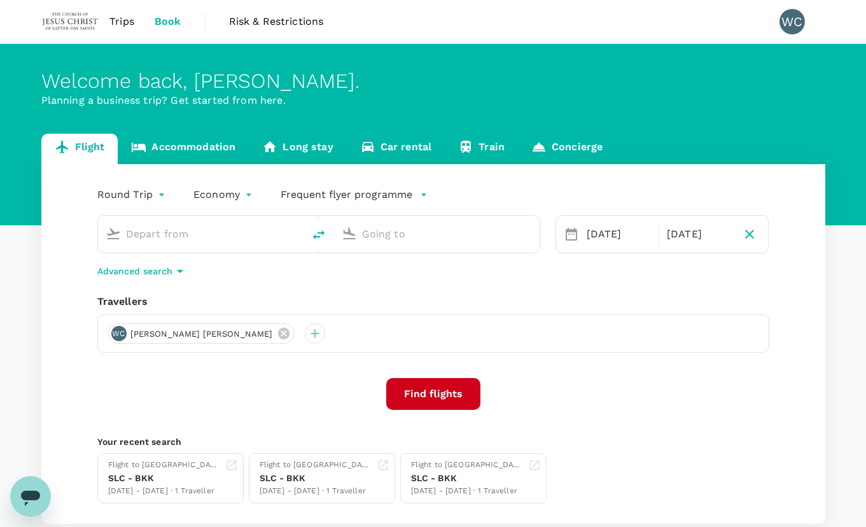
type input "LaGuardia (LGA)"
type input "Suvarnabhumi Intl (BKK)"
click at [592, 234] on div "18 Nov" at bounding box center [619, 234] width 74 height 25
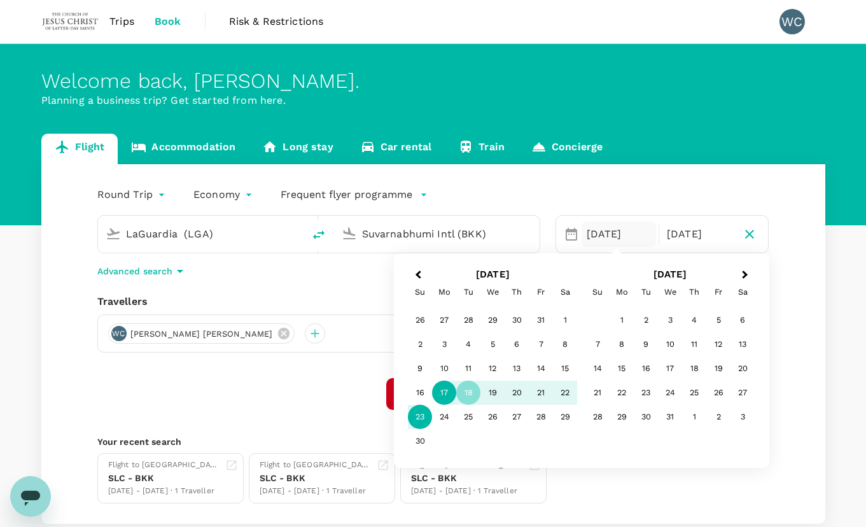
click at [450, 388] on div "17" at bounding box center [444, 393] width 24 height 24
click at [826, 309] on div "Flight Accommodation Long stay Car rental Train Concierge Round Trip roundtrip …" at bounding box center [433, 329] width 815 height 390
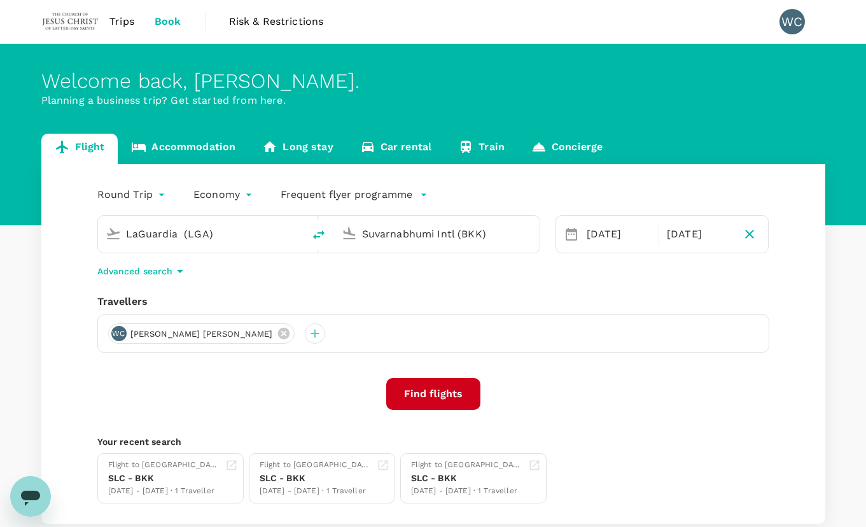
click at [436, 391] on button "Find flights" at bounding box center [433, 394] width 94 height 32
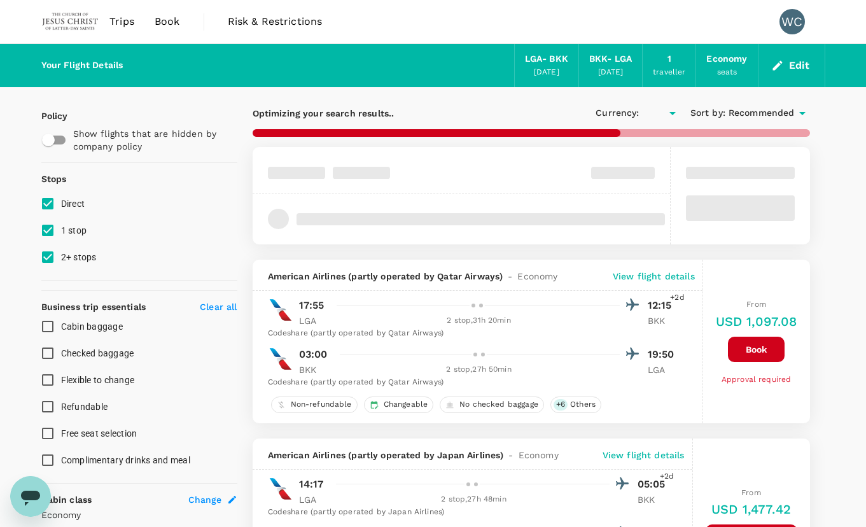
checkbox input "true"
type input "USD"
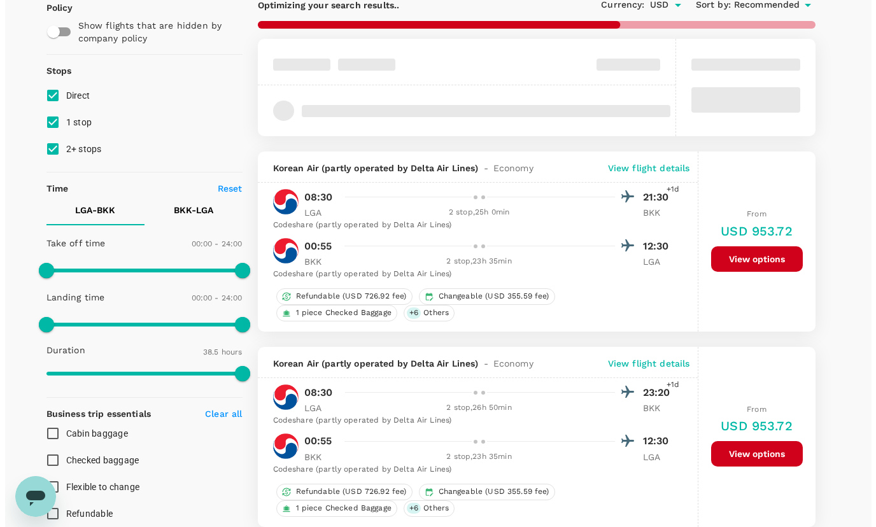
scroll to position [64, 0]
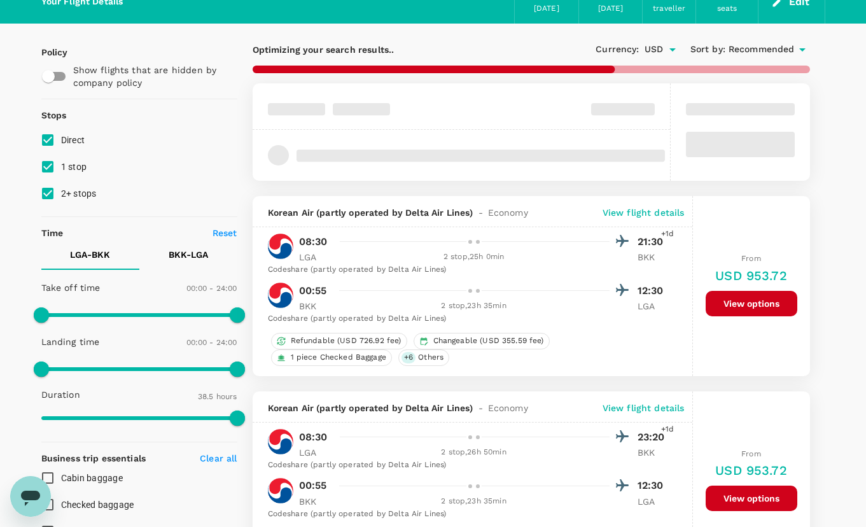
click at [659, 211] on p "View flight details" at bounding box center [644, 212] width 82 height 13
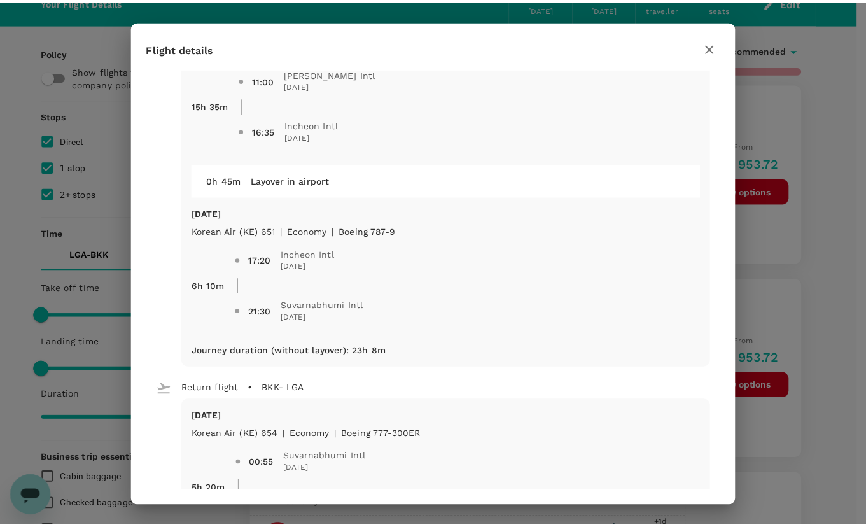
scroll to position [318, 0]
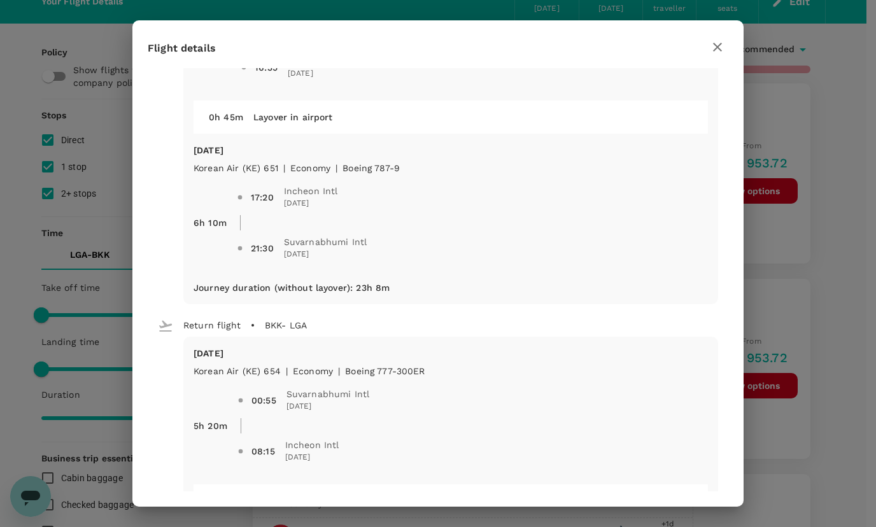
click at [716, 52] on icon "button" at bounding box center [717, 46] width 15 height 15
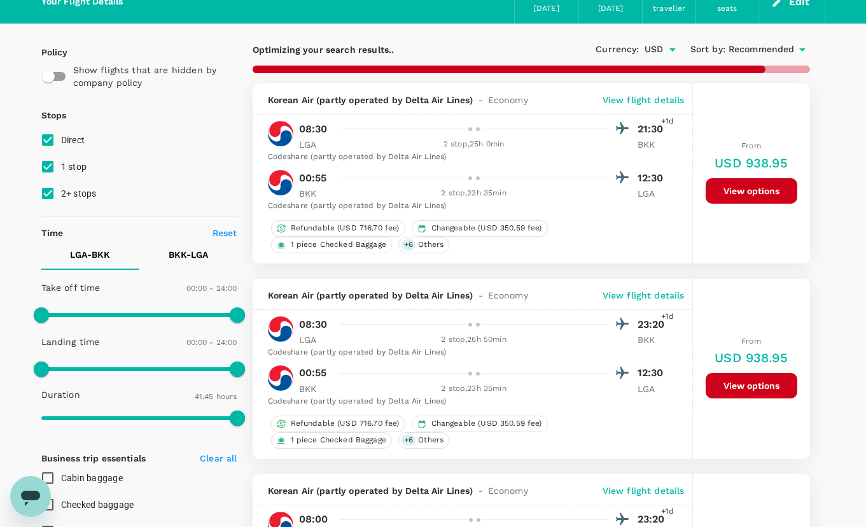
type input "2665"
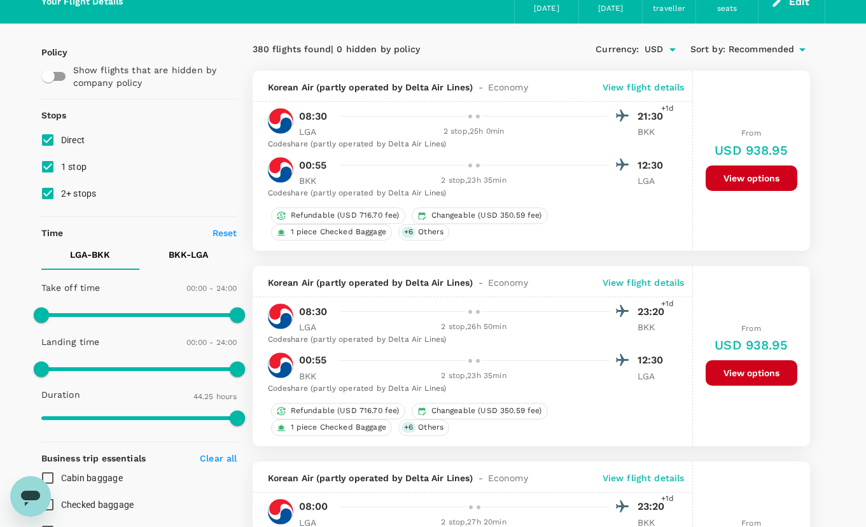
click at [229, 47] on div "Policy" at bounding box center [136, 50] width 201 height 18
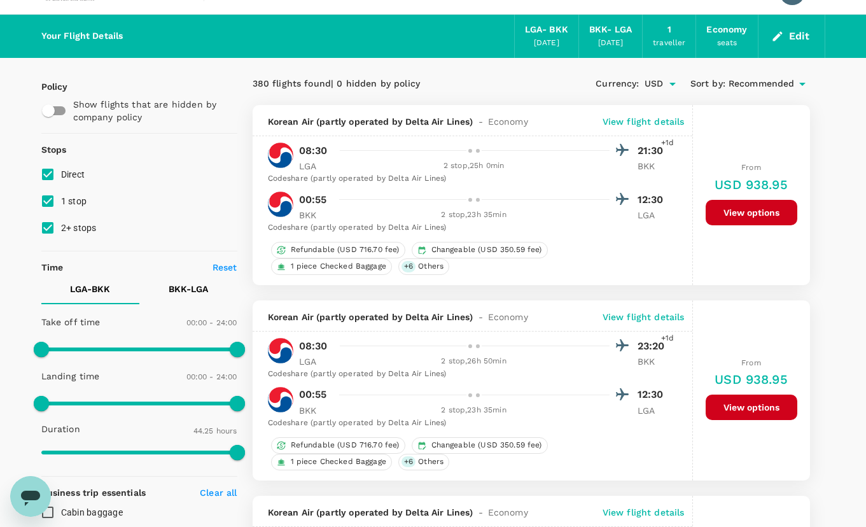
scroll to position [0, 0]
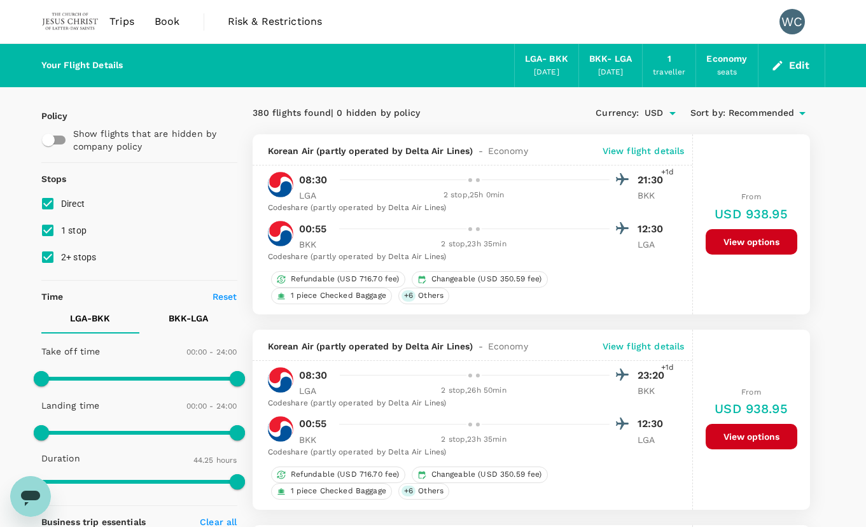
click at [74, 20] on img at bounding box center [70, 22] width 59 height 28
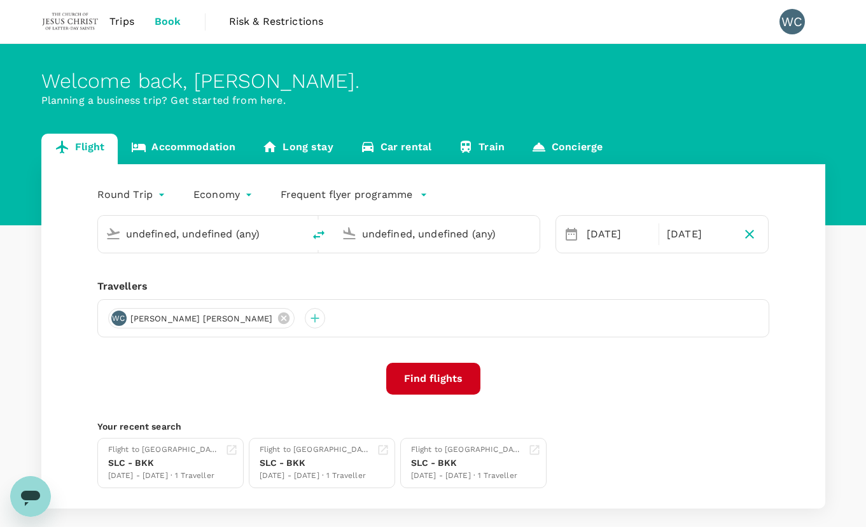
type input "LaGuardia (LGA)"
type input "Suvarnabhumi Intl (BKK)"
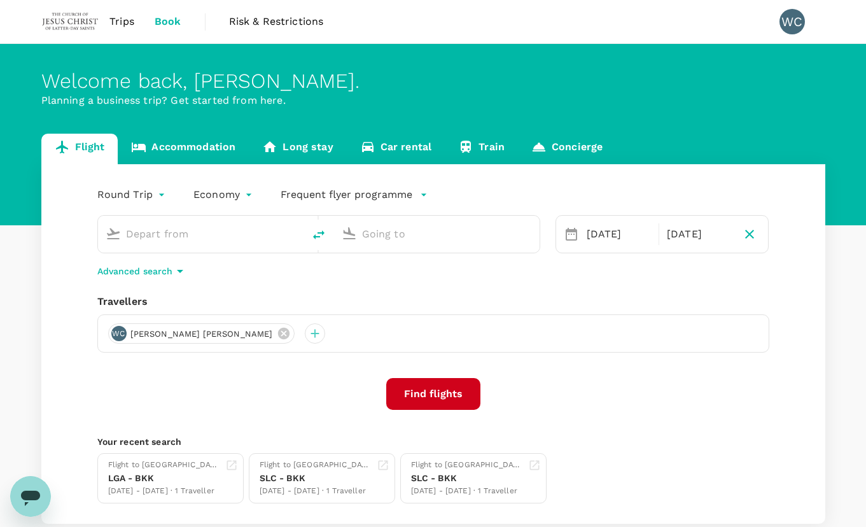
type input "LaGuardia (LGA)"
type input "Suvarnabhumi Intl (BKK)"
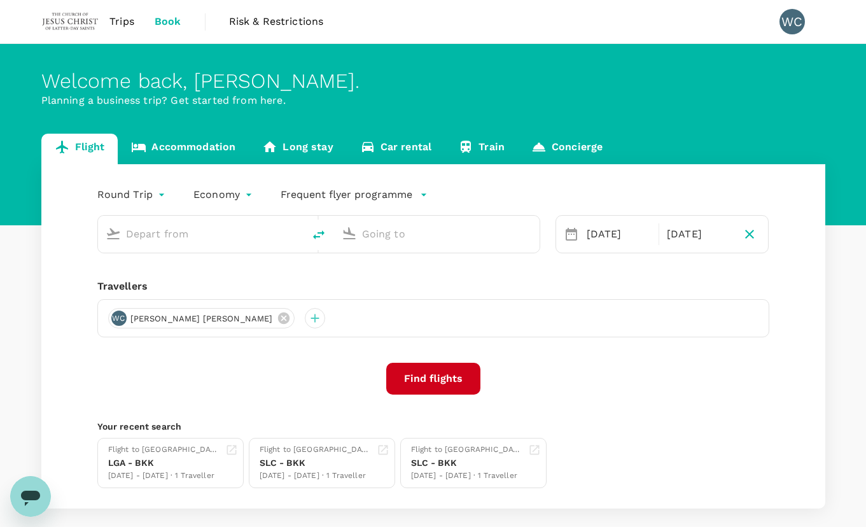
type input "LaGuardia (LGA)"
type input "Suvarnabhumi Intl (BKK)"
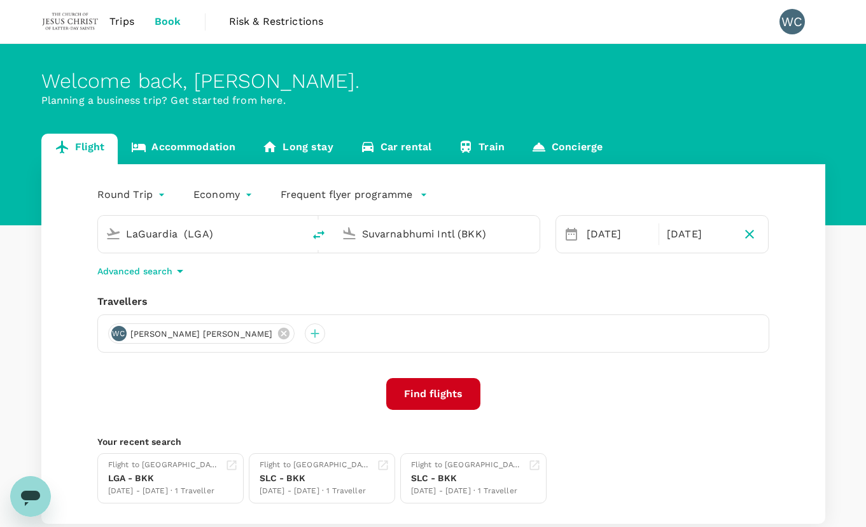
click at [210, 245] on div "LaGuardia (LGA)" at bounding box center [198, 232] width 195 height 28
click at [848, 15] on div "Trips Book Risk & Restrictions WC Welcome back , Wai Choong . Planning a busine…" at bounding box center [433, 302] width 866 height 604
click at [194, 239] on input "LaGuardia (LGA)" at bounding box center [201, 234] width 151 height 20
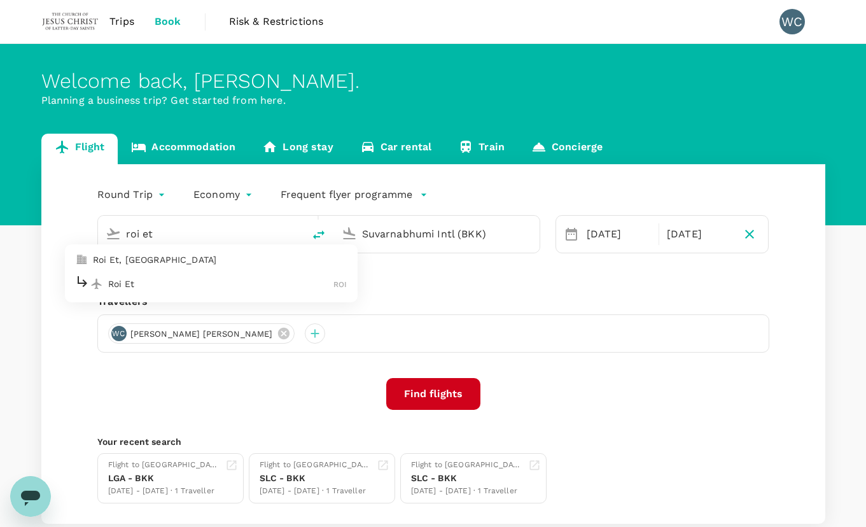
click at [200, 287] on p "Roi Et" at bounding box center [221, 284] width 226 height 13
type input "Roi Et (ROI)"
click at [451, 388] on button "Find flights" at bounding box center [433, 394] width 94 height 32
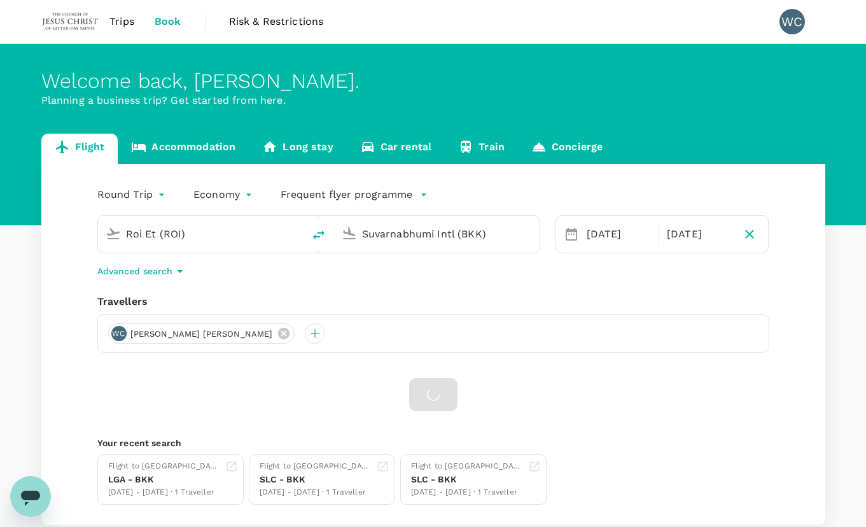
click at [570, 236] on icon at bounding box center [571, 234] width 15 height 15
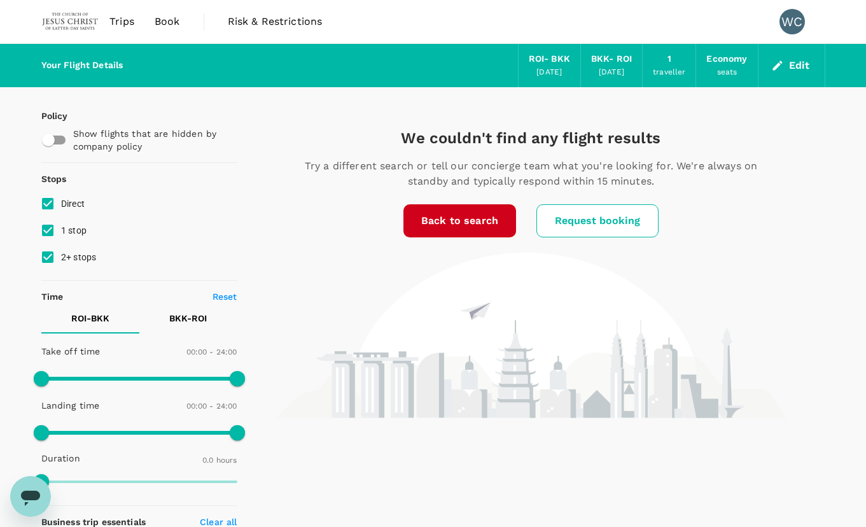
click at [789, 64] on button "Edit" at bounding box center [792, 65] width 46 height 20
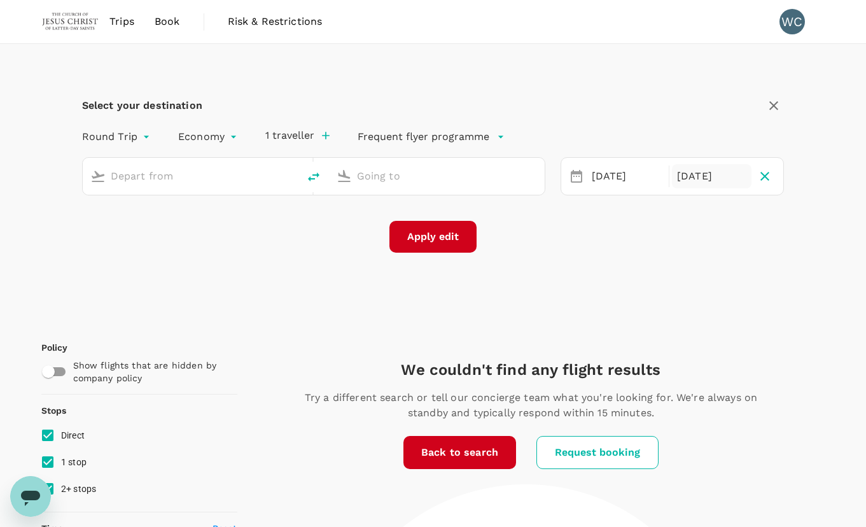
type input "Roi Et (ROI)"
type input "Suvarnabhumi Intl (BKK)"
click at [574, 180] on icon at bounding box center [576, 176] width 15 height 15
click at [616, 176] on div "[DATE]" at bounding box center [627, 176] width 80 height 25
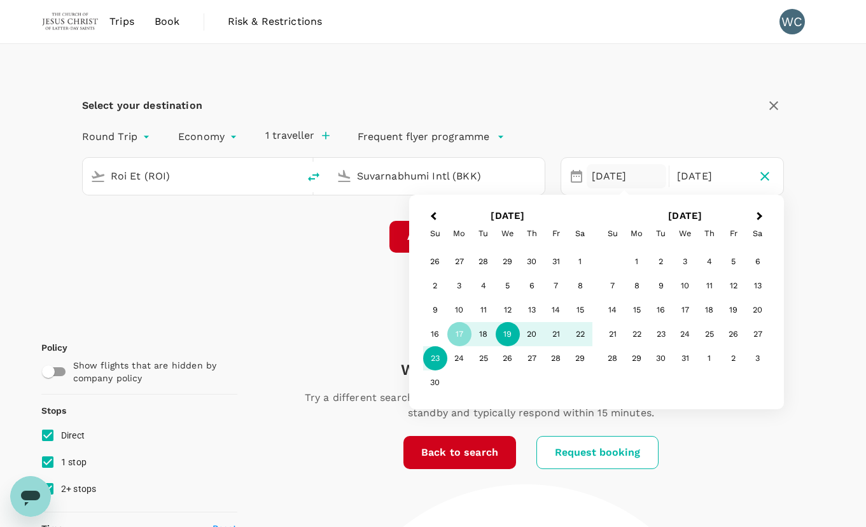
click at [505, 335] on div "19" at bounding box center [508, 334] width 24 height 24
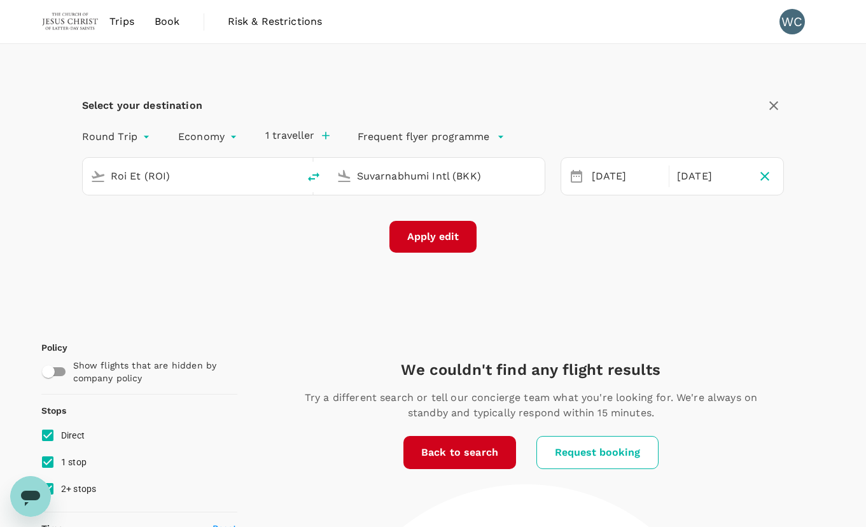
click at [733, 445] on div "We couldn't find any flight results Try a different search or tell our concierg…" at bounding box center [531, 505] width 588 height 290
click at [486, 447] on link "Back to search" at bounding box center [460, 452] width 113 height 33
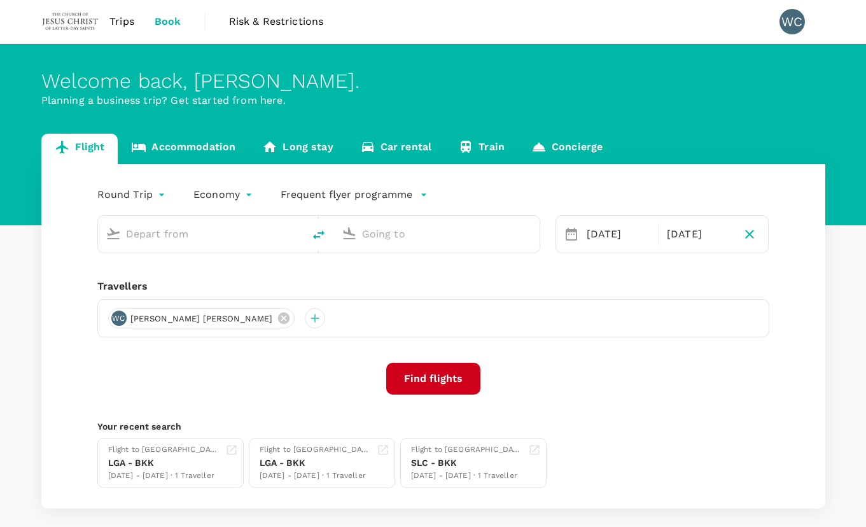
type input "Roi Et (ROI)"
type input "Suvarnabhumi Intl (BKK)"
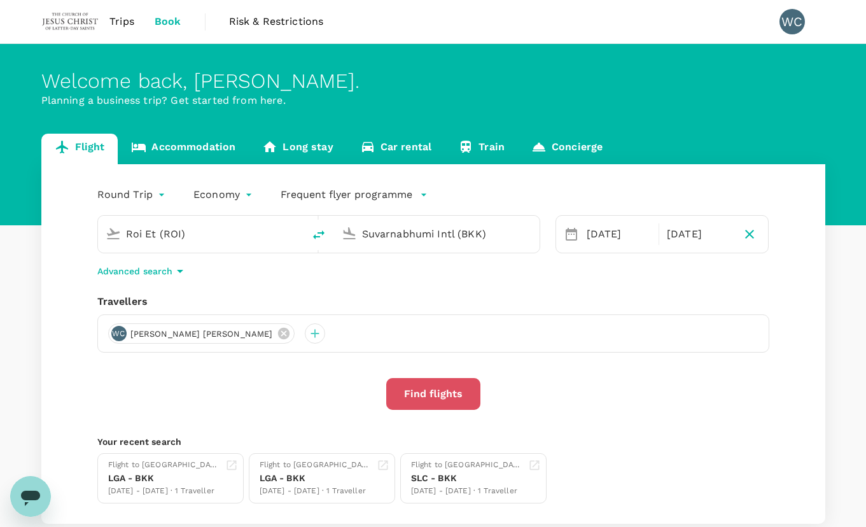
click at [449, 393] on button "Find flights" at bounding box center [433, 394] width 94 height 32
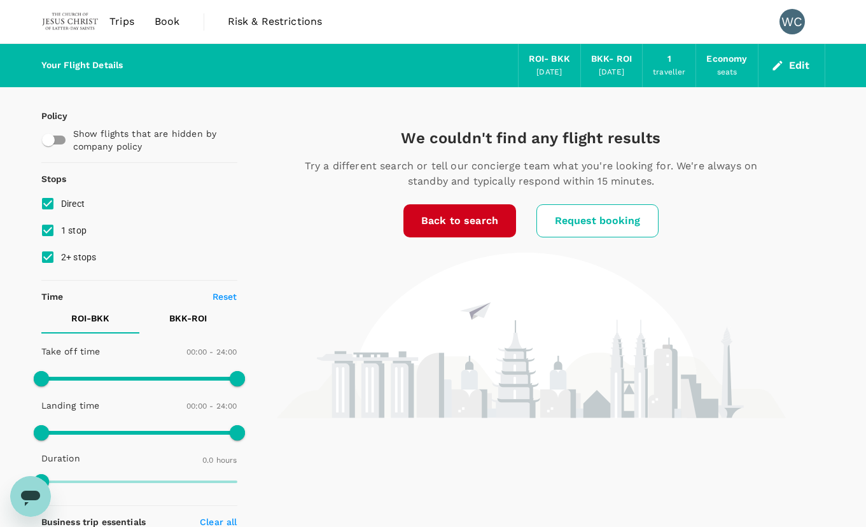
click at [264, 189] on div "We couldn't find any flight results Try a different search or tell our concierg…" at bounding box center [531, 273] width 588 height 290
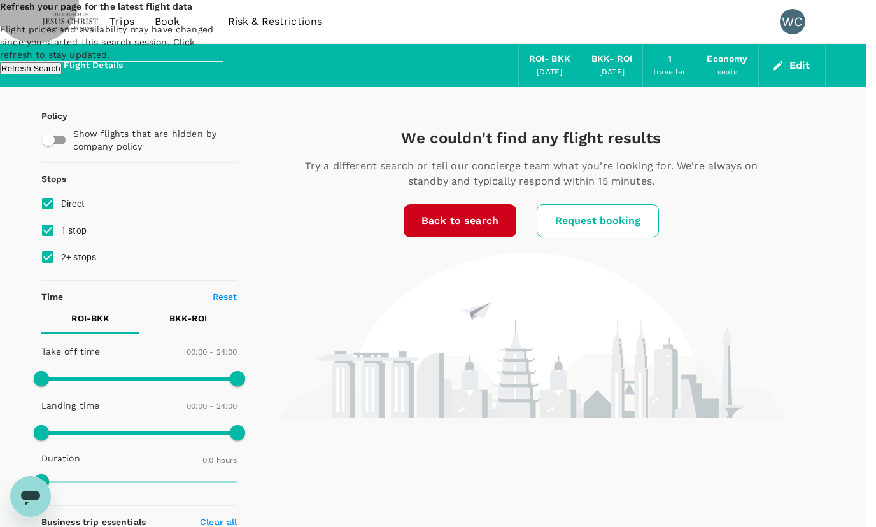
drag, startPoint x: 493, startPoint y: 314, endPoint x: 470, endPoint y: 299, distance: 27.2
click at [62, 74] on button "Refresh Search" at bounding box center [31, 68] width 62 height 12
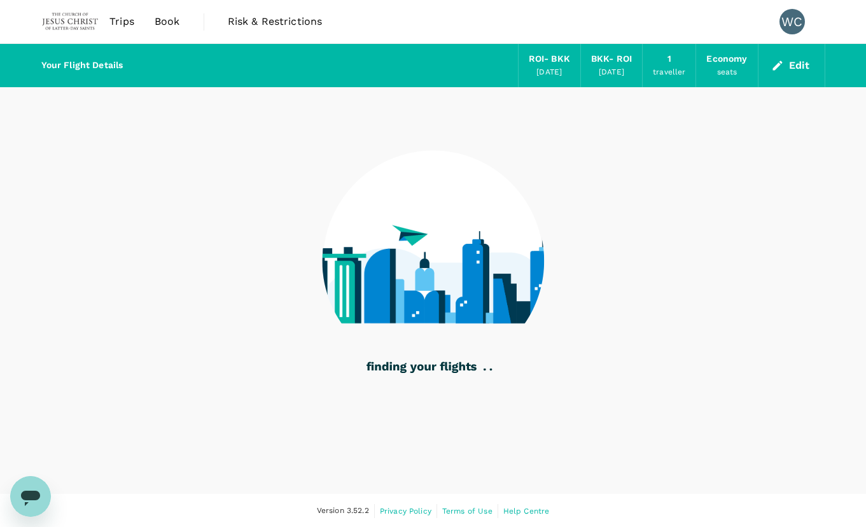
click at [81, 17] on img at bounding box center [70, 22] width 59 height 28
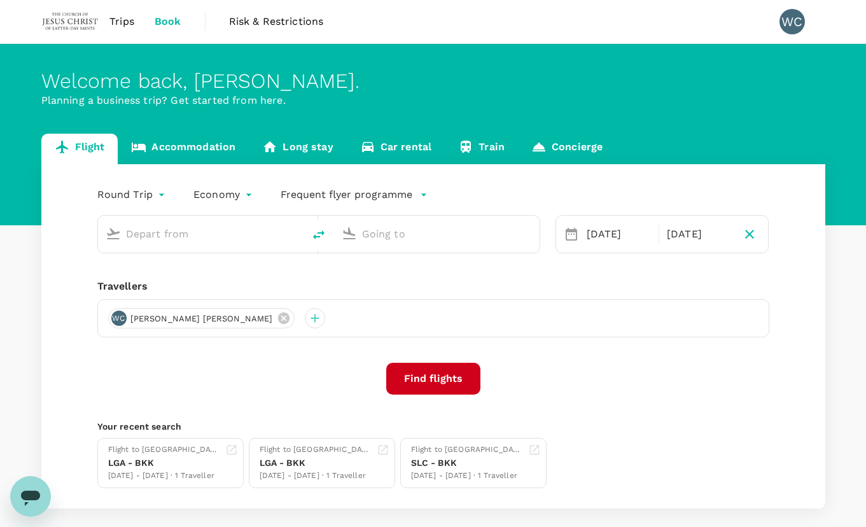
type input "Roi Et (ROI)"
type input "Suvarnabhumi Intl (BKK)"
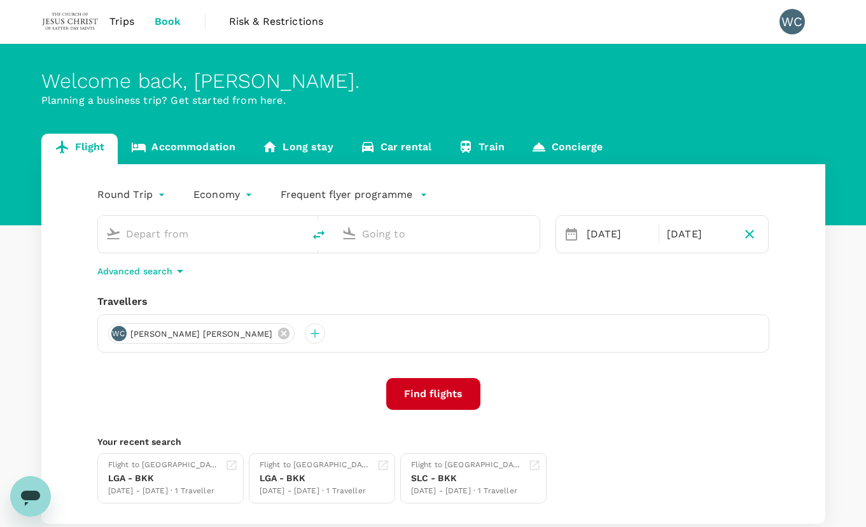
type input "Roi Et (ROI)"
type input "Suvarnabhumi Intl (BKK)"
click at [269, 237] on input "Roi Et (ROI)" at bounding box center [201, 234] width 151 height 20
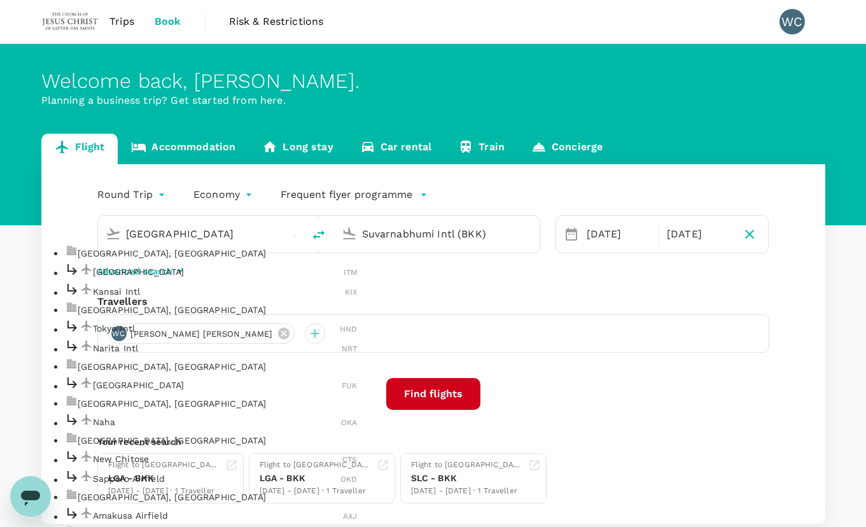
click at [216, 355] on p "Narita Intl" at bounding box center [218, 348] width 250 height 13
type input "Narita Intl (NRT)"
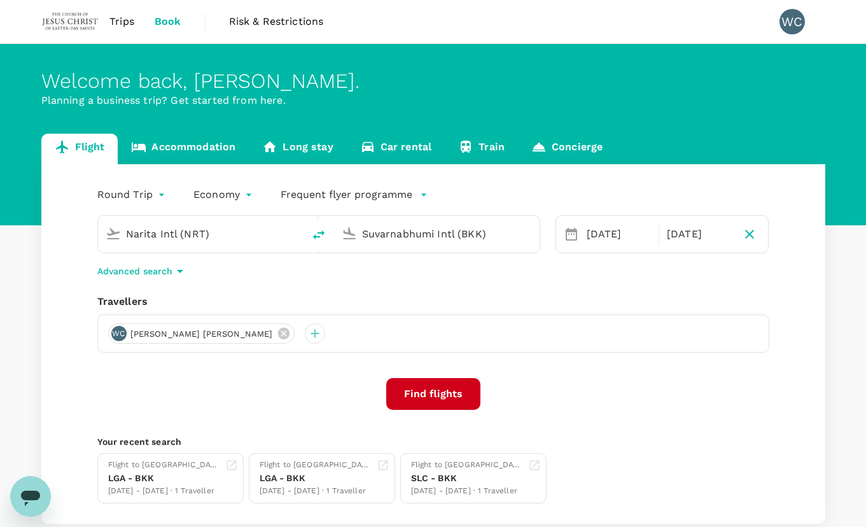
click at [445, 395] on button "Find flights" at bounding box center [433, 394] width 94 height 32
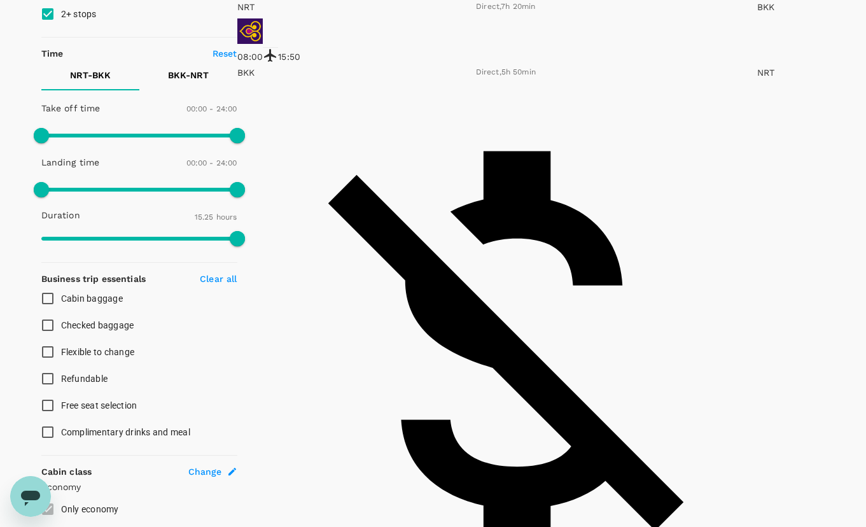
scroll to position [509, 0]
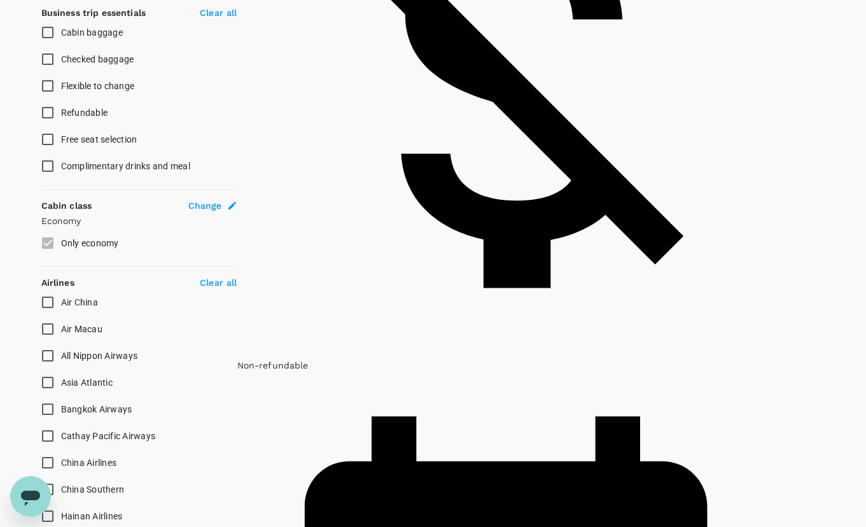
drag, startPoint x: 236, startPoint y: 419, endPoint x: 609, endPoint y: 158, distance: 455.3
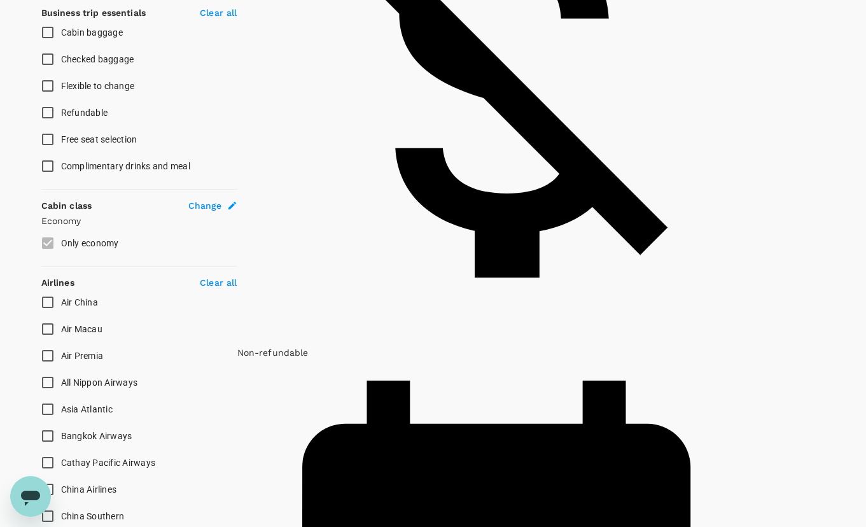
type input "2175"
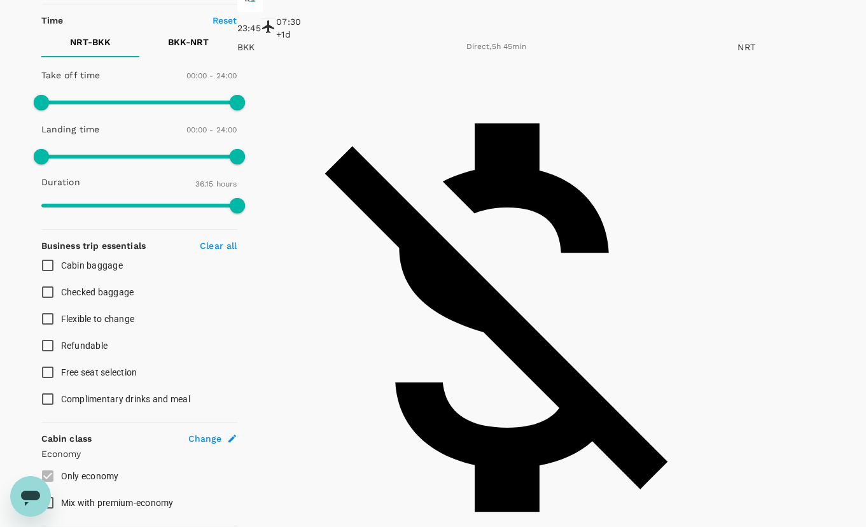
scroll to position [0, 0]
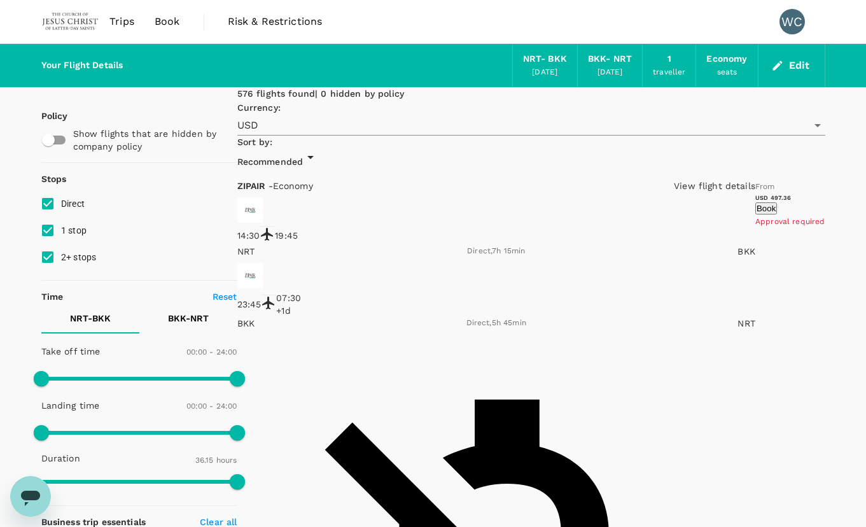
click at [83, 29] on img at bounding box center [70, 22] width 59 height 28
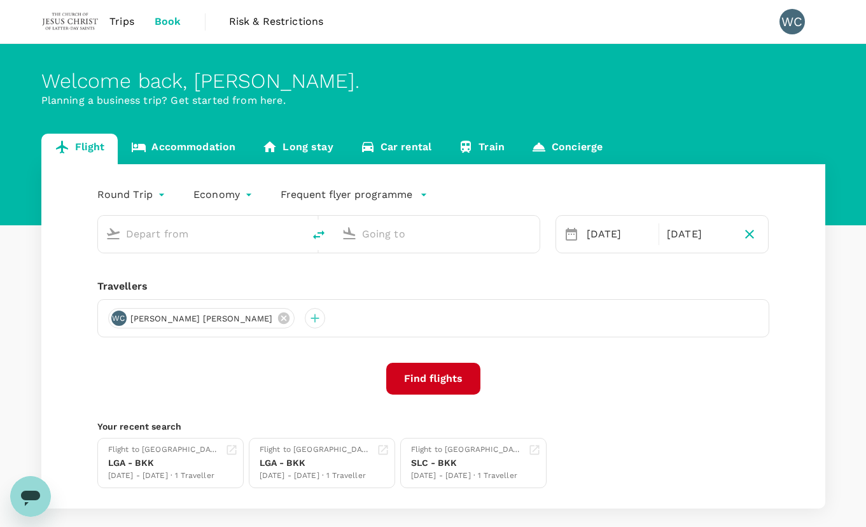
type input "Narita Intl (NRT)"
type input "Suvarnabhumi Intl (BKK)"
type input "Narita Intl (NRT)"
type input "Suvarnabhumi Intl (BKK)"
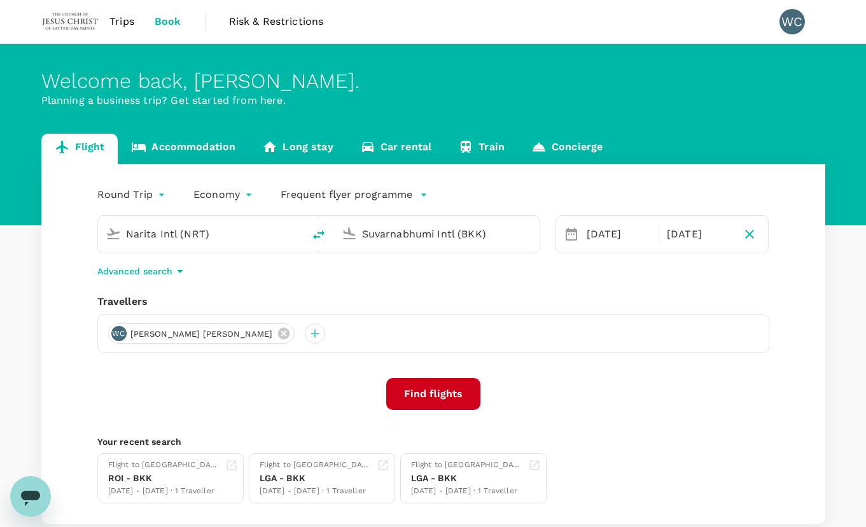
click at [208, 236] on input "Narita Intl (NRT)" at bounding box center [201, 234] width 151 height 20
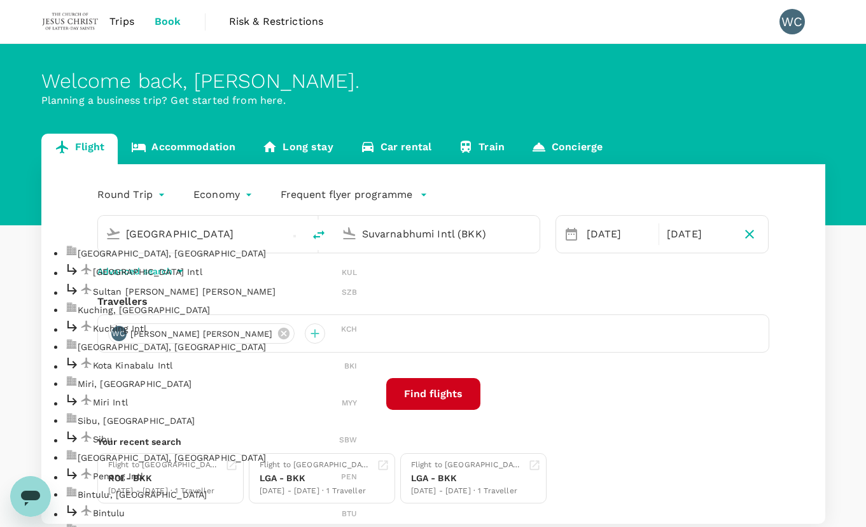
click at [202, 278] on p "[GEOGRAPHIC_DATA] Intl" at bounding box center [218, 271] width 250 height 13
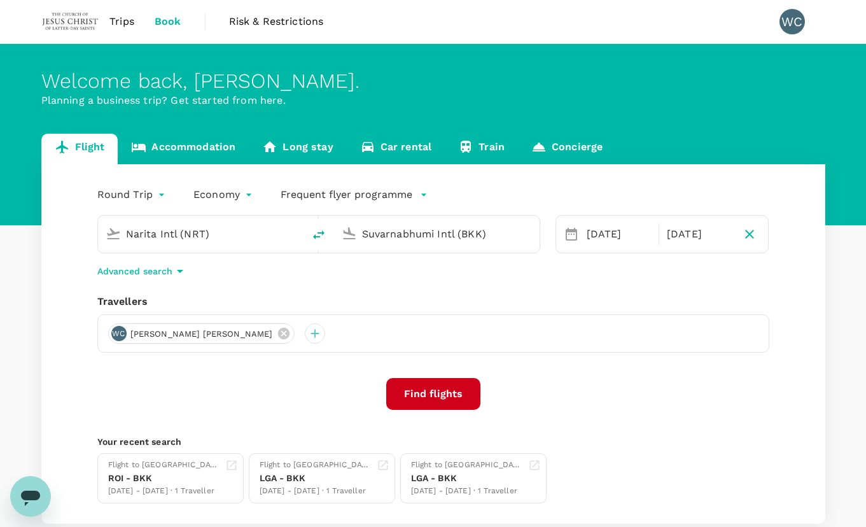
type input "Kuala Lumpur Intl ([GEOGRAPHIC_DATA])"
click at [413, 393] on button "Find flights" at bounding box center [433, 394] width 94 height 32
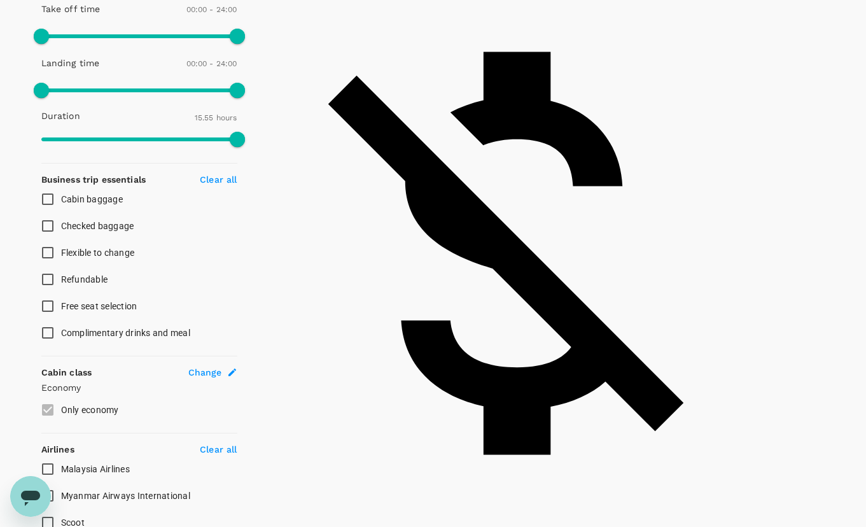
scroll to position [382, 0]
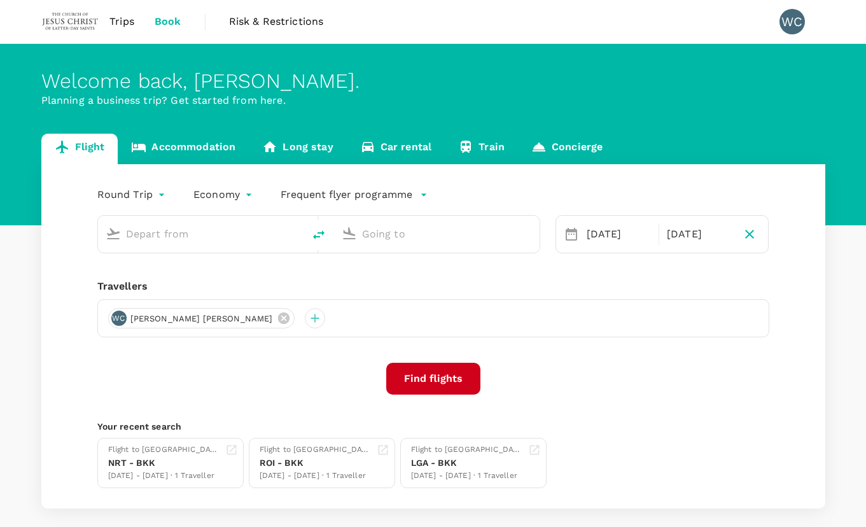
type input "Kuala Lumpur Intl (KUL)"
type input "Suvarnabhumi Intl (BKK)"
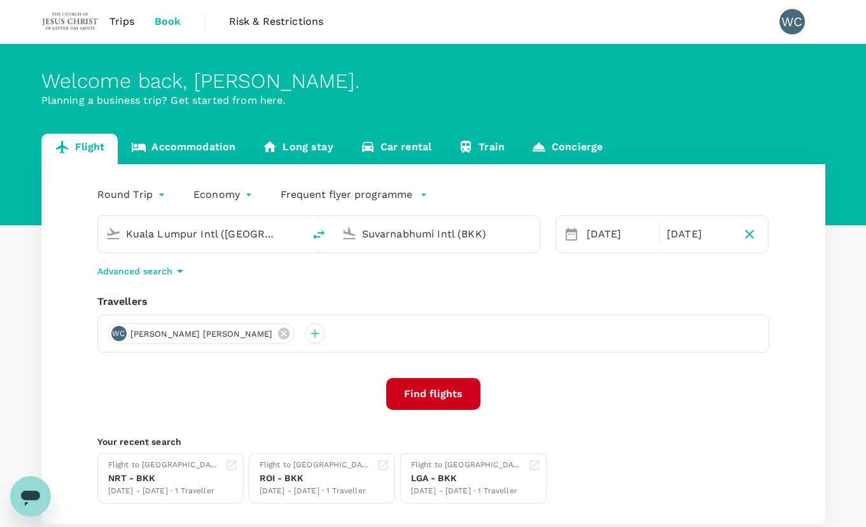
click at [226, 148] on link "Accommodation" at bounding box center [183, 149] width 131 height 31
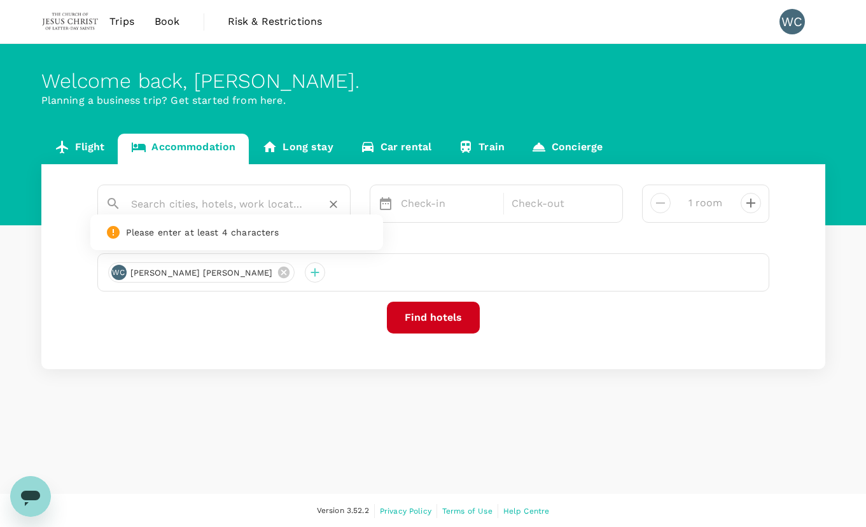
click at [253, 205] on input "text" at bounding box center [219, 204] width 176 height 20
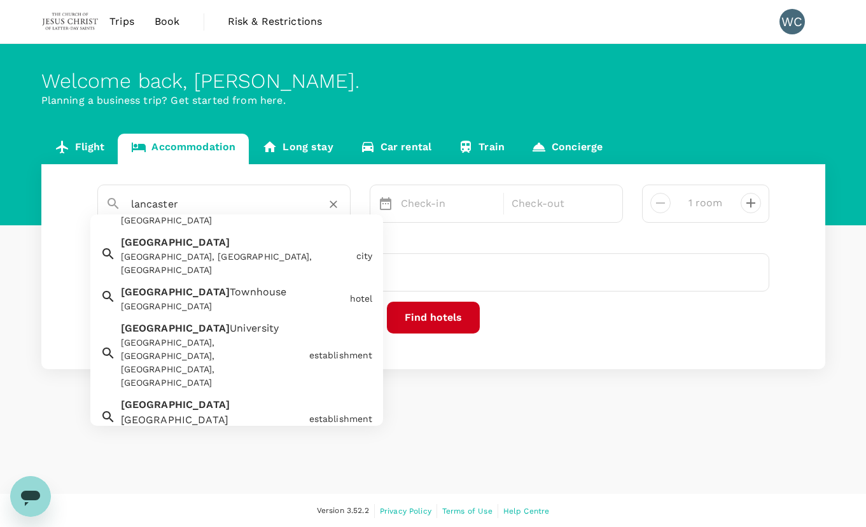
scroll to position [347, 0]
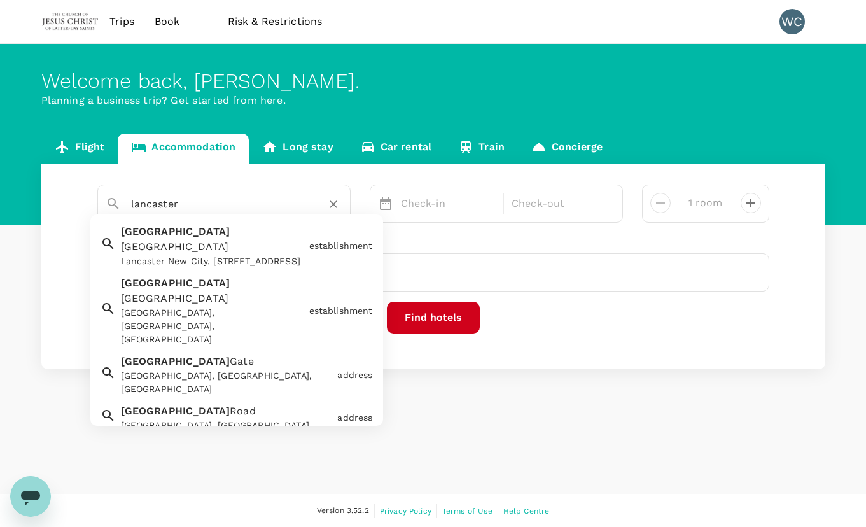
click at [248, 195] on input "lancaster" at bounding box center [219, 204] width 176 height 20
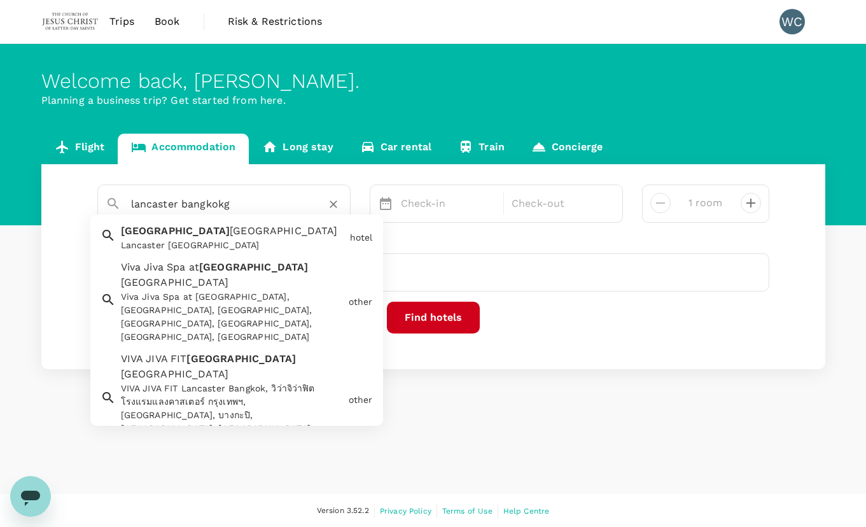
click at [246, 240] on div "Lancaster Bangkok" at bounding box center [233, 245] width 224 height 13
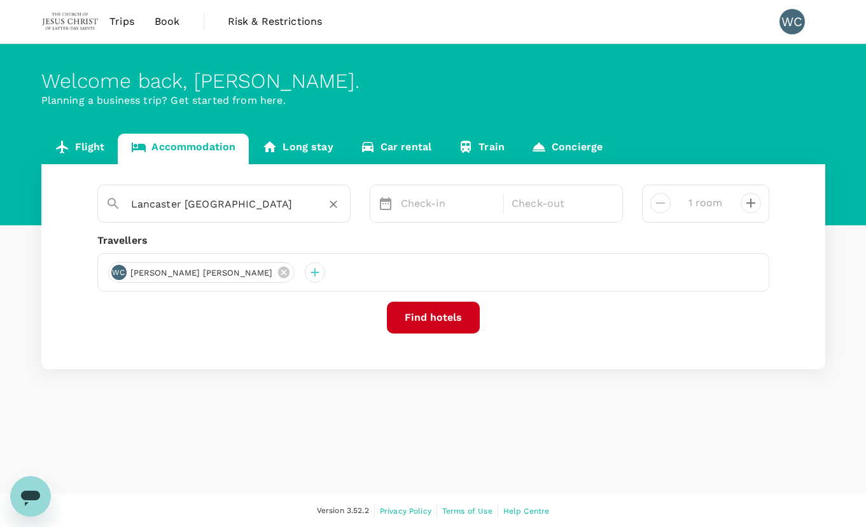
type input "Lancaster Bangkok"
click at [386, 205] on icon at bounding box center [385, 203] width 15 height 15
click at [411, 206] on p "Check-in" at bounding box center [448, 203] width 95 height 15
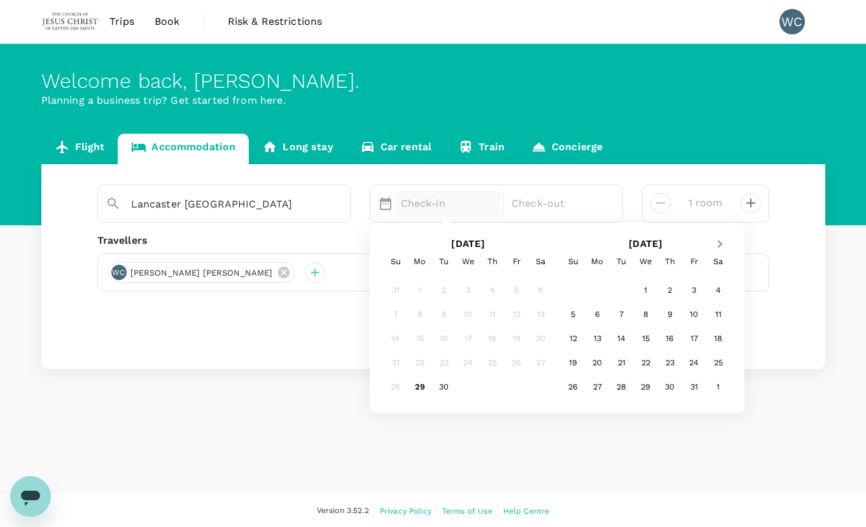
click at [721, 242] on span "Next Month" at bounding box center [721, 244] width 0 height 15
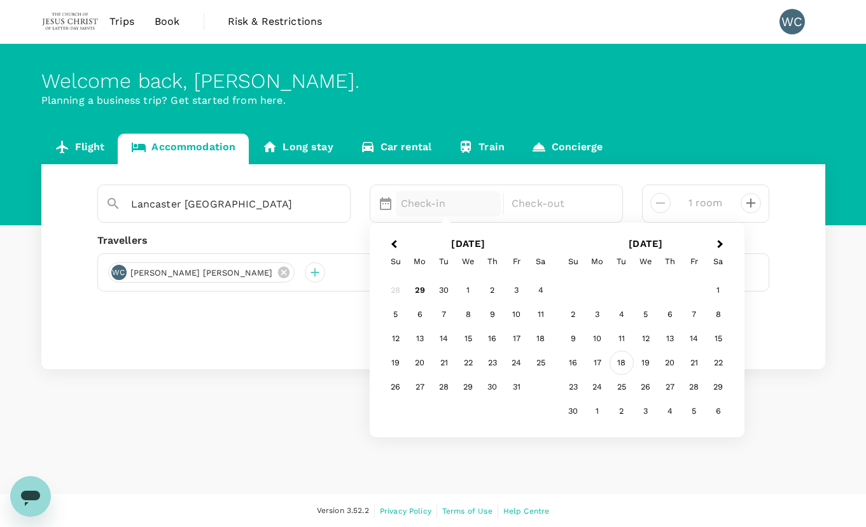
click at [623, 362] on div "18" at bounding box center [622, 363] width 24 height 24
click at [444, 363] on div "18" at bounding box center [444, 363] width 24 height 24
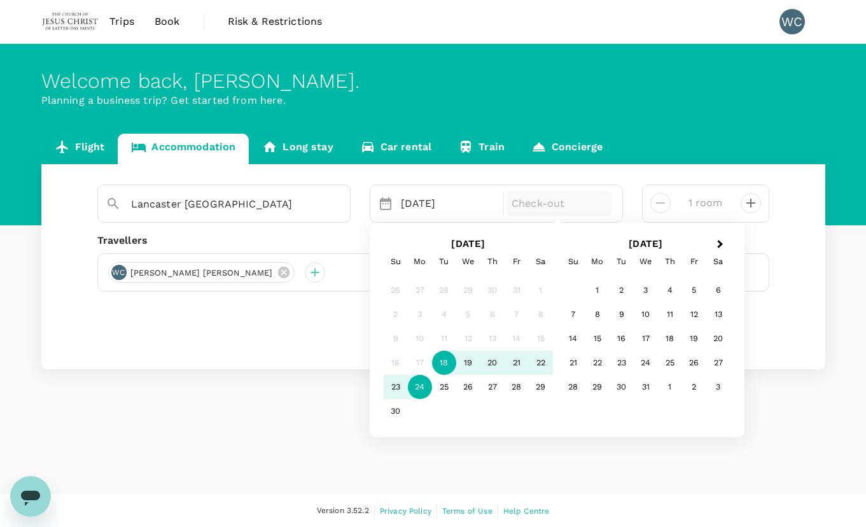
click at [416, 385] on div "24" at bounding box center [420, 387] width 24 height 24
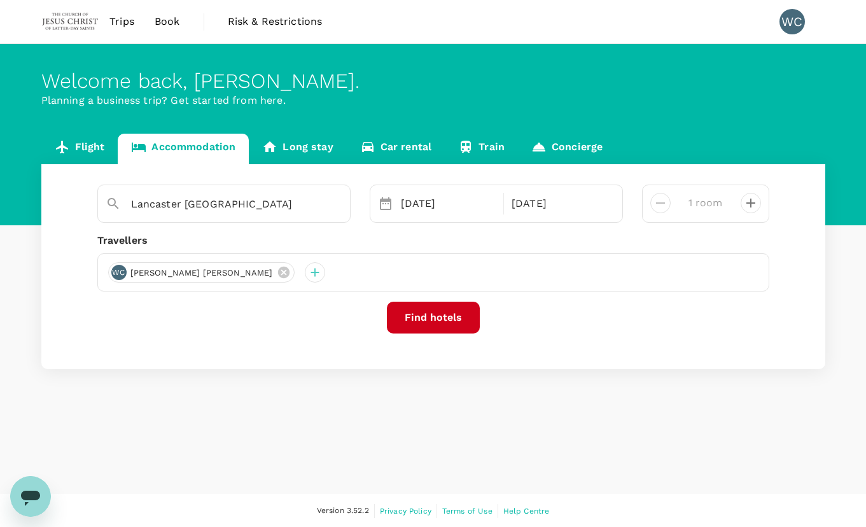
click at [451, 321] on button "Find hotels" at bounding box center [433, 318] width 93 height 32
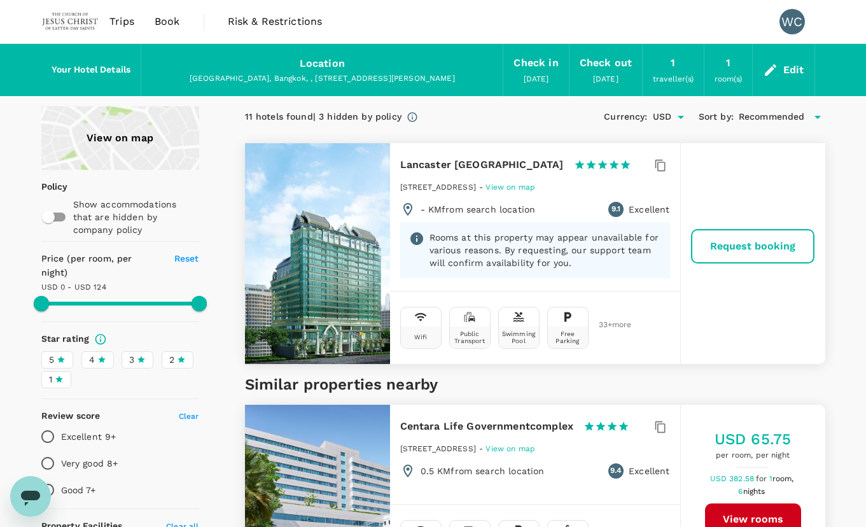
type input "520"
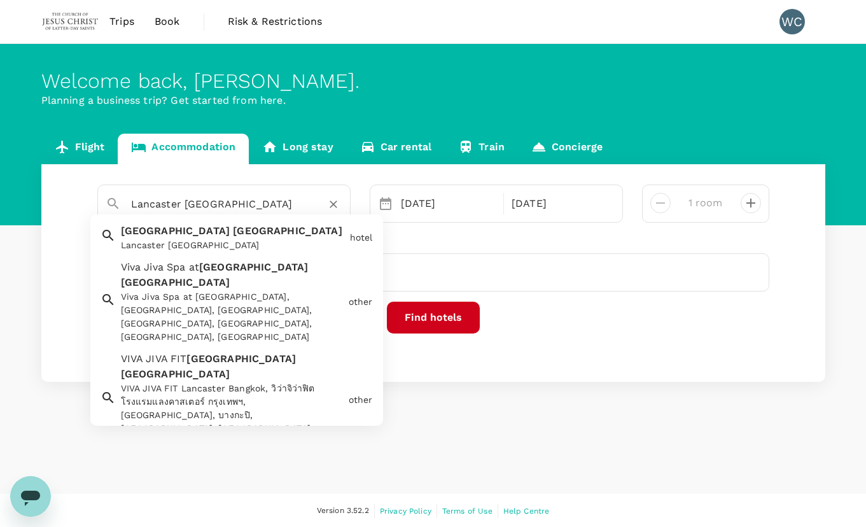
click at [230, 208] on input "Lancaster Bangkok" at bounding box center [219, 204] width 176 height 20
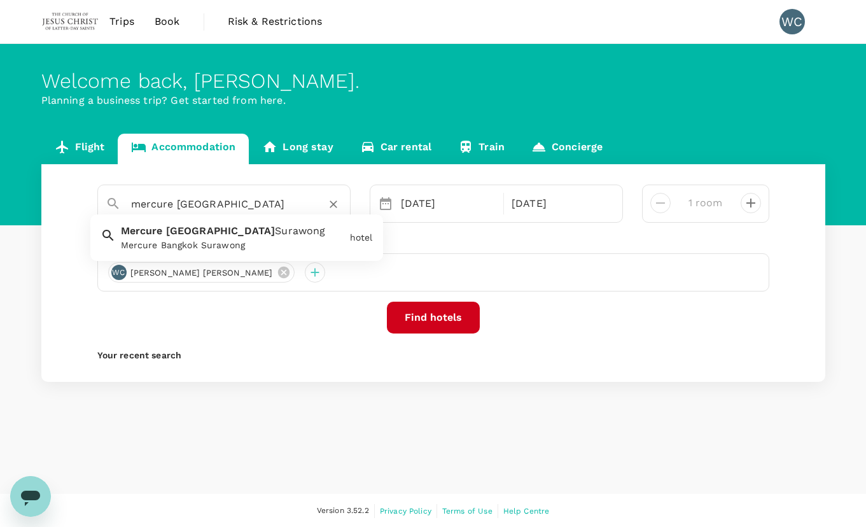
click at [258, 202] on input "mercure bangkok" at bounding box center [219, 204] width 176 height 20
click at [261, 239] on div "Mercure Bangkok Makkasan Mercure Bangkok Makkasan" at bounding box center [230, 235] width 229 height 34
type input "Mercure Bangkok Makkasan"
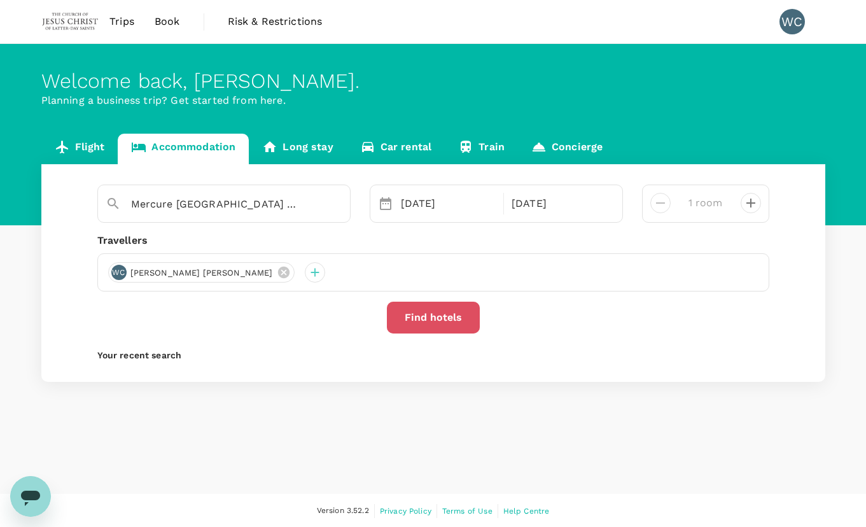
click at [404, 318] on button "Find hotels" at bounding box center [433, 318] width 93 height 32
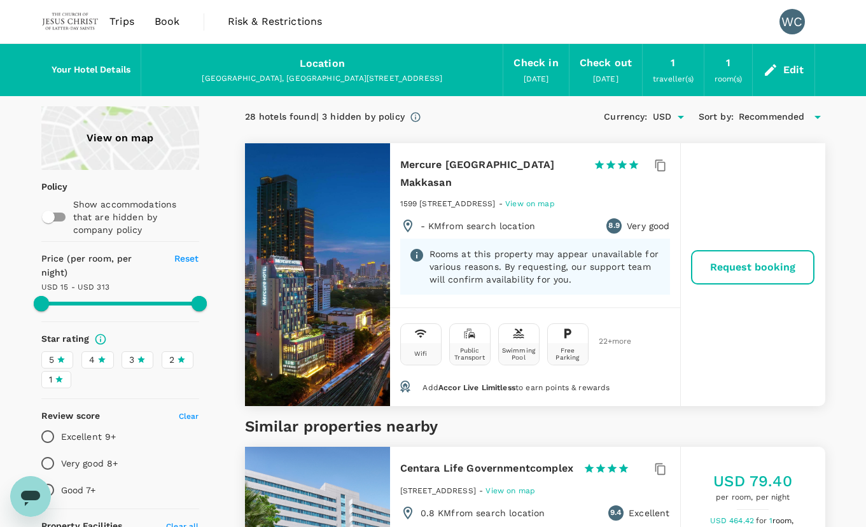
type input "1317.62"
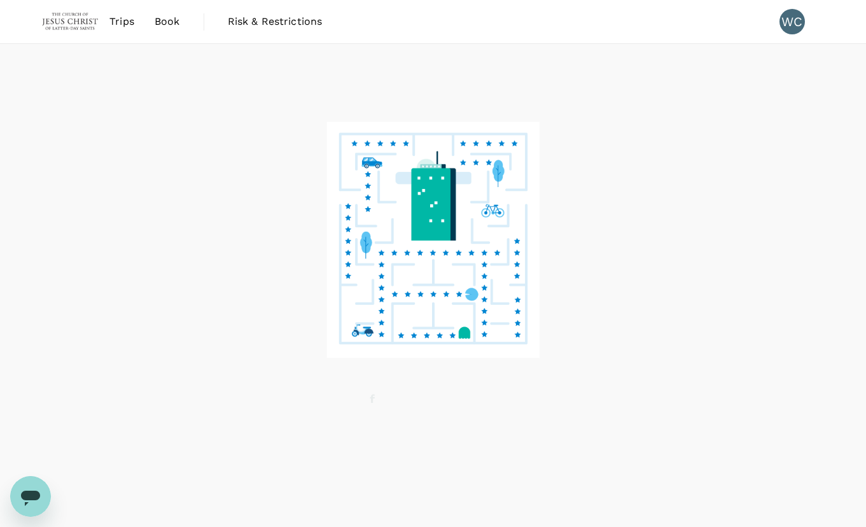
click at [64, 24] on img at bounding box center [70, 22] width 59 height 28
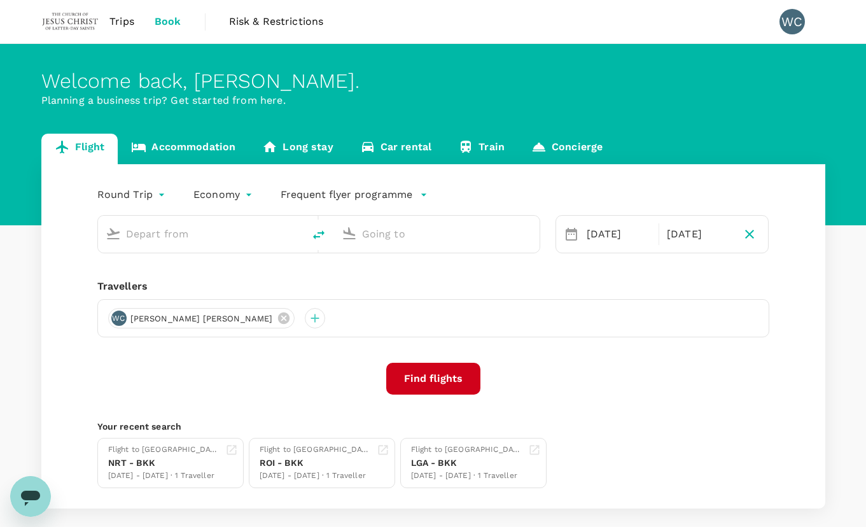
type input "Kuala Lumpur Intl ([GEOGRAPHIC_DATA])"
type input "Suvarnabhumi Intl (BKK)"
type input "Kuala Lumpur Intl ([GEOGRAPHIC_DATA])"
type input "Suvarnabhumi Intl (BKK)"
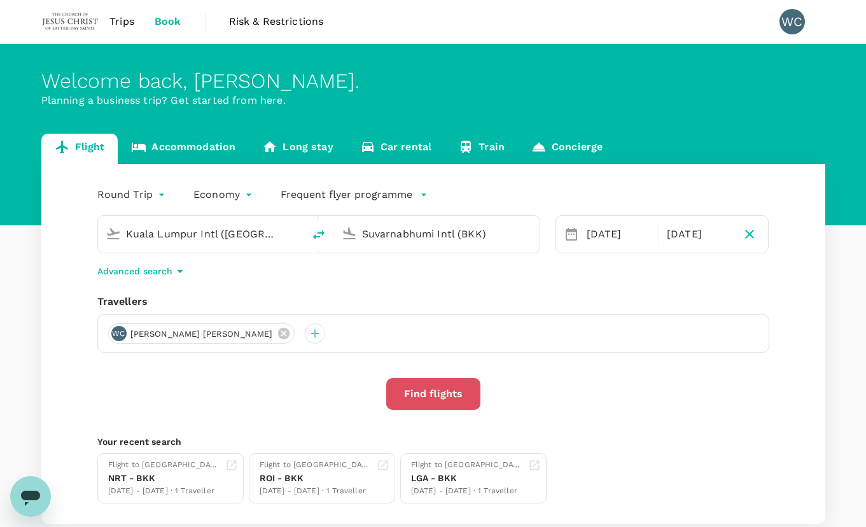
click at [458, 392] on button "Find flights" at bounding box center [433, 394] width 94 height 32
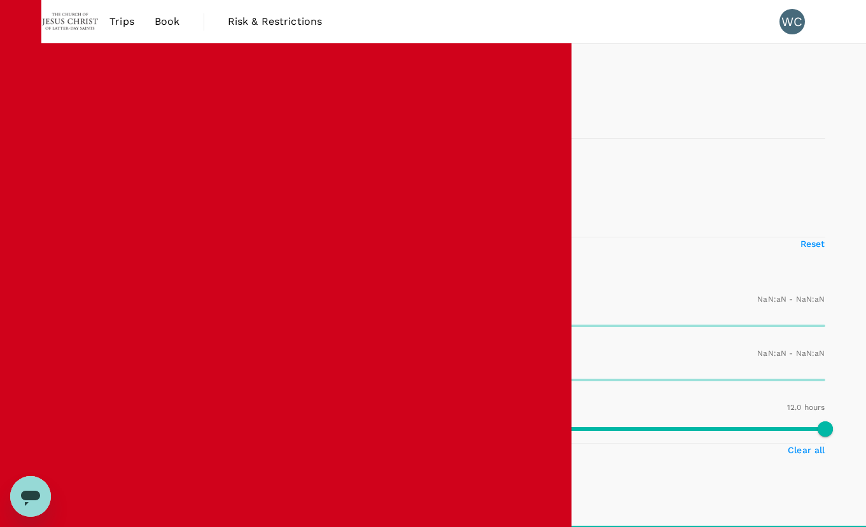
type input "USD"
type input "1440"
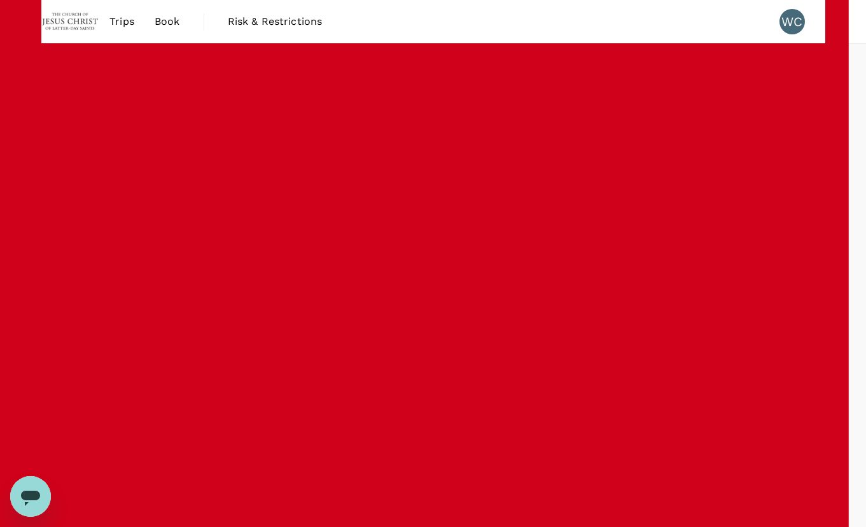
drag, startPoint x: 192, startPoint y: 111, endPoint x: 535, endPoint y: -104, distance: 404.1
type input "1235"
